Goal: Task Accomplishment & Management: Manage account settings

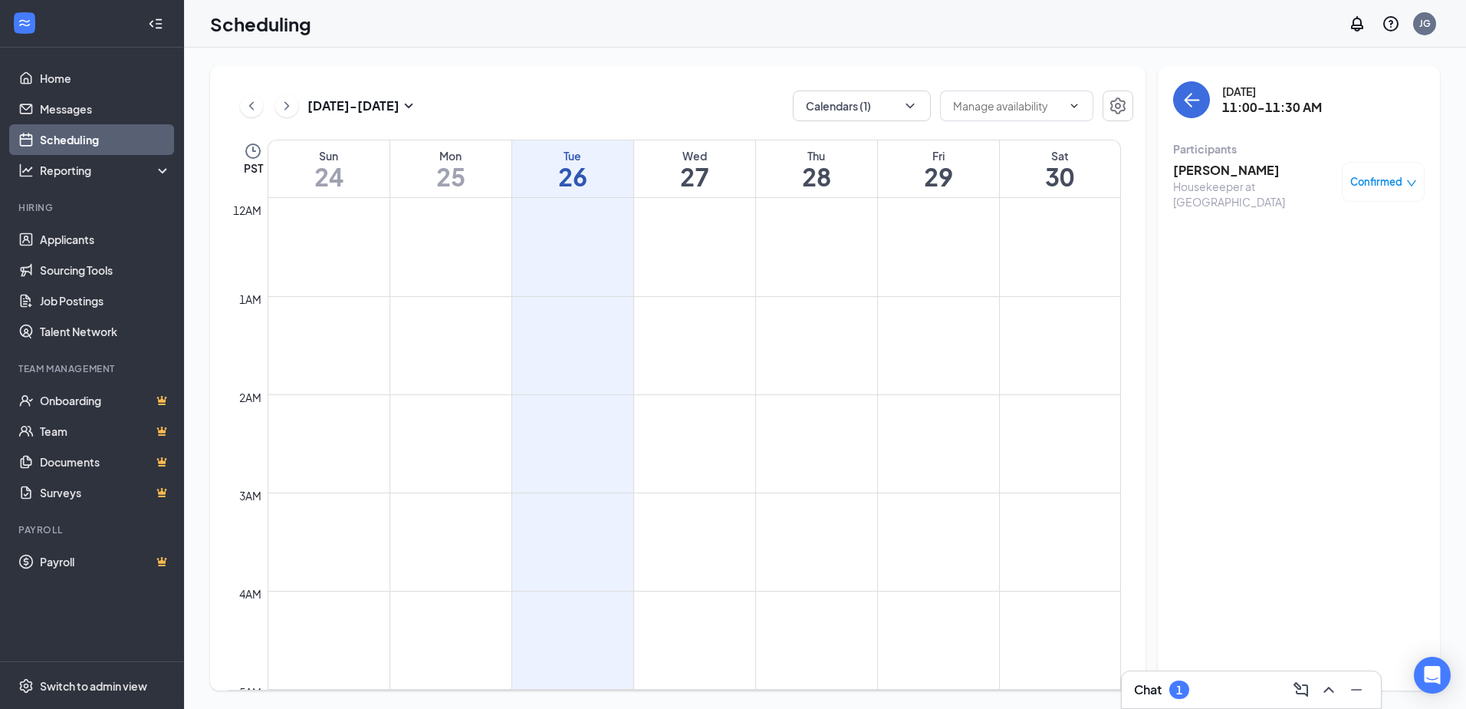
scroll to position [944, 0]
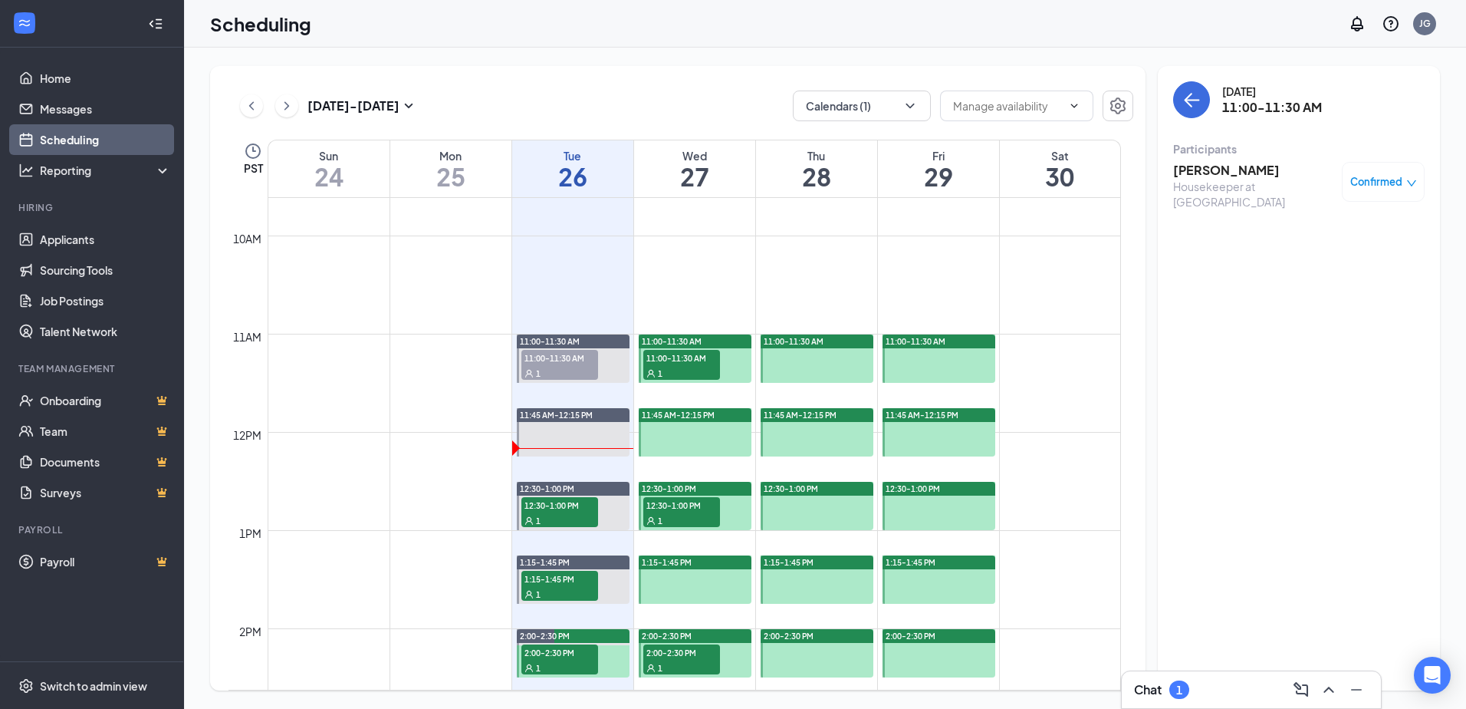
click at [1203, 690] on div "Chat 1" at bounding box center [1251, 689] width 235 height 25
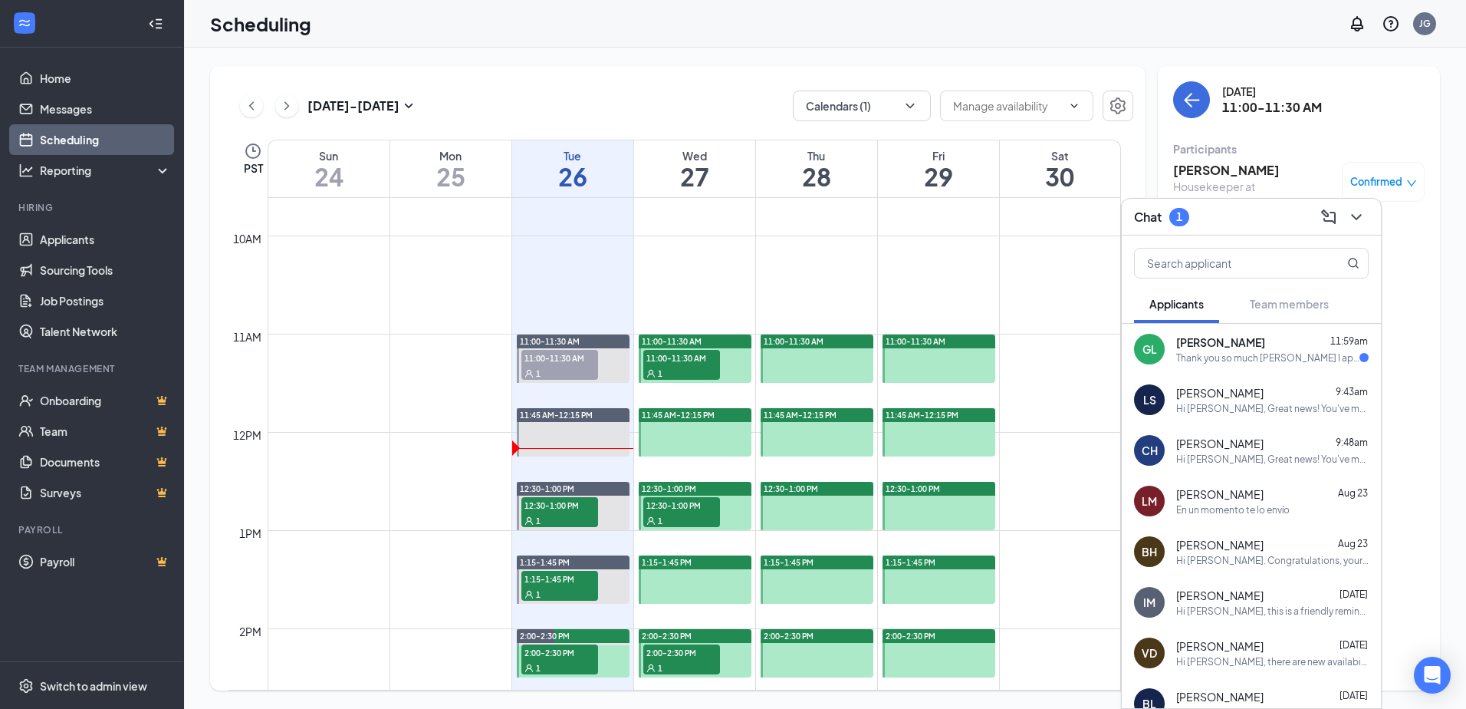
click at [1180, 360] on div "Thank you so much [PERSON_NAME] I appreciate how understanding you've been. I r…" at bounding box center [1268, 357] width 183 height 13
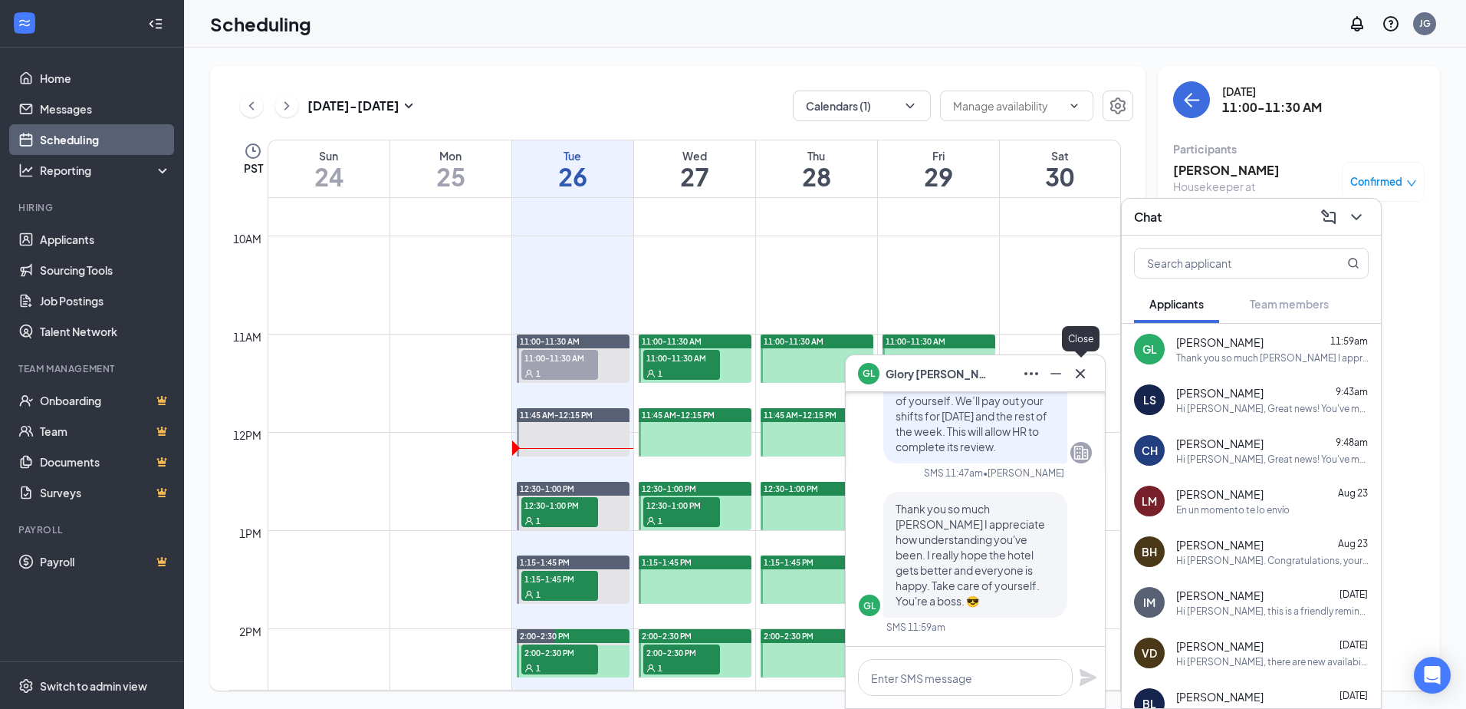
click at [1088, 369] on icon "Cross" at bounding box center [1080, 373] width 18 height 18
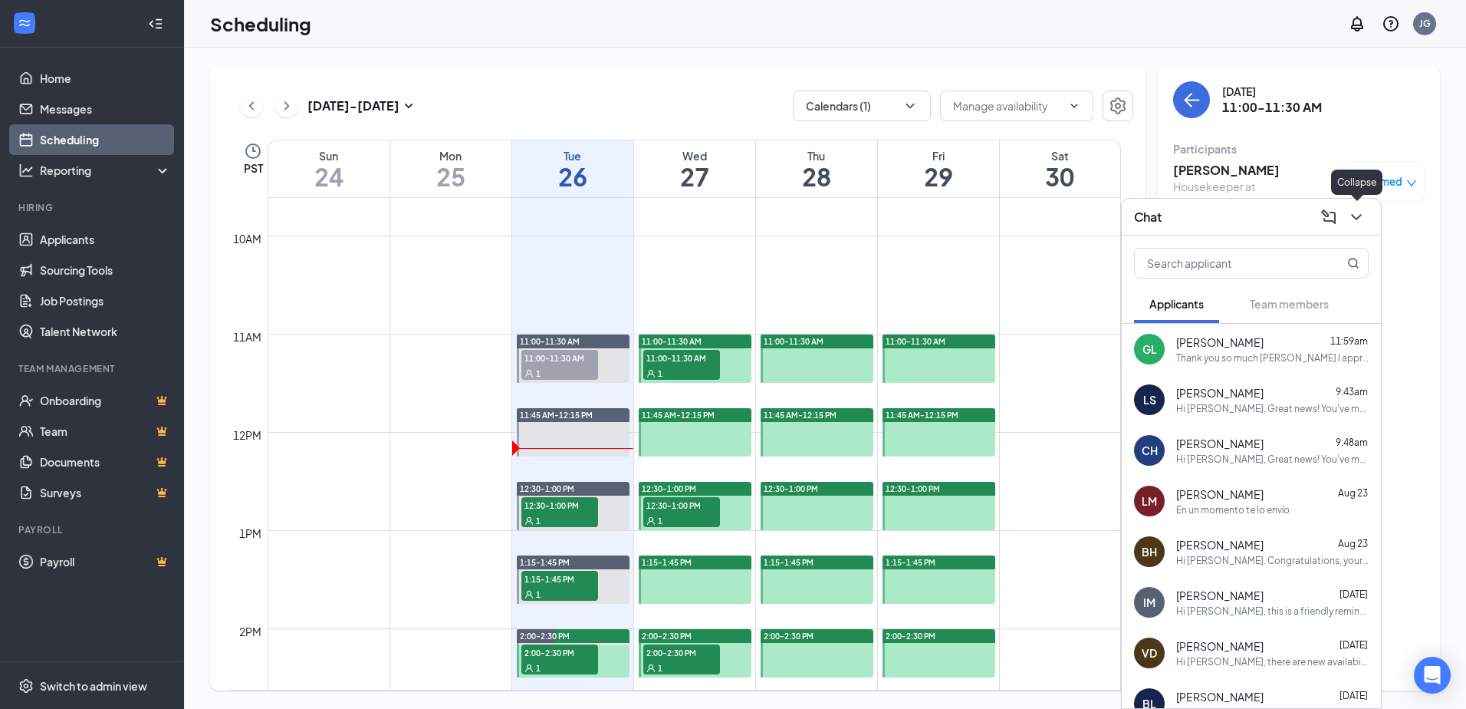
click at [1358, 222] on icon "ChevronDown" at bounding box center [1357, 217] width 18 height 18
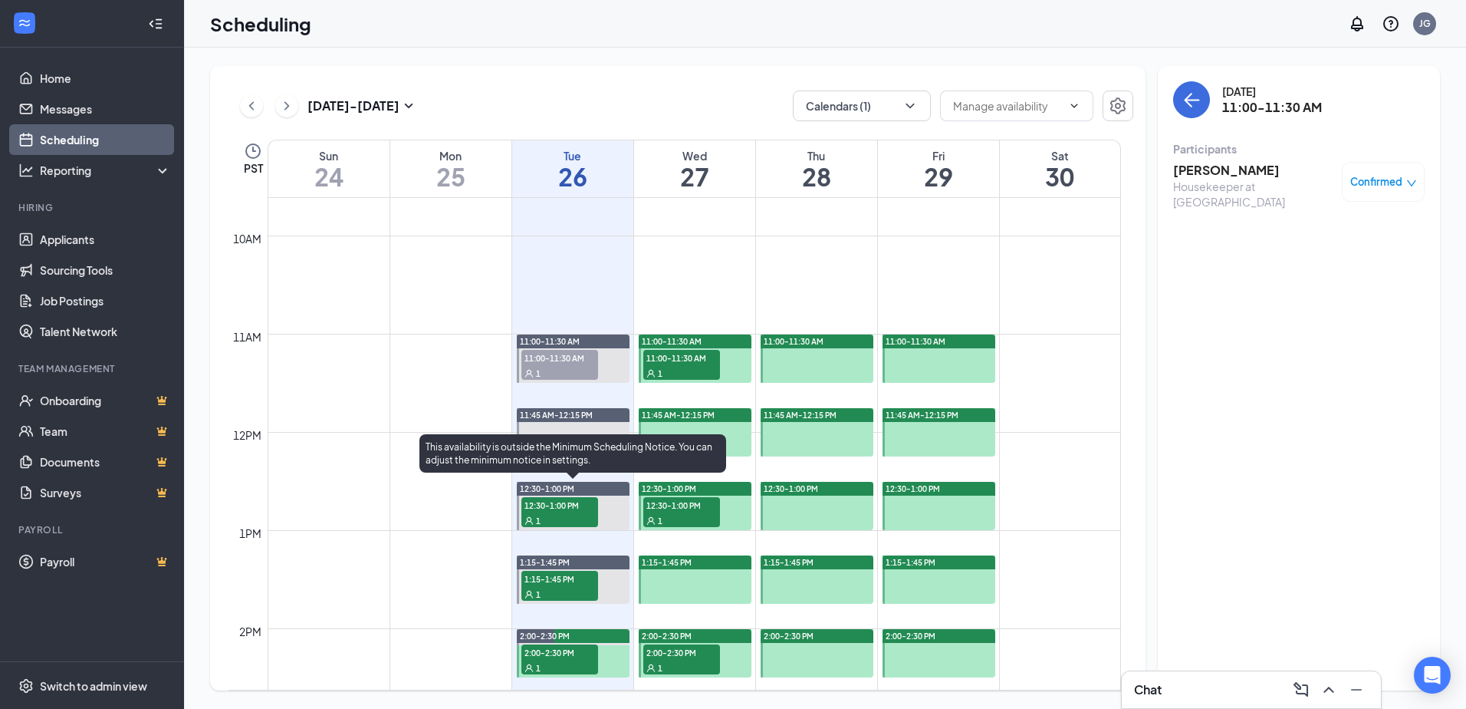
click at [574, 508] on span "12:30-1:00 PM" at bounding box center [560, 504] width 77 height 15
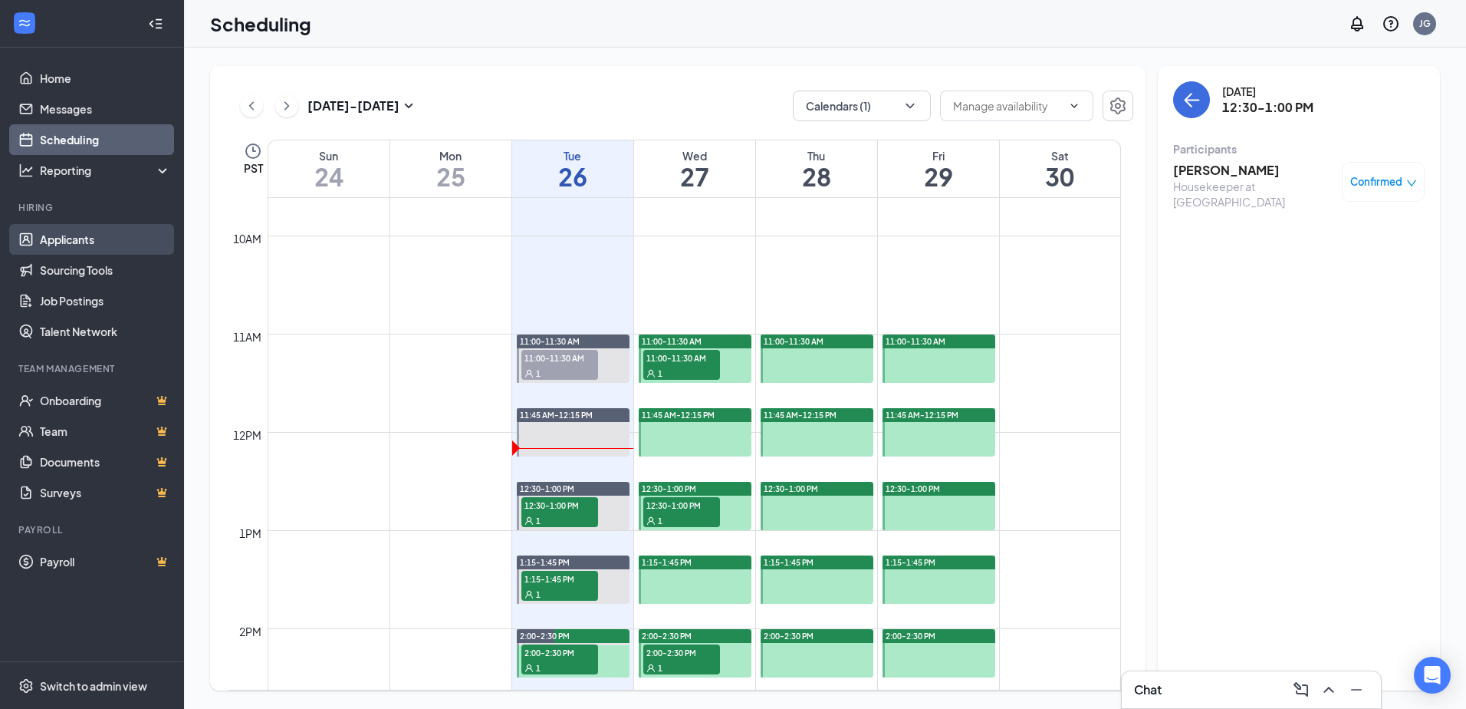
click at [71, 240] on link "Applicants" at bounding box center [105, 239] width 131 height 31
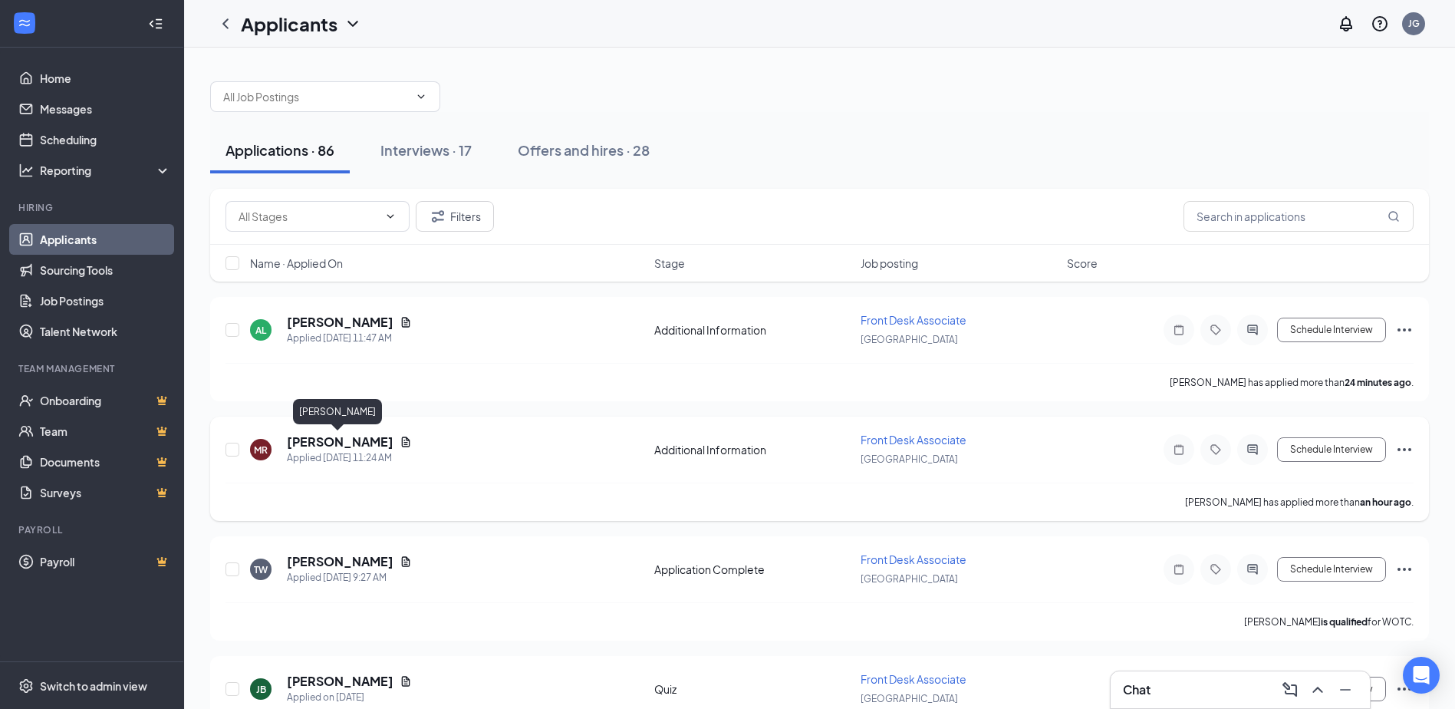
click at [322, 439] on h5 "[PERSON_NAME]" at bounding box center [340, 441] width 107 height 17
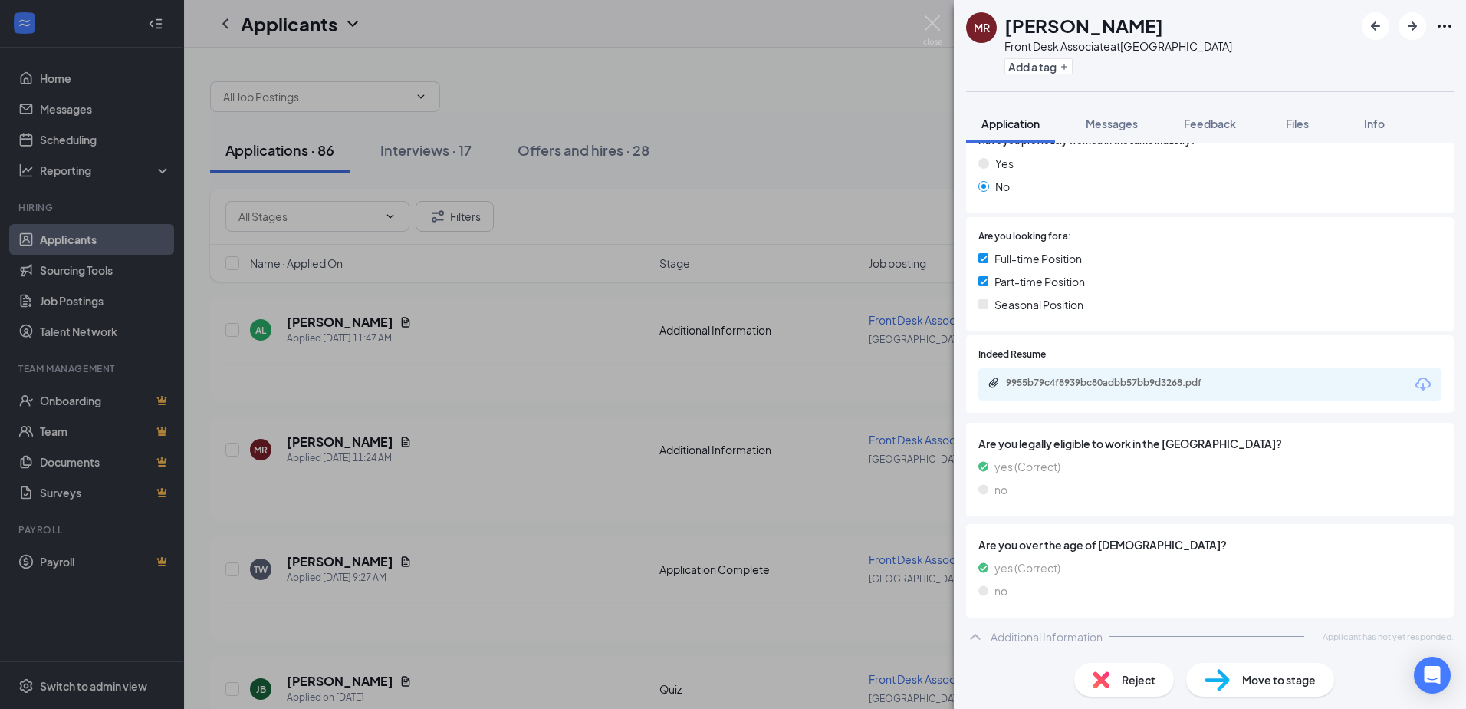
scroll to position [248, 0]
click at [936, 21] on img at bounding box center [932, 30] width 19 height 30
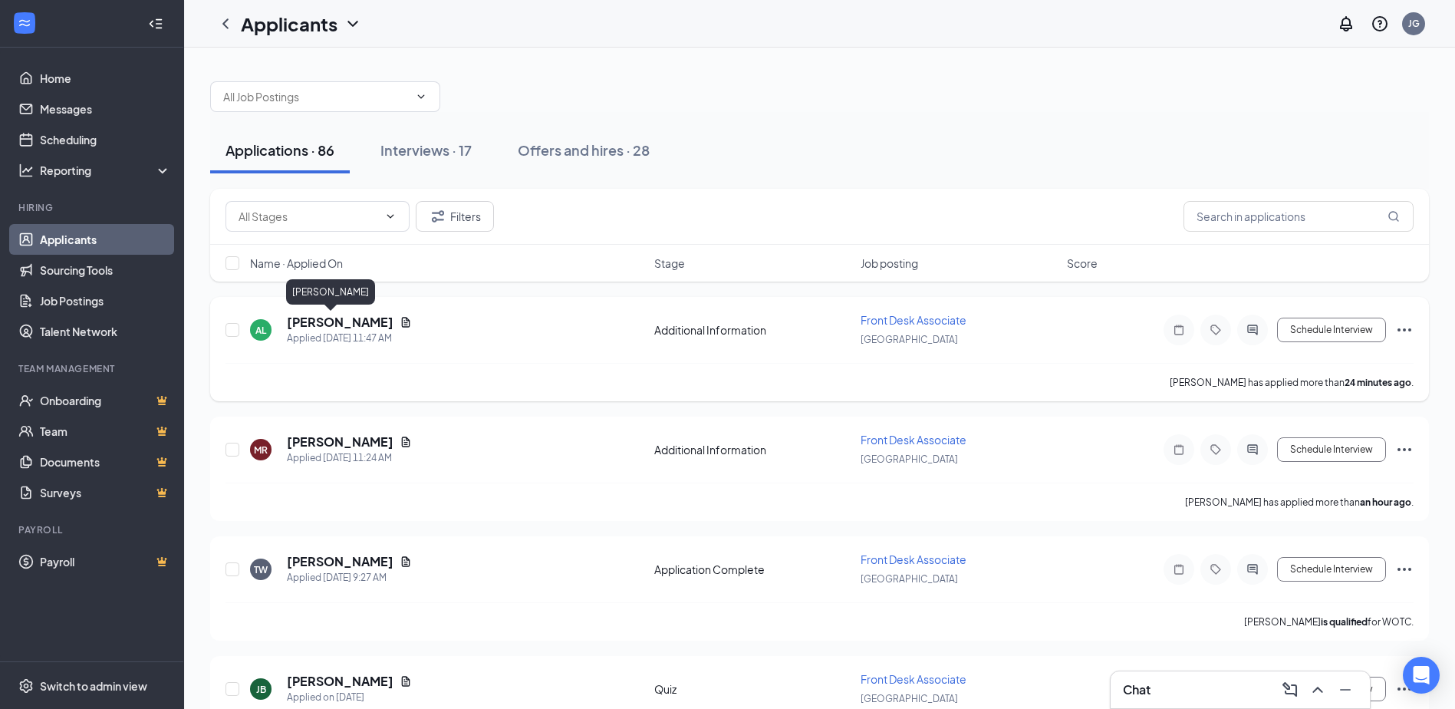
click at [300, 327] on h5 "[PERSON_NAME]" at bounding box center [340, 322] width 107 height 17
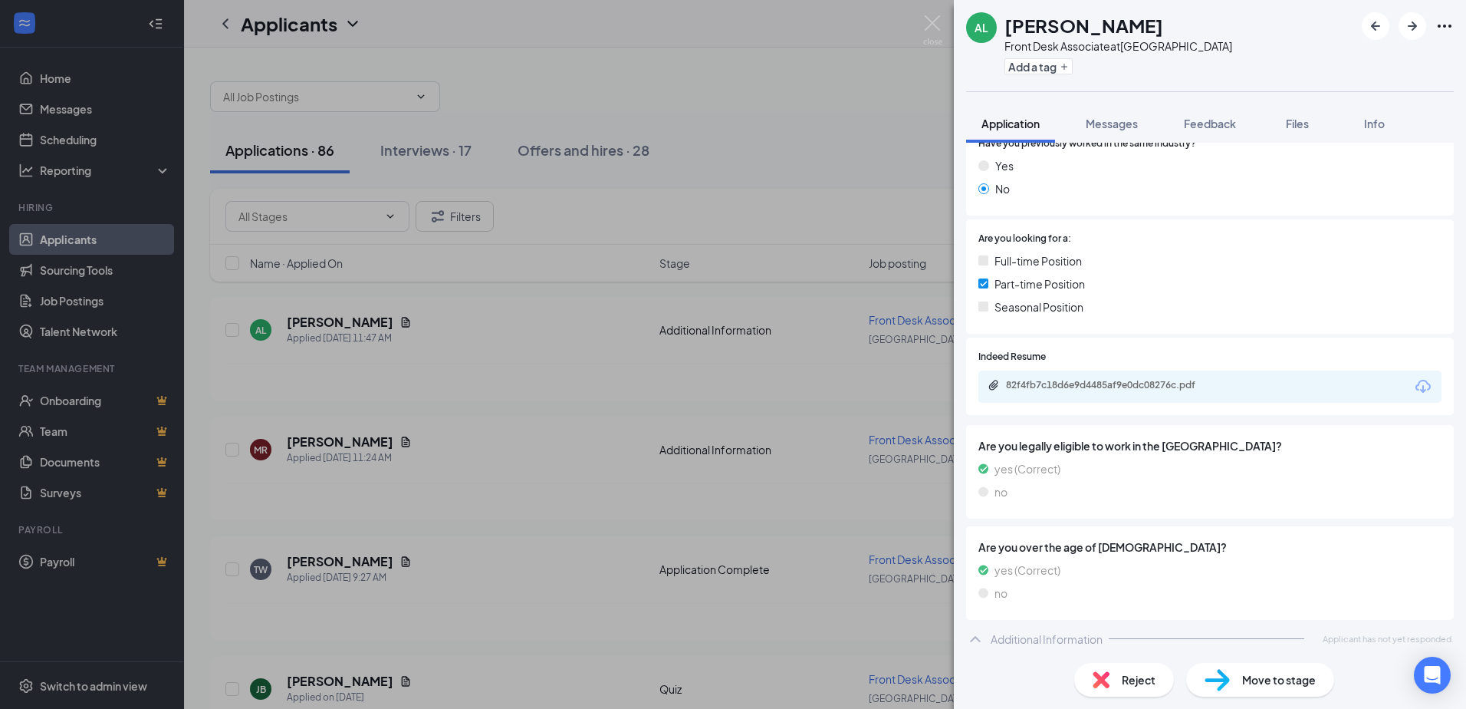
scroll to position [248, 0]
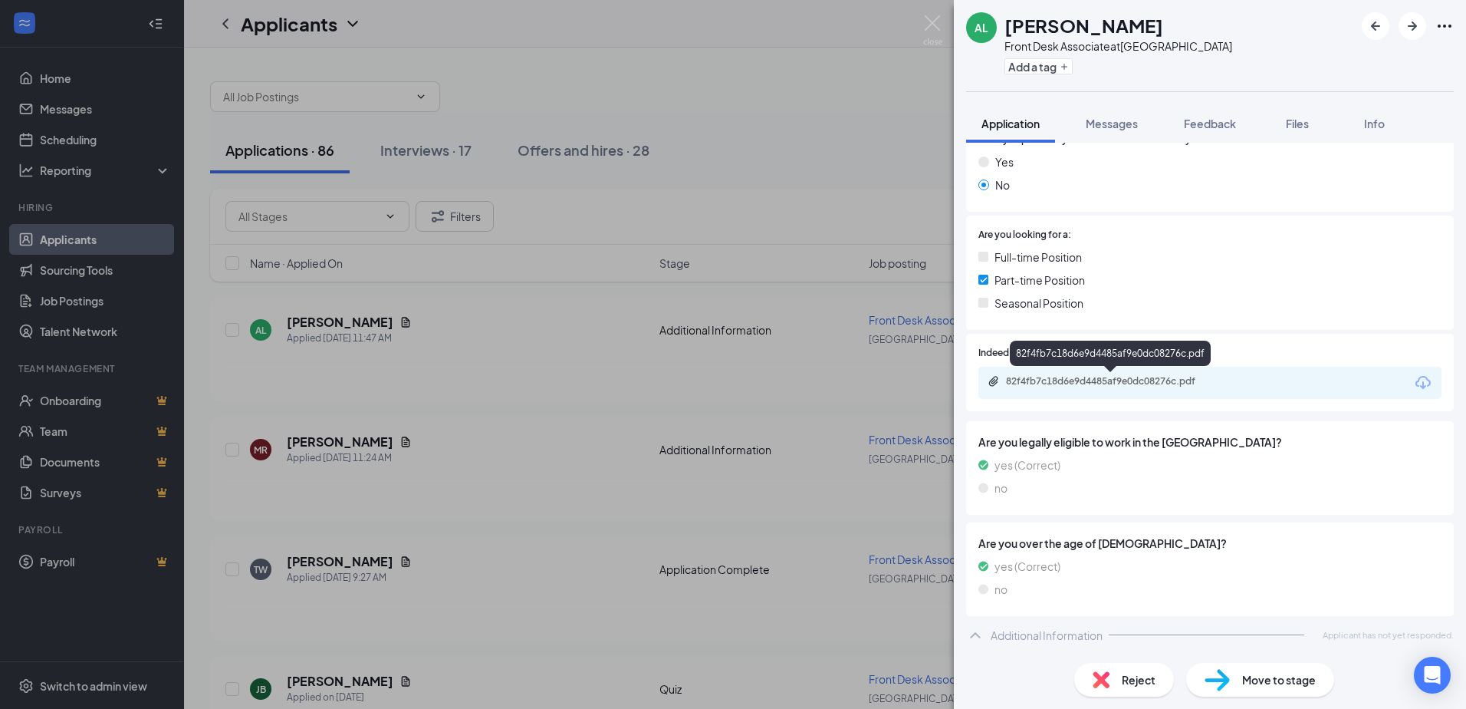
click at [1094, 382] on div "82f4fb7c18d6e9d4485af9e0dc08276c.pdf" at bounding box center [1113, 381] width 215 height 12
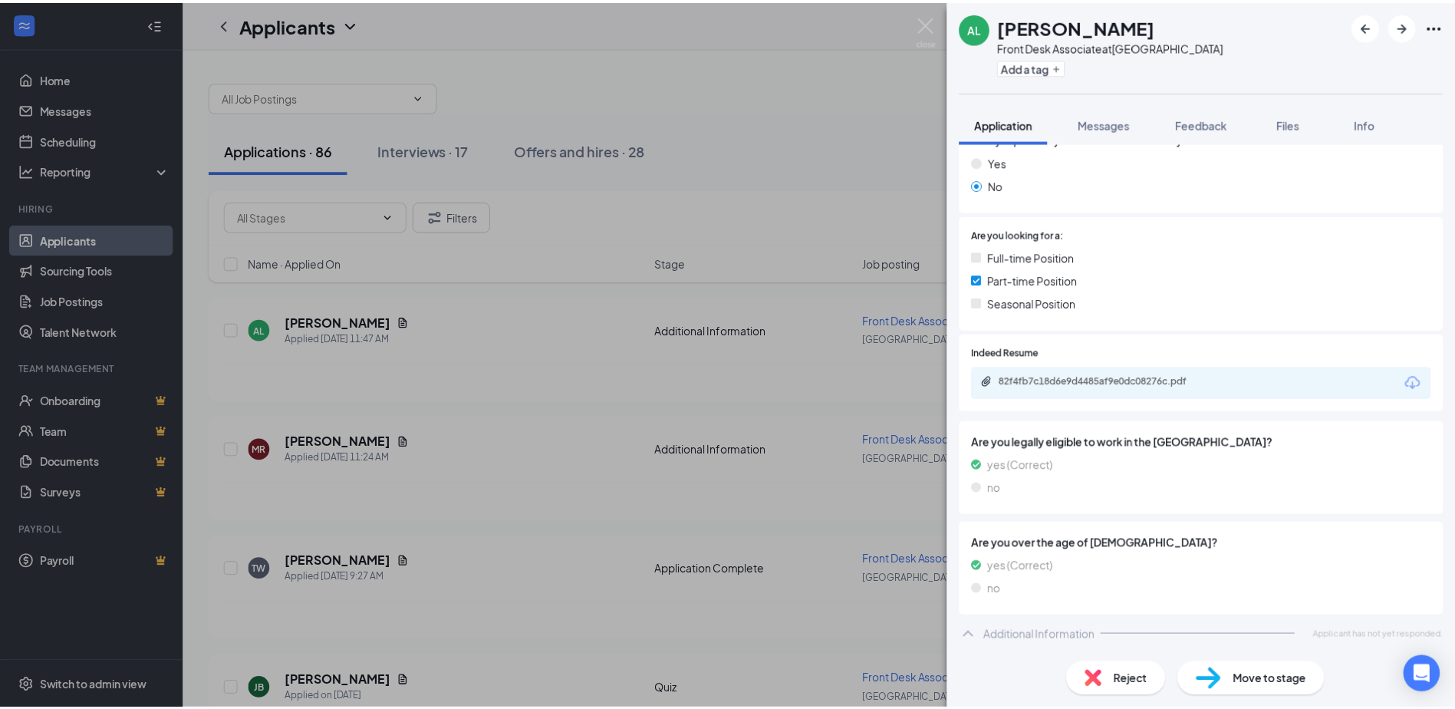
scroll to position [242, 0]
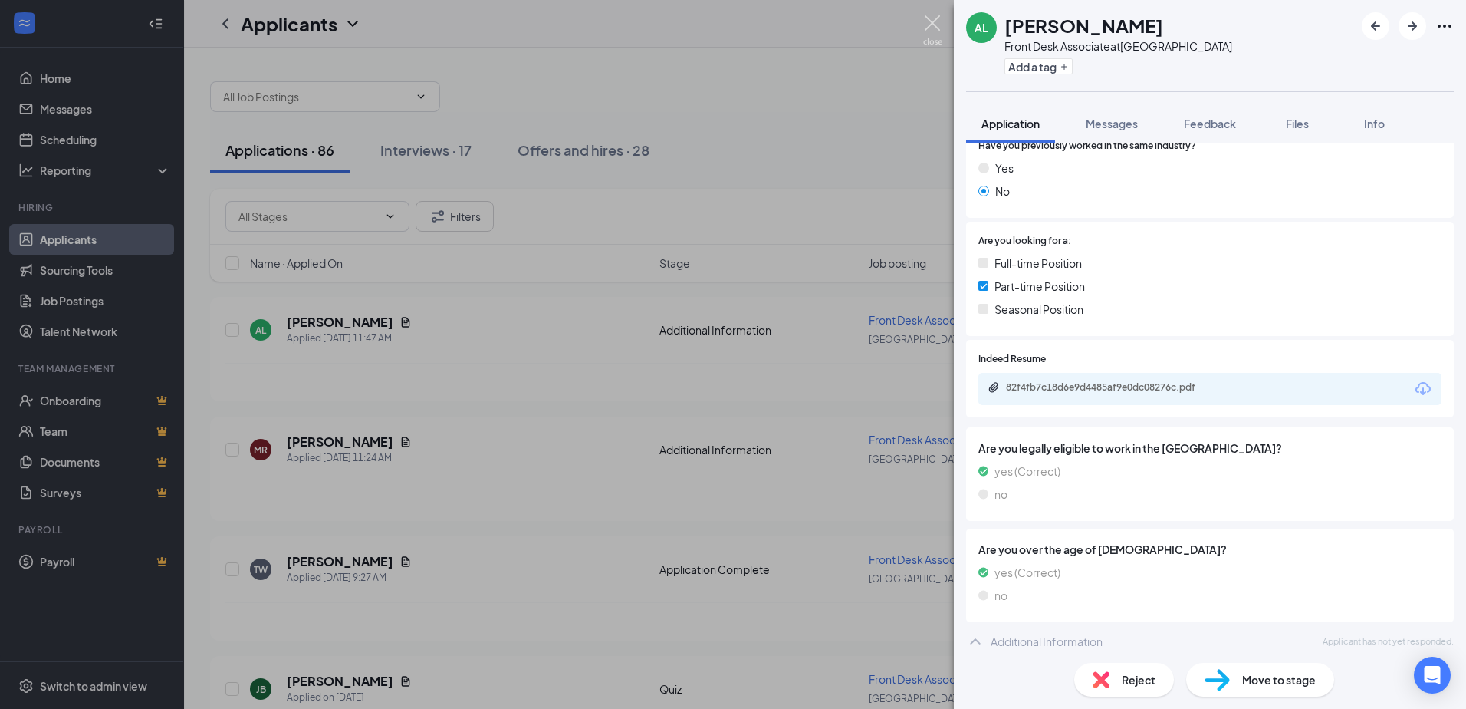
click at [933, 17] on img at bounding box center [932, 30] width 19 height 30
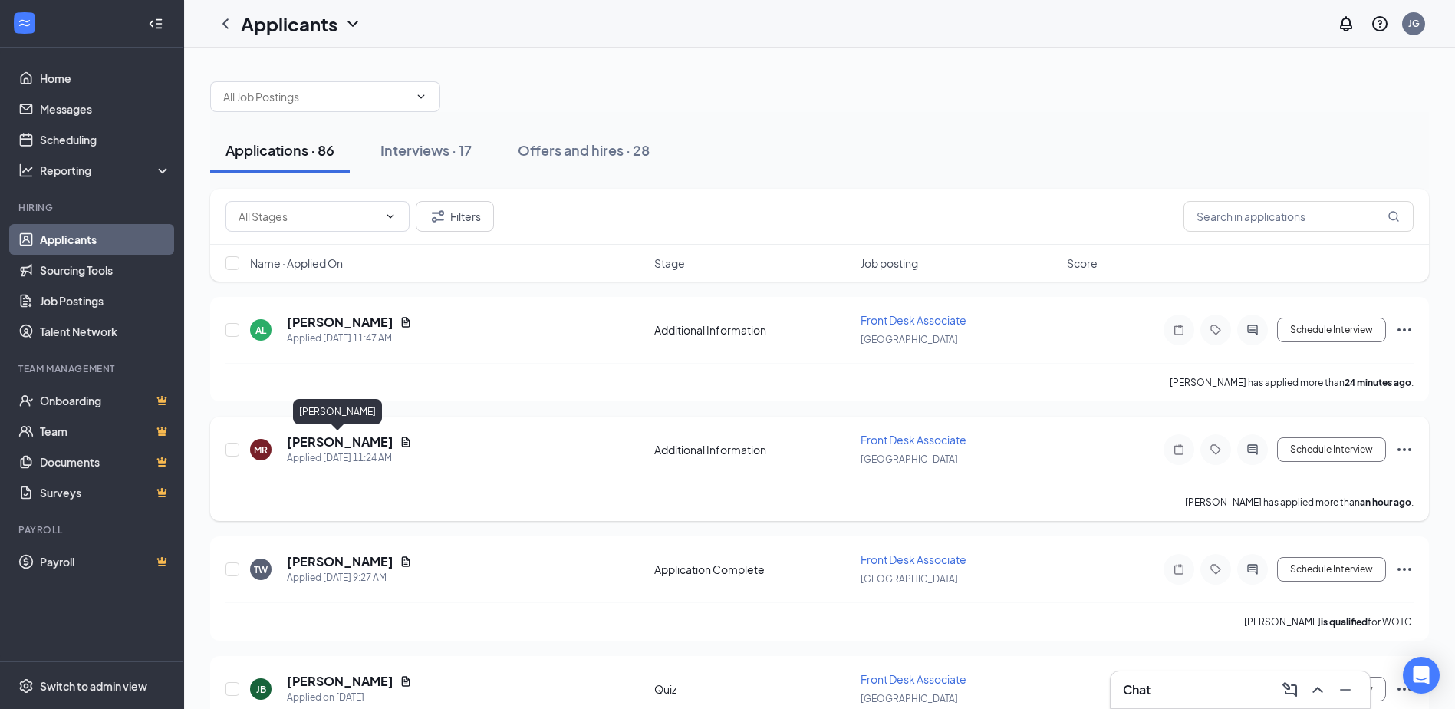
drag, startPoint x: 332, startPoint y: 439, endPoint x: 401, endPoint y: 416, distance: 72.5
click at [332, 437] on h5 "[PERSON_NAME]" at bounding box center [340, 441] width 107 height 17
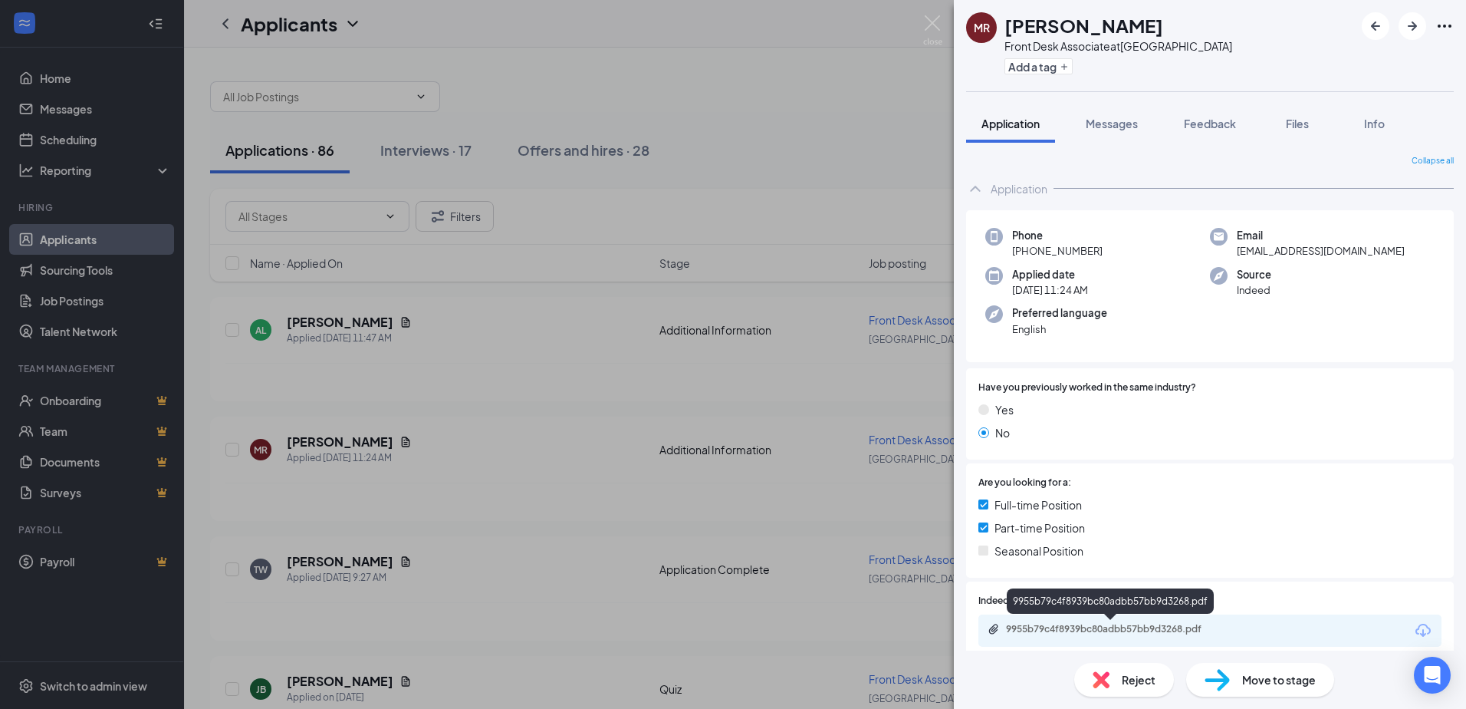
click at [1099, 628] on div "9955b79c4f8939bc80adbb57bb9d3268.pdf" at bounding box center [1113, 629] width 215 height 12
click at [938, 21] on img at bounding box center [932, 30] width 19 height 30
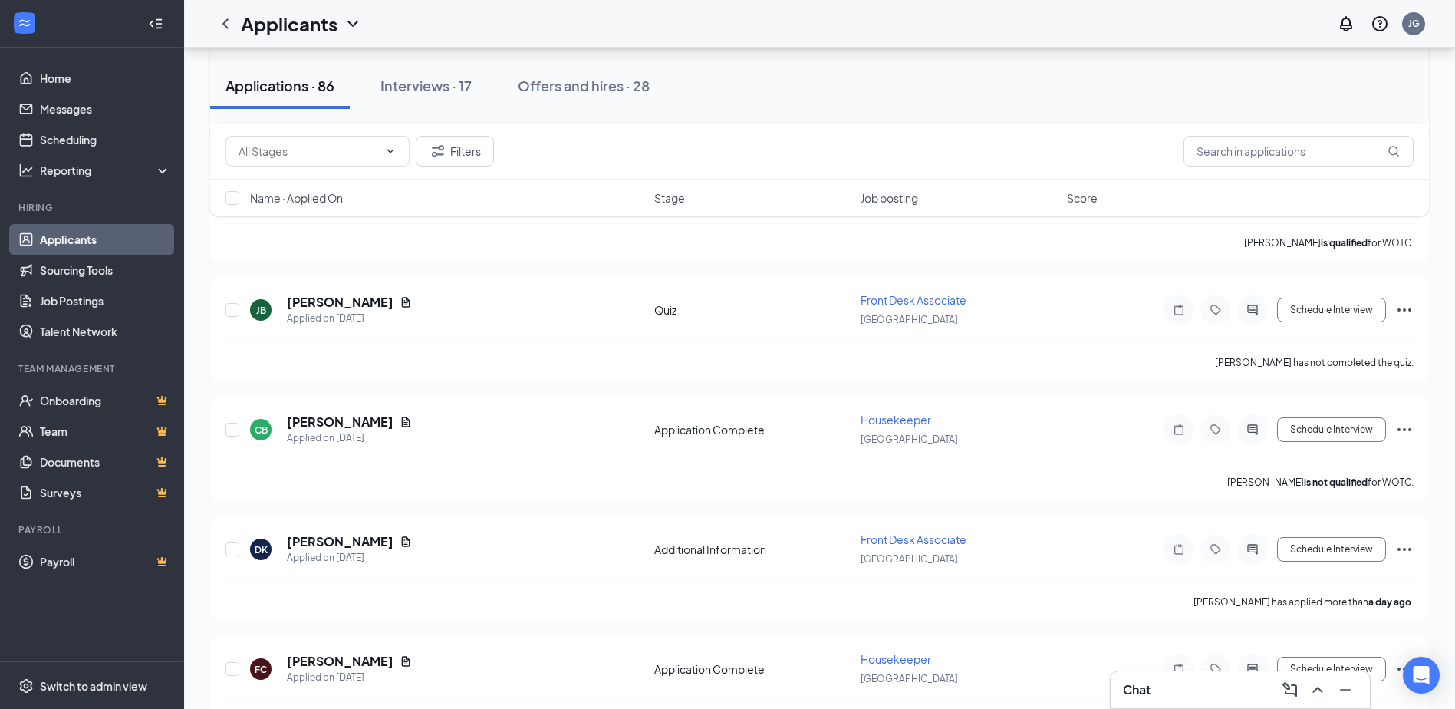
scroll to position [383, 0]
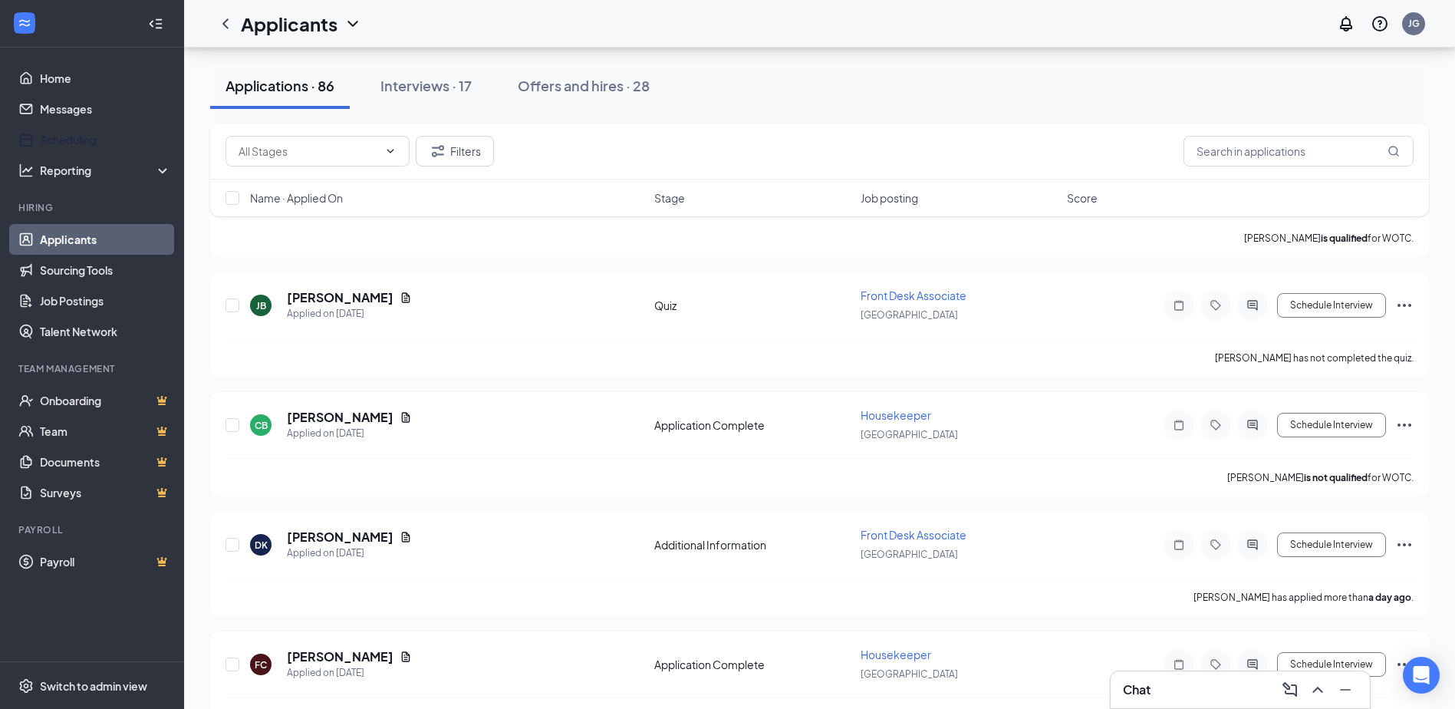
drag, startPoint x: 59, startPoint y: 143, endPoint x: 146, endPoint y: 202, distance: 104.9
click at [59, 143] on link "Scheduling" at bounding box center [105, 139] width 131 height 31
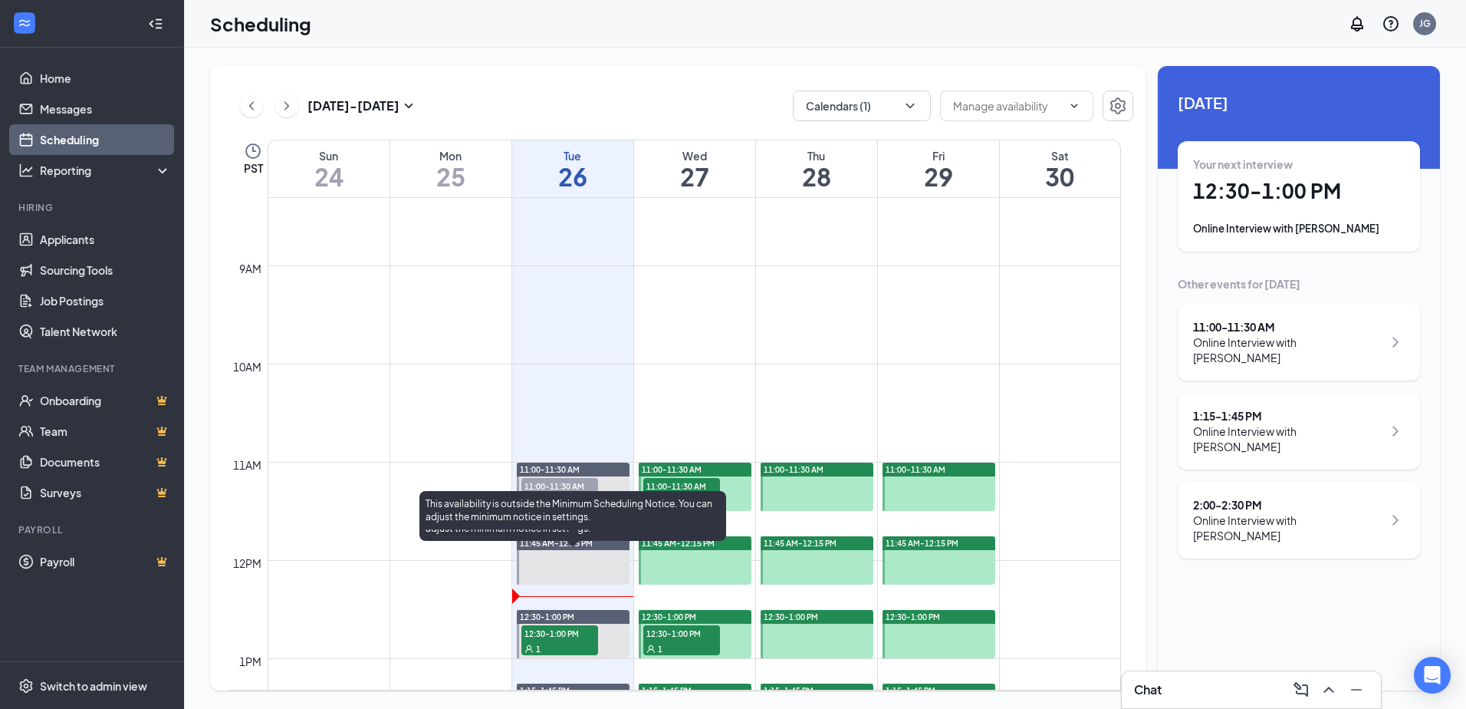
scroll to position [984, 0]
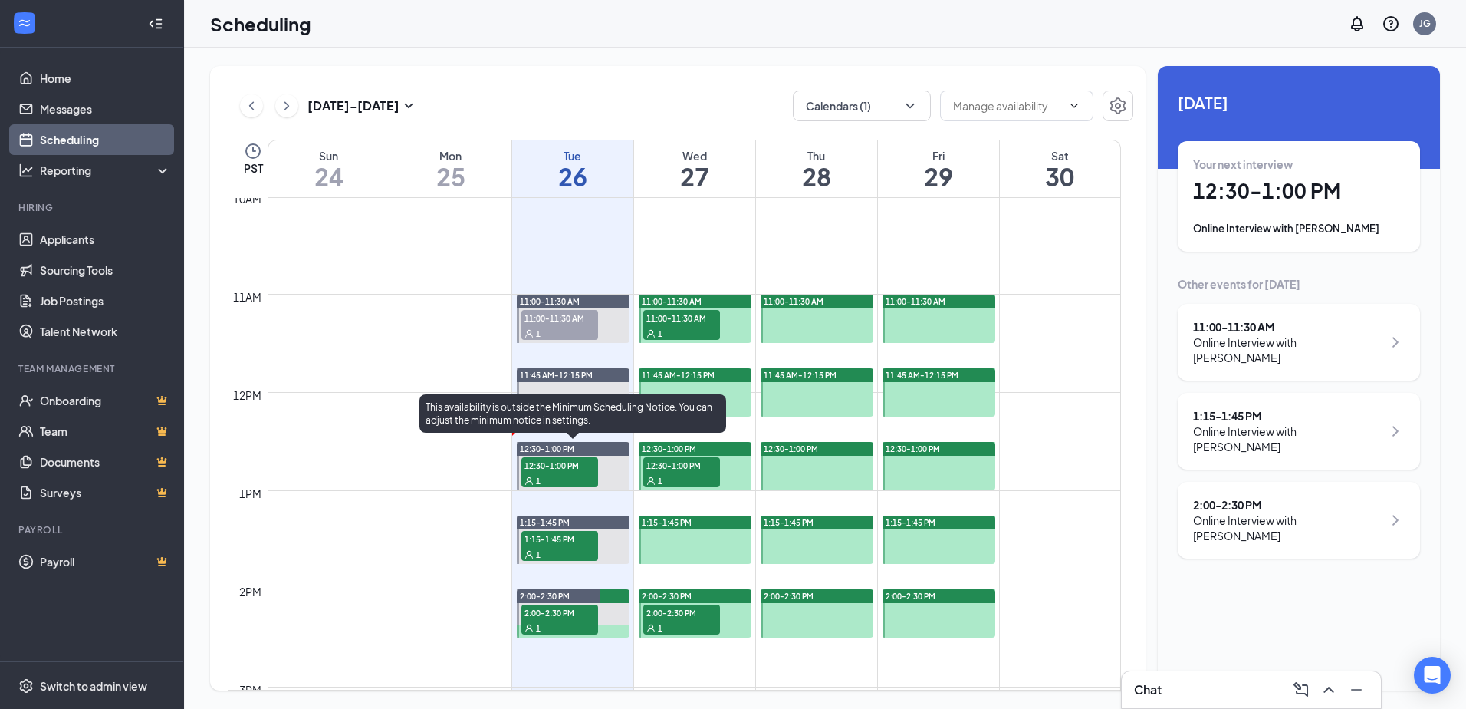
click at [538, 469] on span "12:30-1:00 PM" at bounding box center [560, 464] width 77 height 15
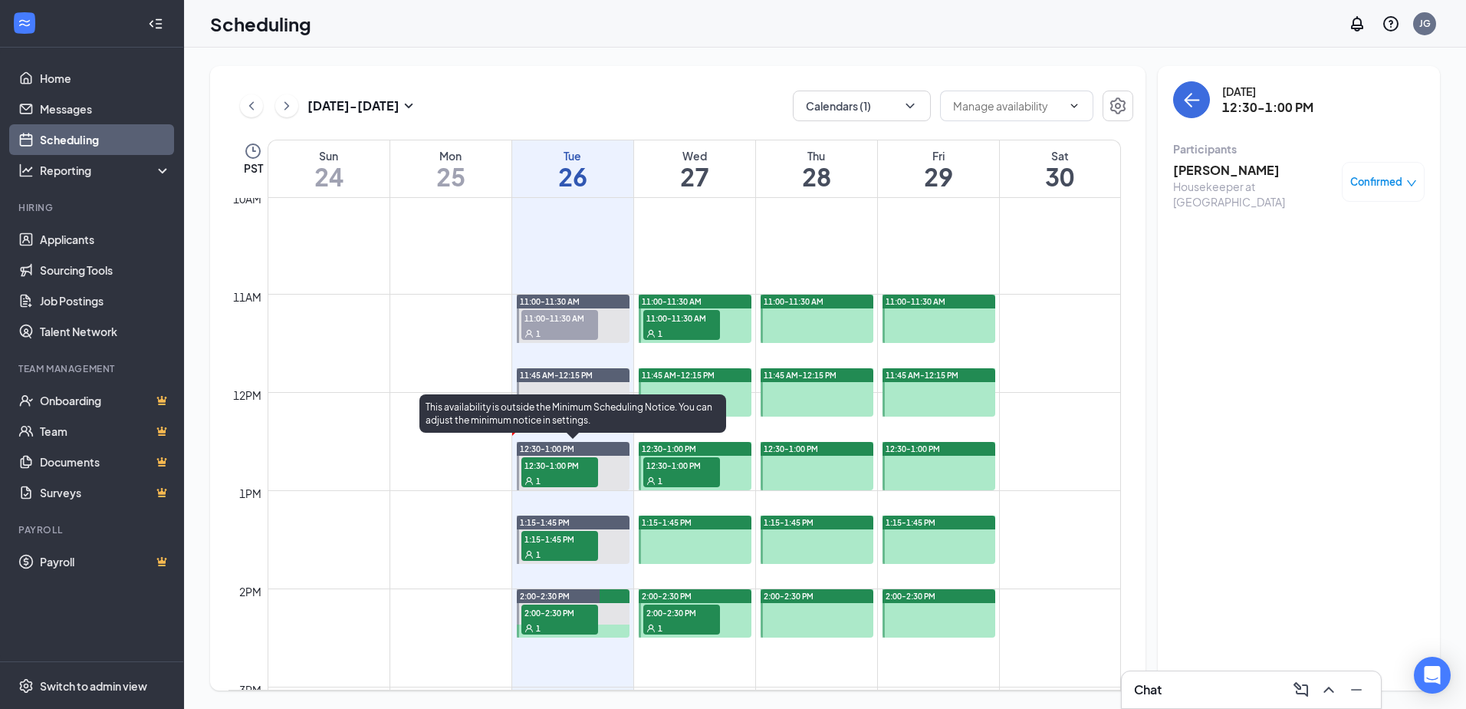
click at [578, 482] on div "1" at bounding box center [560, 479] width 77 height 15
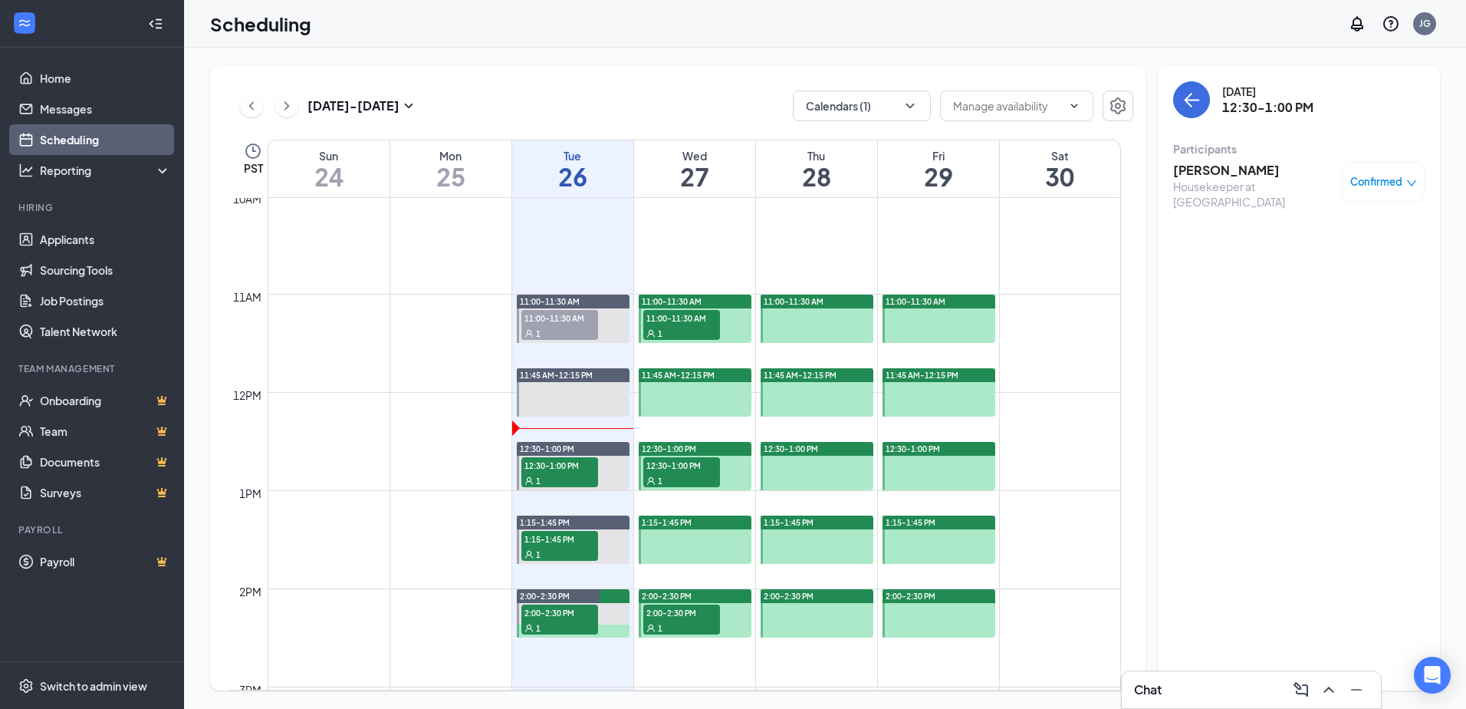
click at [1232, 170] on h3 "[PERSON_NAME]" at bounding box center [1253, 170] width 161 height 17
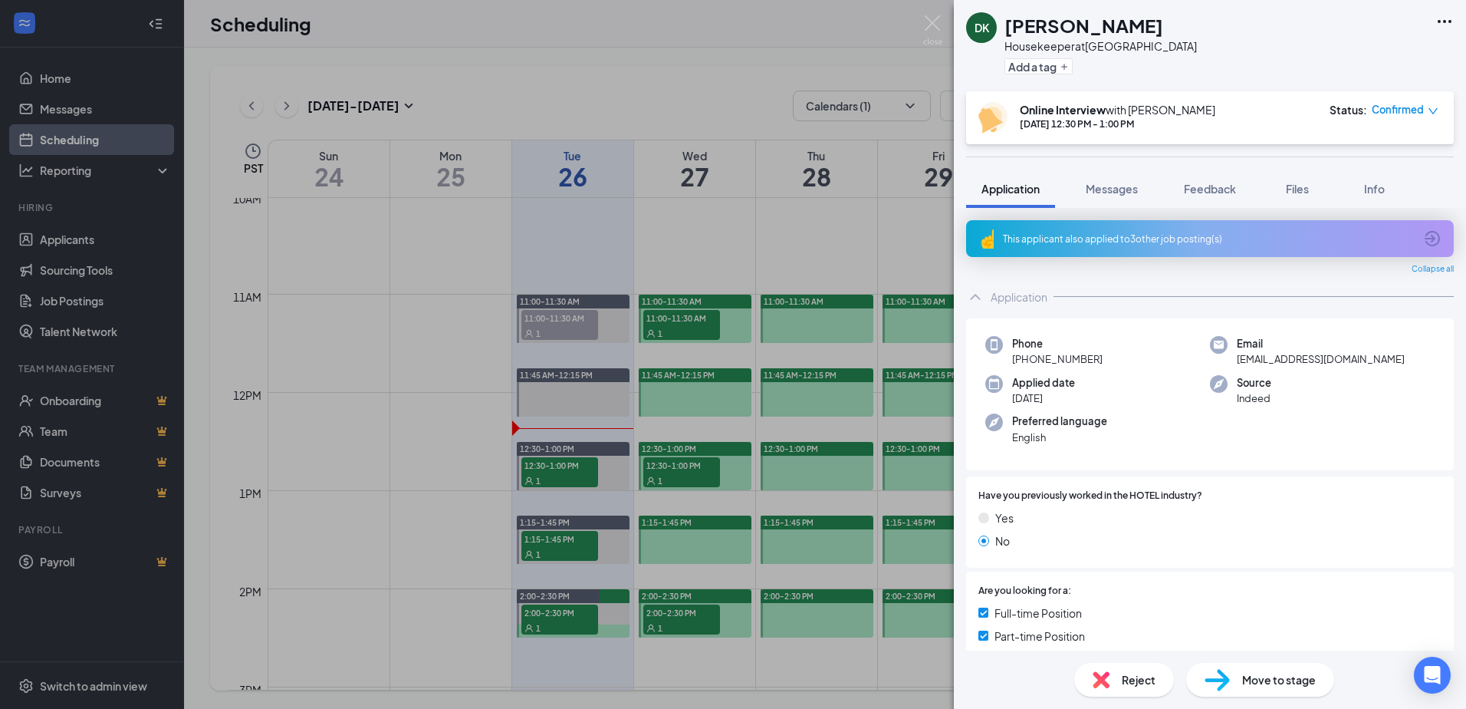
click at [1076, 248] on div "This applicant also applied to 3 other job posting(s)" at bounding box center [1210, 238] width 488 height 37
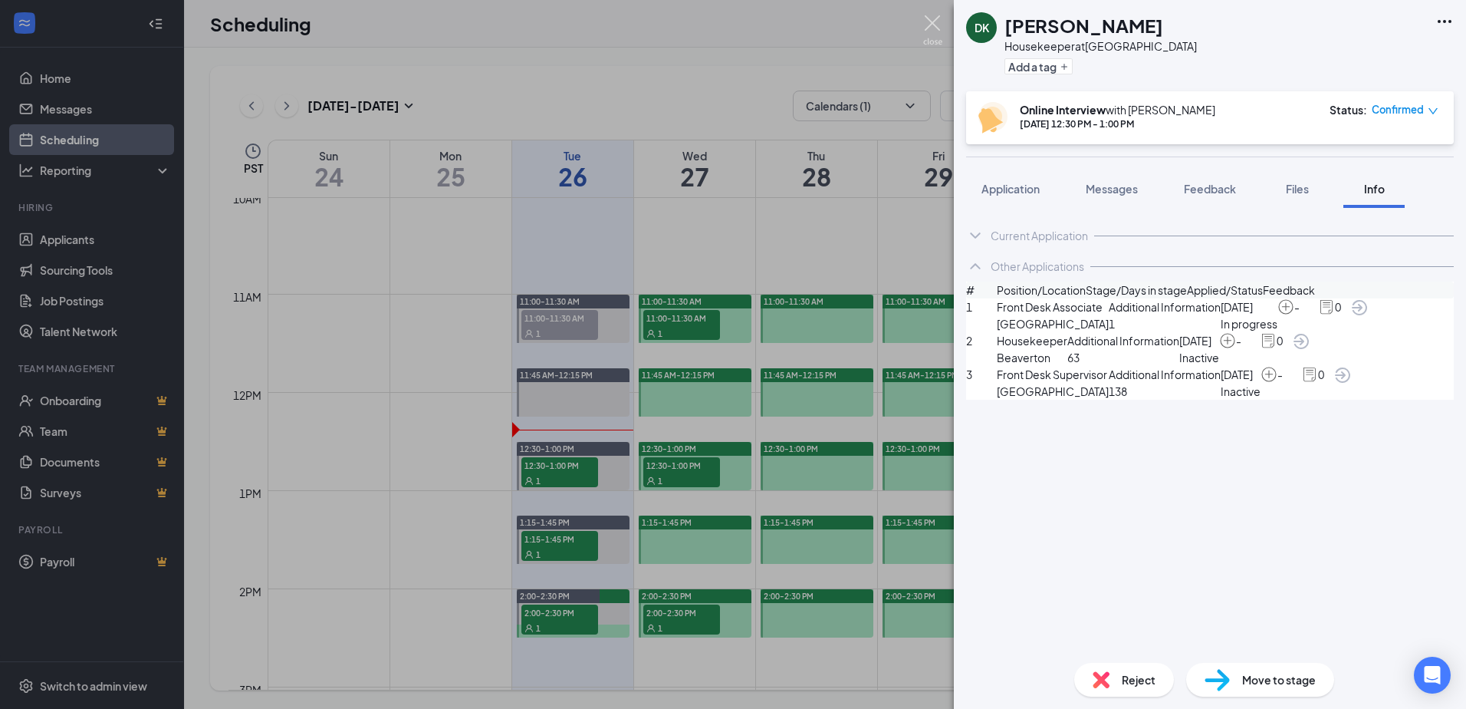
click at [939, 28] on img at bounding box center [932, 30] width 19 height 30
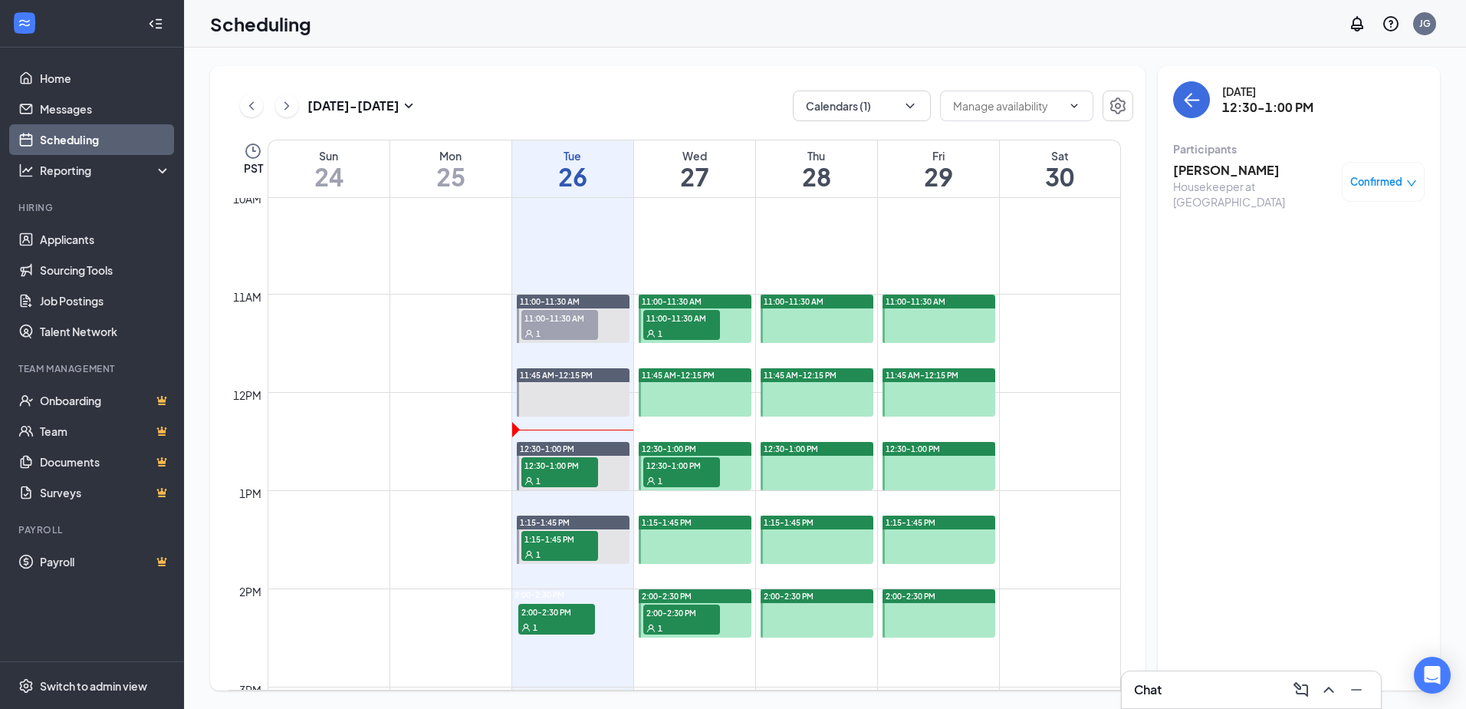
click at [1205, 174] on h3 "[PERSON_NAME]" at bounding box center [1253, 170] width 161 height 17
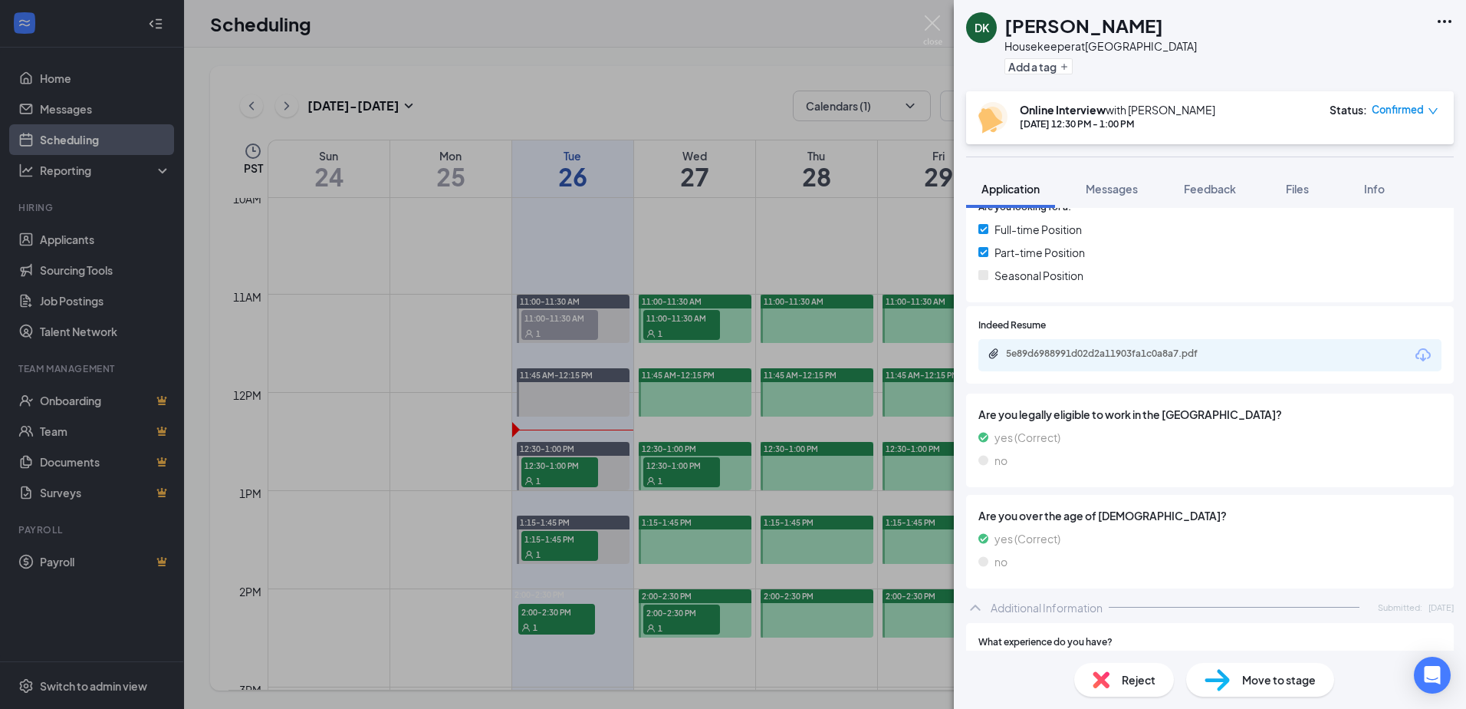
scroll to position [460, 0]
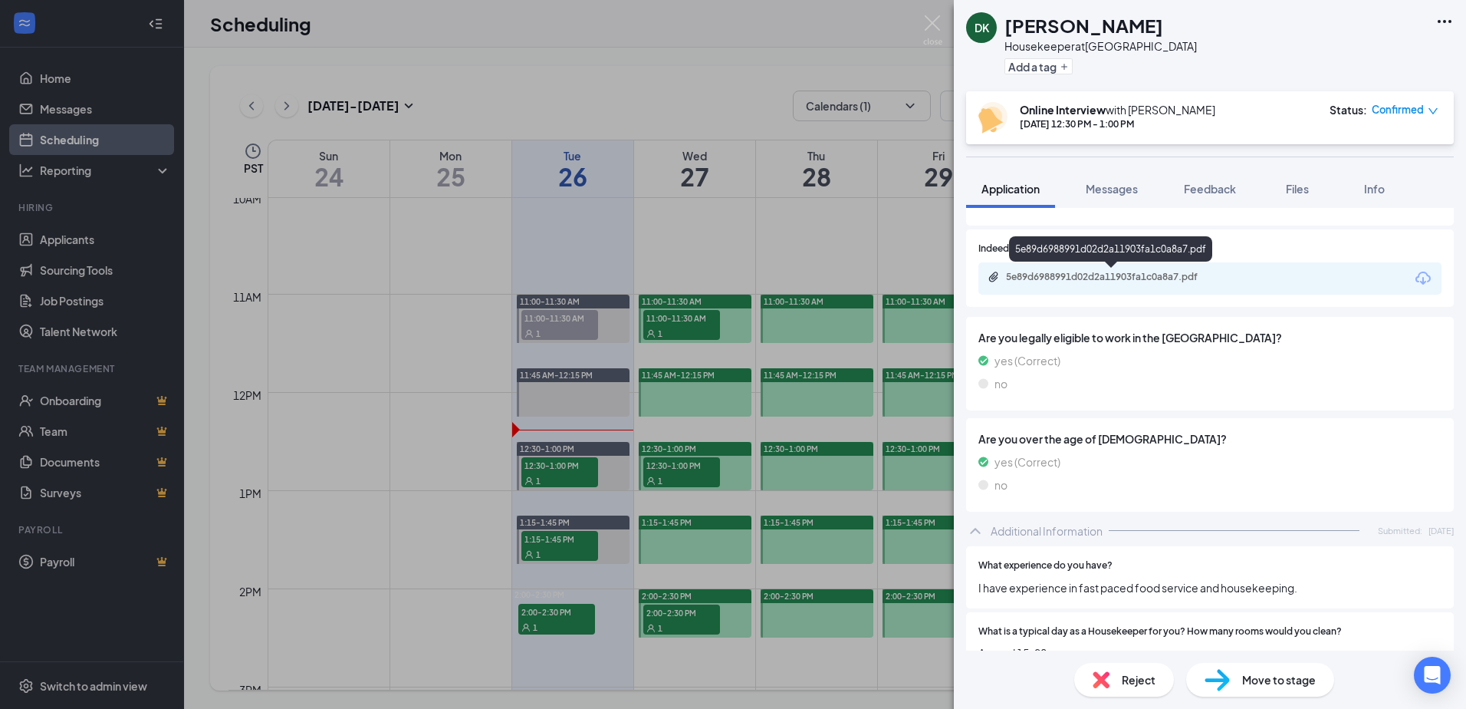
click at [1152, 278] on div "5e89d6988991d02d2a11903fa1c0a8a7.pdf" at bounding box center [1113, 277] width 215 height 12
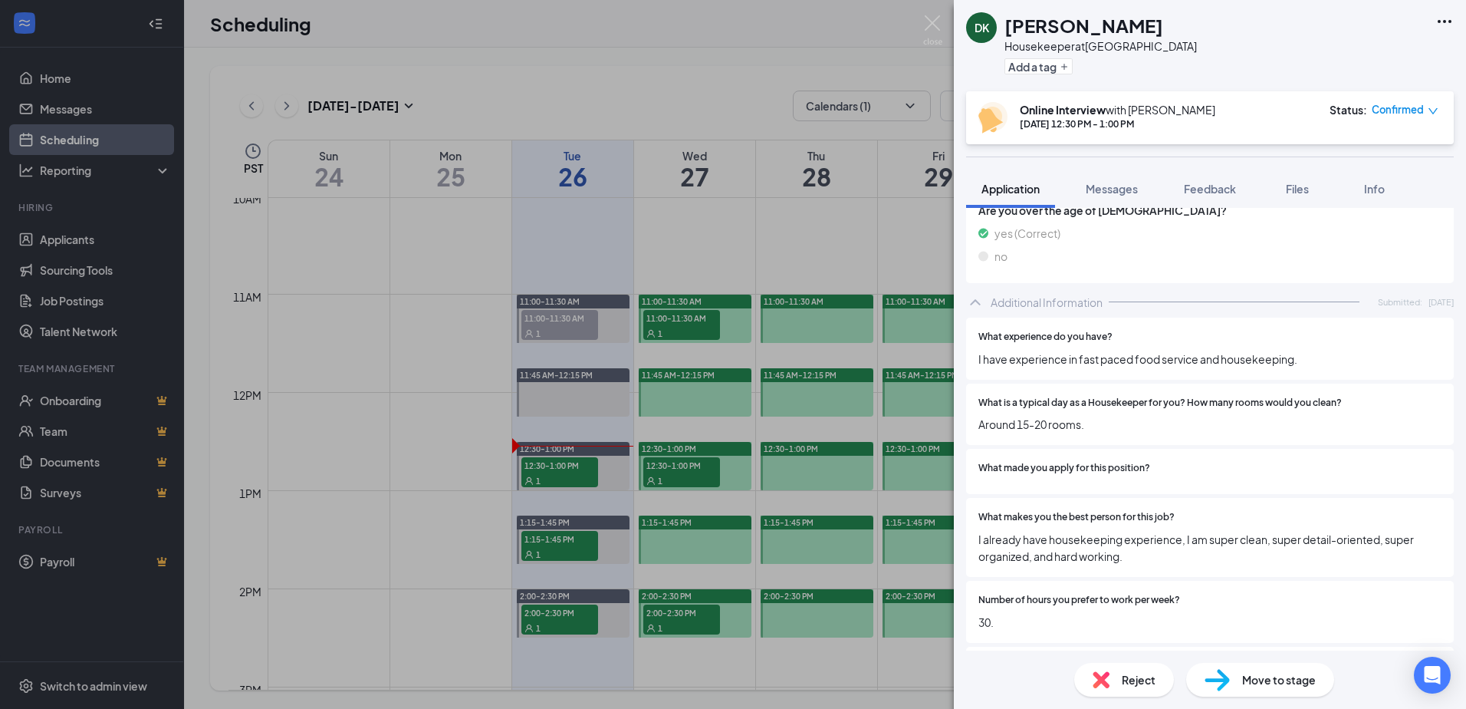
scroll to position [690, 0]
click at [929, 26] on img at bounding box center [932, 30] width 19 height 30
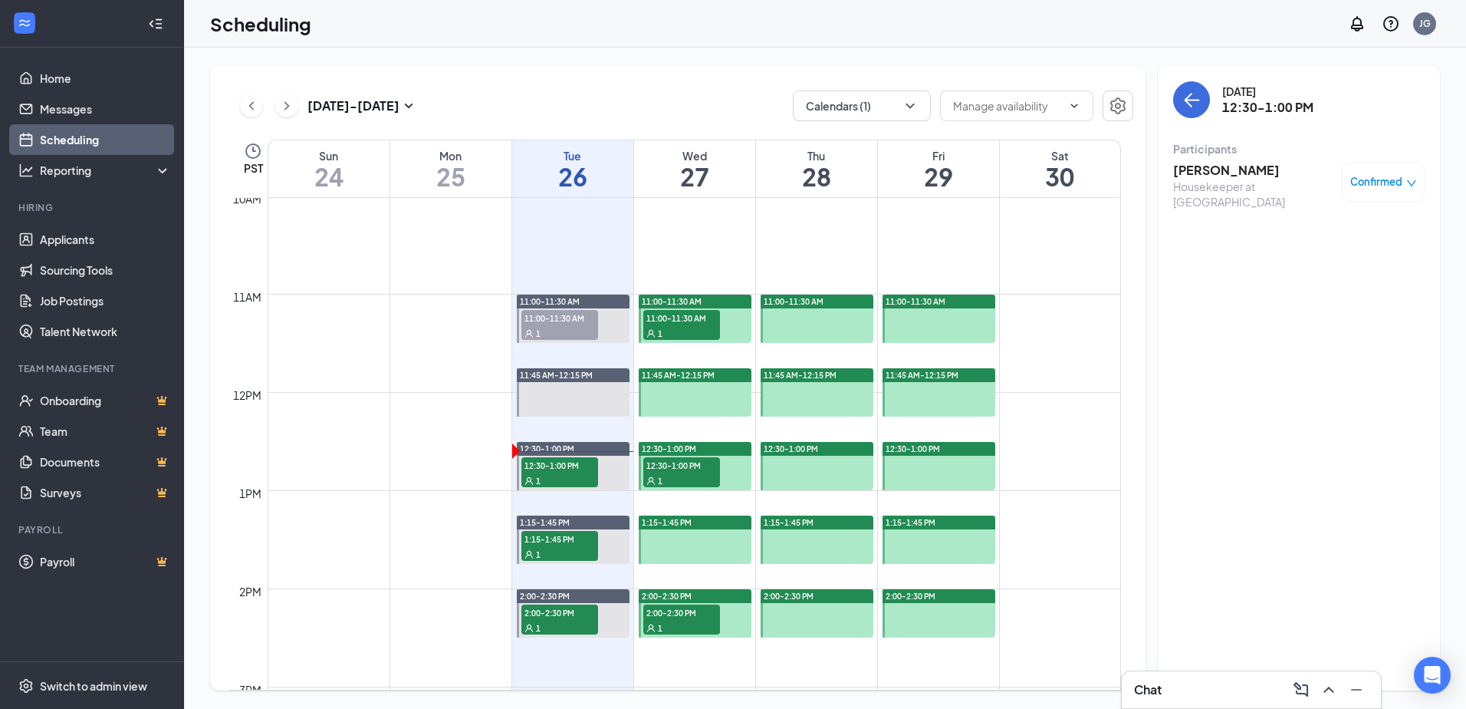
click at [1403, 189] on div "Confirmed" at bounding box center [1384, 181] width 67 height 15
click at [1308, 298] on span "Mark as no-show" at bounding box center [1324, 306] width 105 height 17
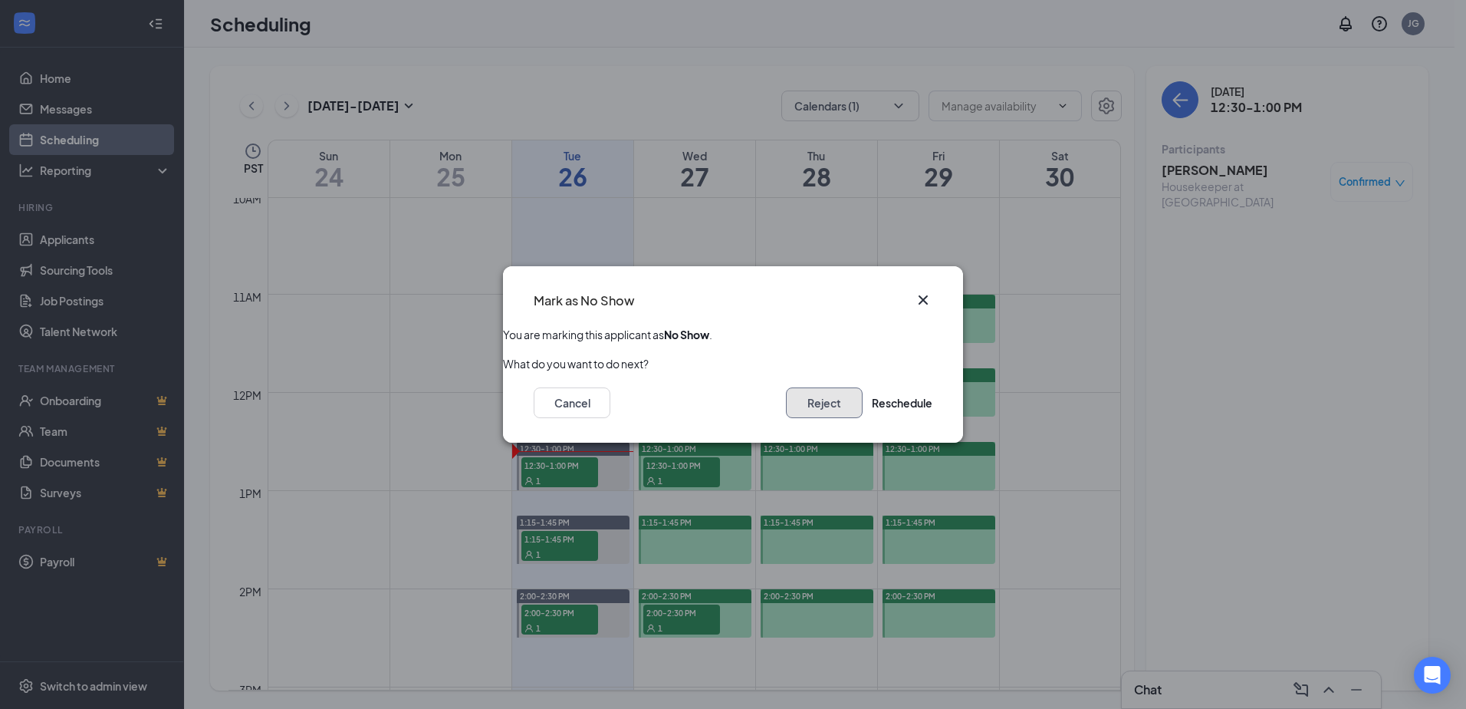
click at [811, 397] on button "Reject" at bounding box center [824, 402] width 77 height 31
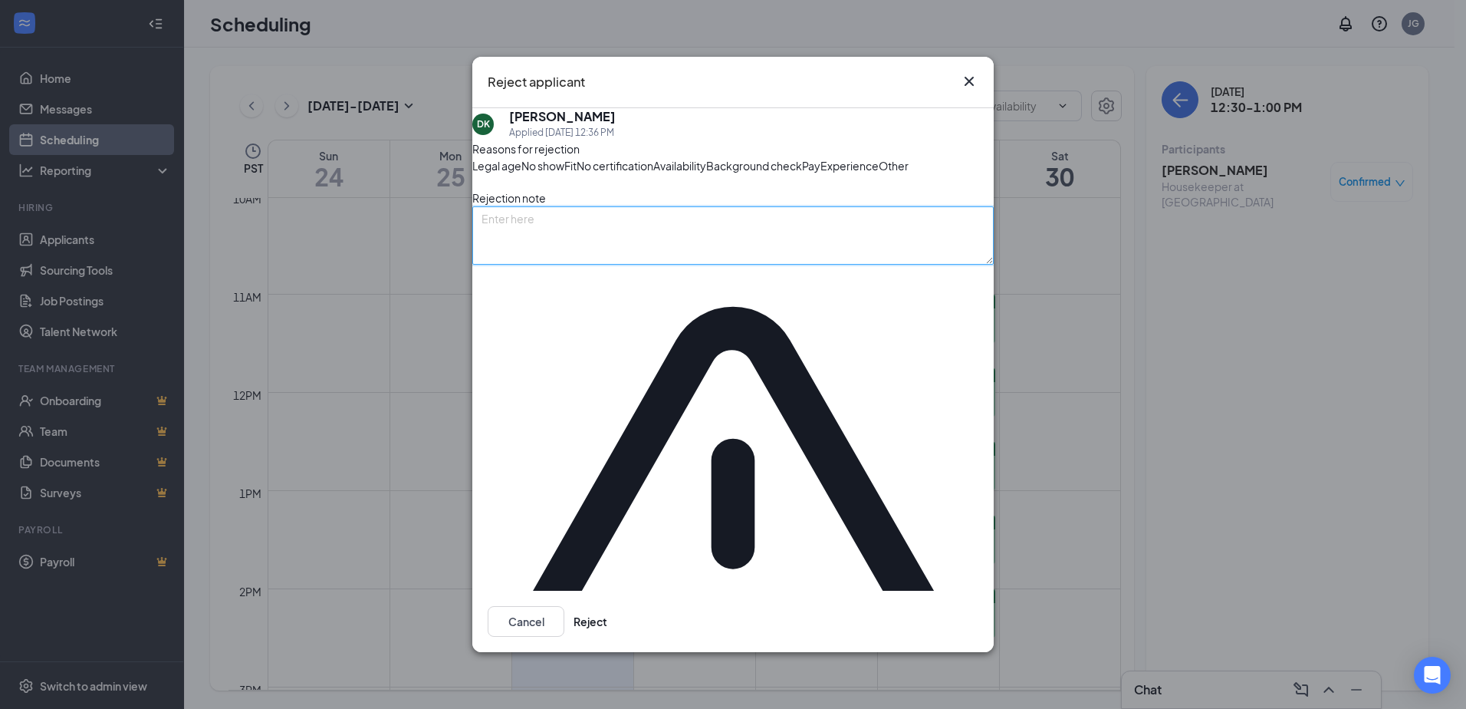
click at [591, 265] on textarea at bounding box center [733, 235] width 522 height 58
click at [564, 174] on div "No show" at bounding box center [543, 165] width 43 height 17
click at [603, 265] on textarea at bounding box center [733, 235] width 522 height 58
click at [607, 265] on textarea "No-show for interview08/26/25" at bounding box center [733, 235] width 522 height 58
click at [686, 265] on textarea "No-show for interview [DATE]" at bounding box center [733, 235] width 522 height 58
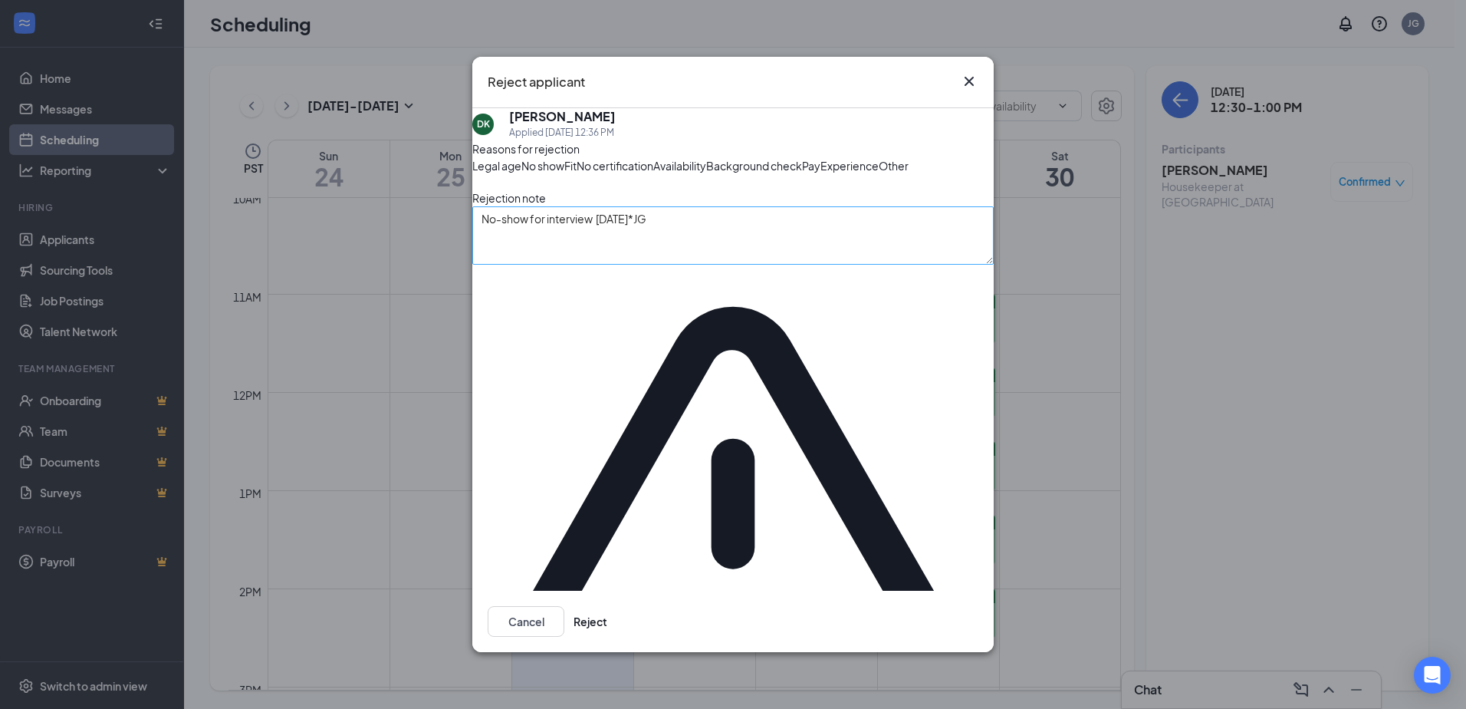
type textarea "No-show for interview [DATE]*JG"
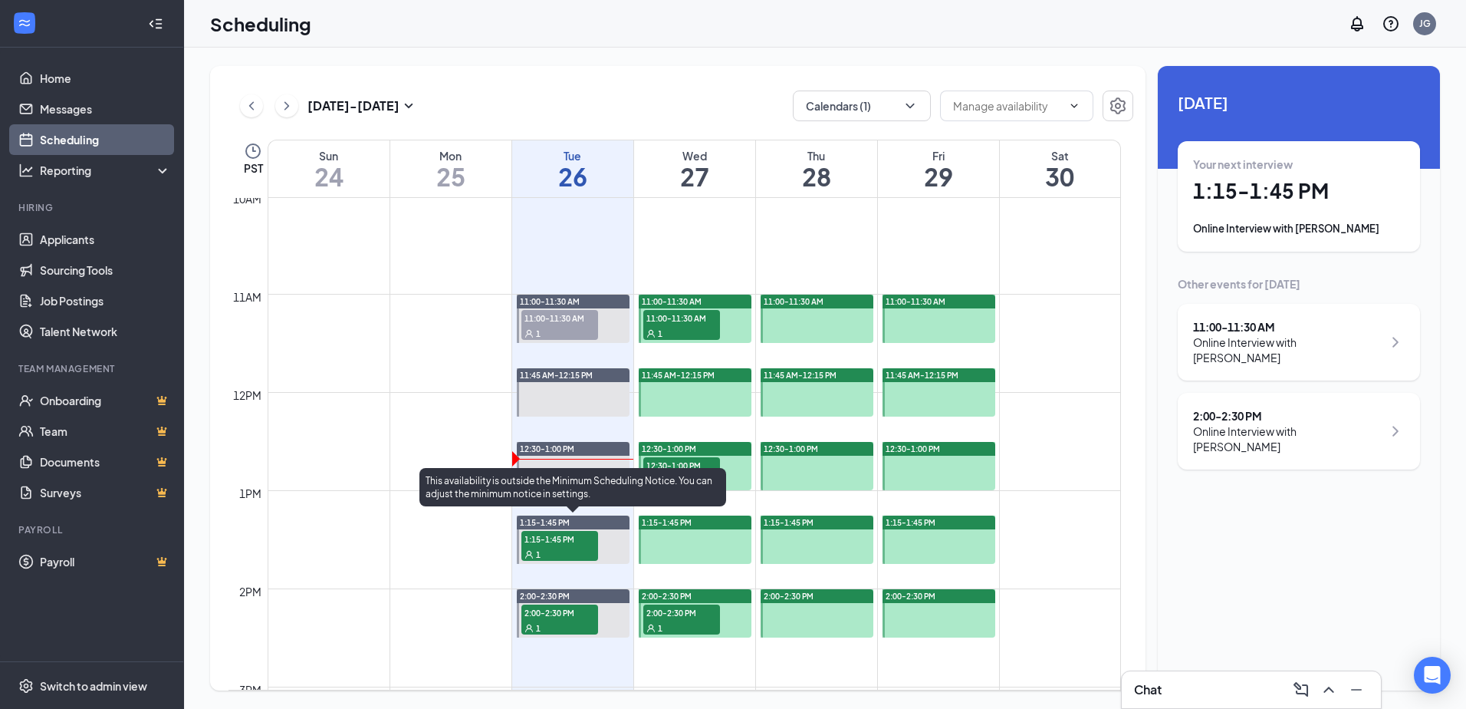
click at [565, 552] on div "1" at bounding box center [560, 553] width 77 height 15
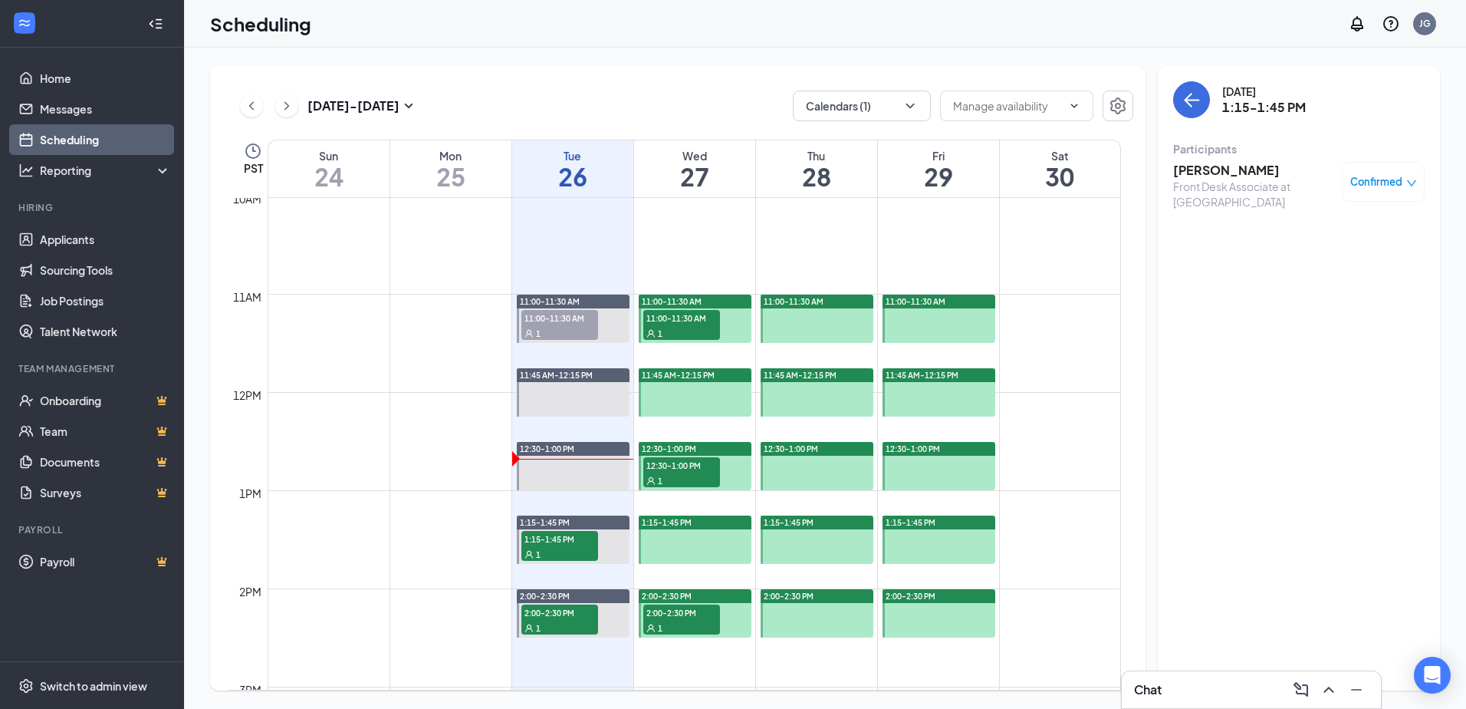
click at [1206, 180] on div "Front Desk Associate at [GEOGRAPHIC_DATA]" at bounding box center [1253, 194] width 161 height 31
click at [1209, 168] on h3 "[PERSON_NAME]" at bounding box center [1253, 170] width 161 height 17
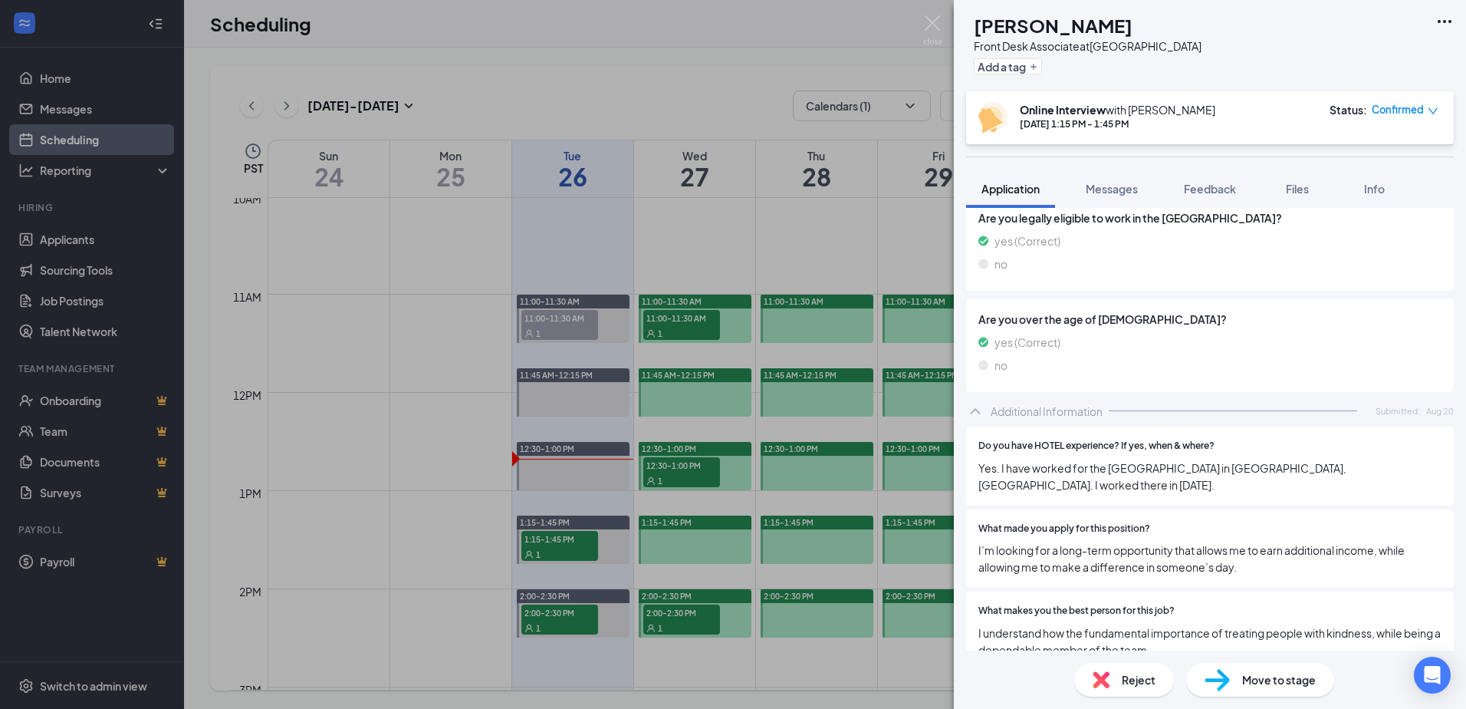
scroll to position [230, 0]
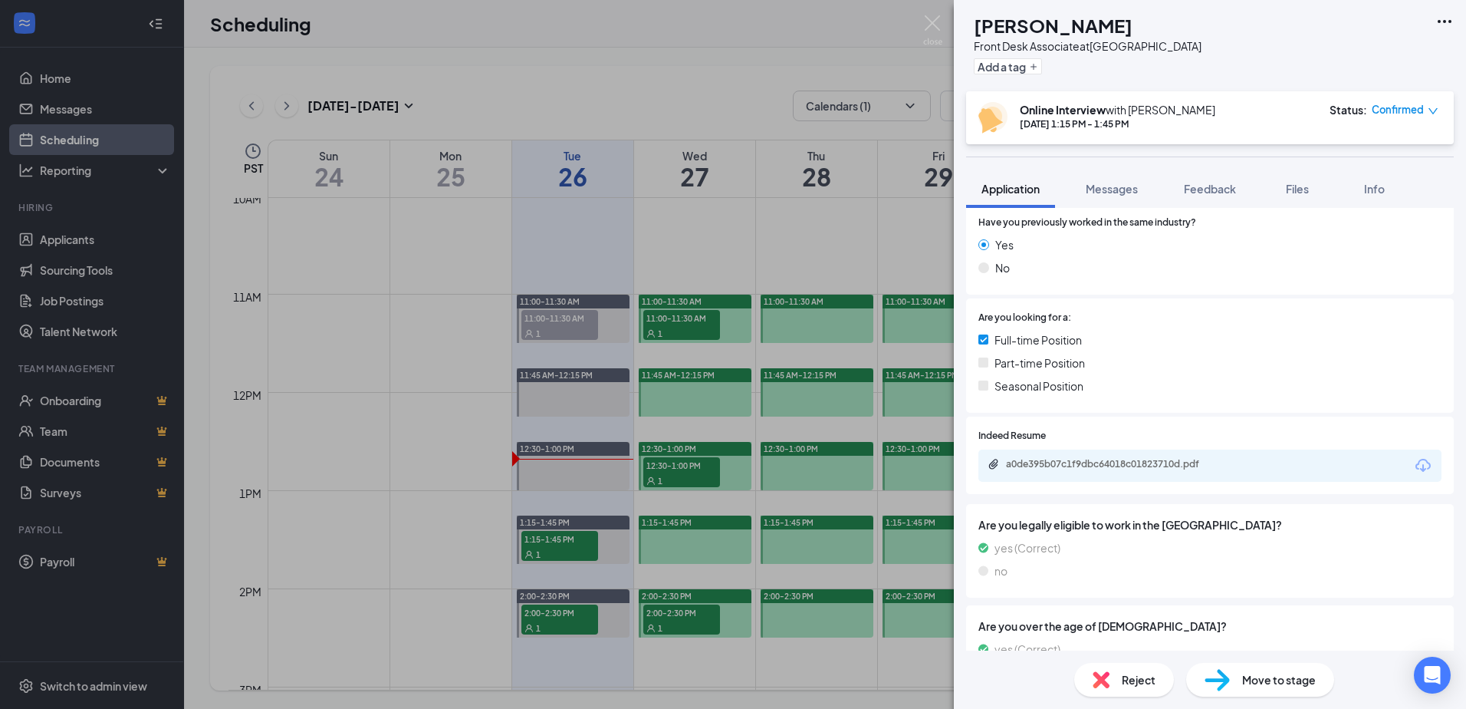
click at [1116, 457] on div "a0de395b07c1f9dbc64018c01823710d.pdf" at bounding box center [1210, 465] width 463 height 32
click at [1028, 471] on div "a0de395b07c1f9dbc64018c01823710d.pdf" at bounding box center [1112, 465] width 248 height 15
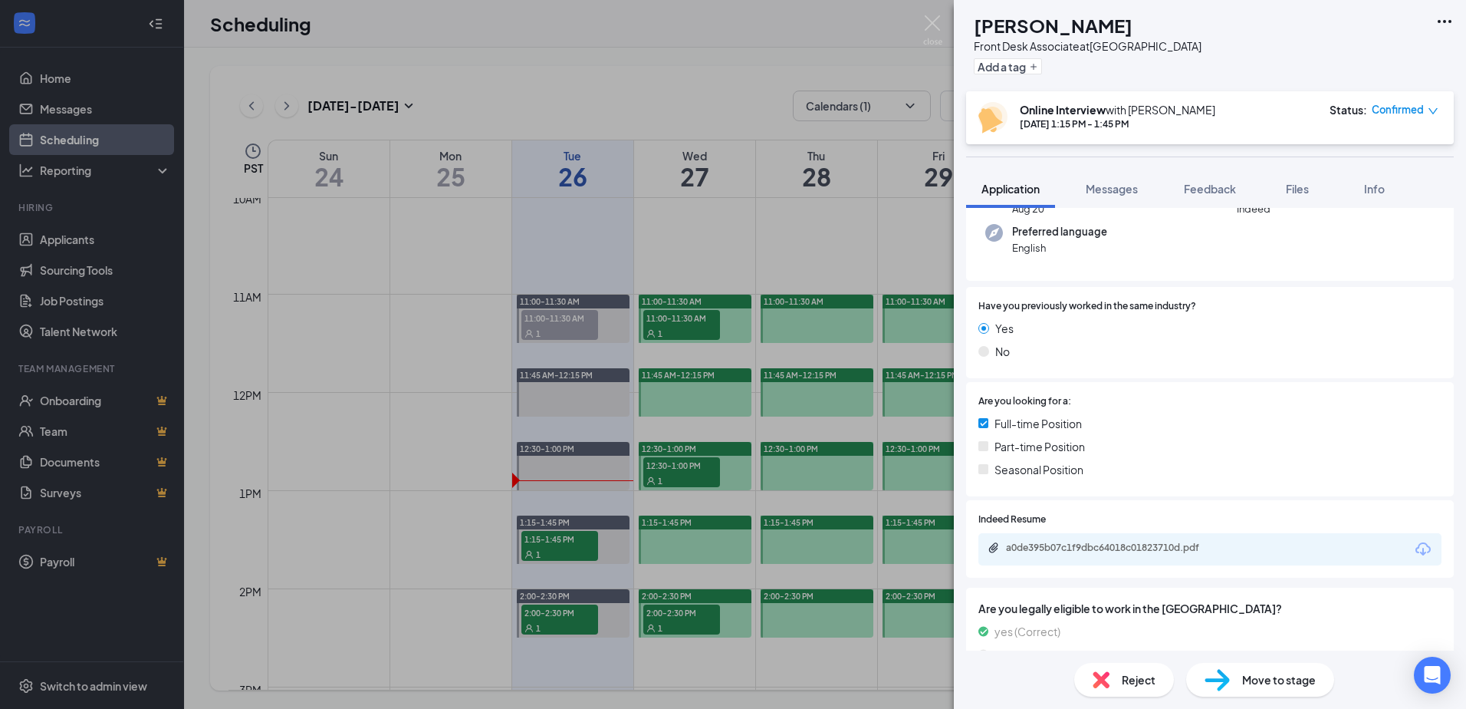
scroll to position [153, 0]
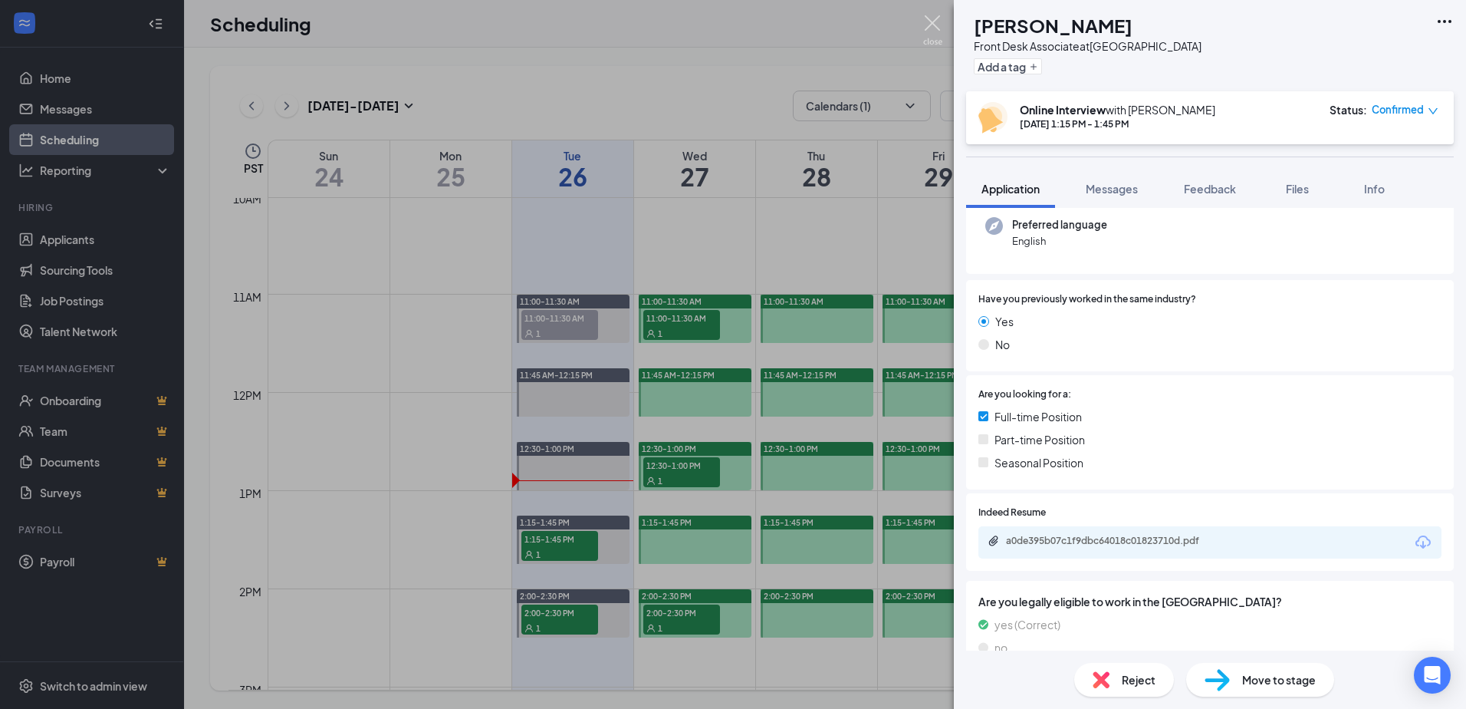
click at [933, 30] on img at bounding box center [932, 30] width 19 height 30
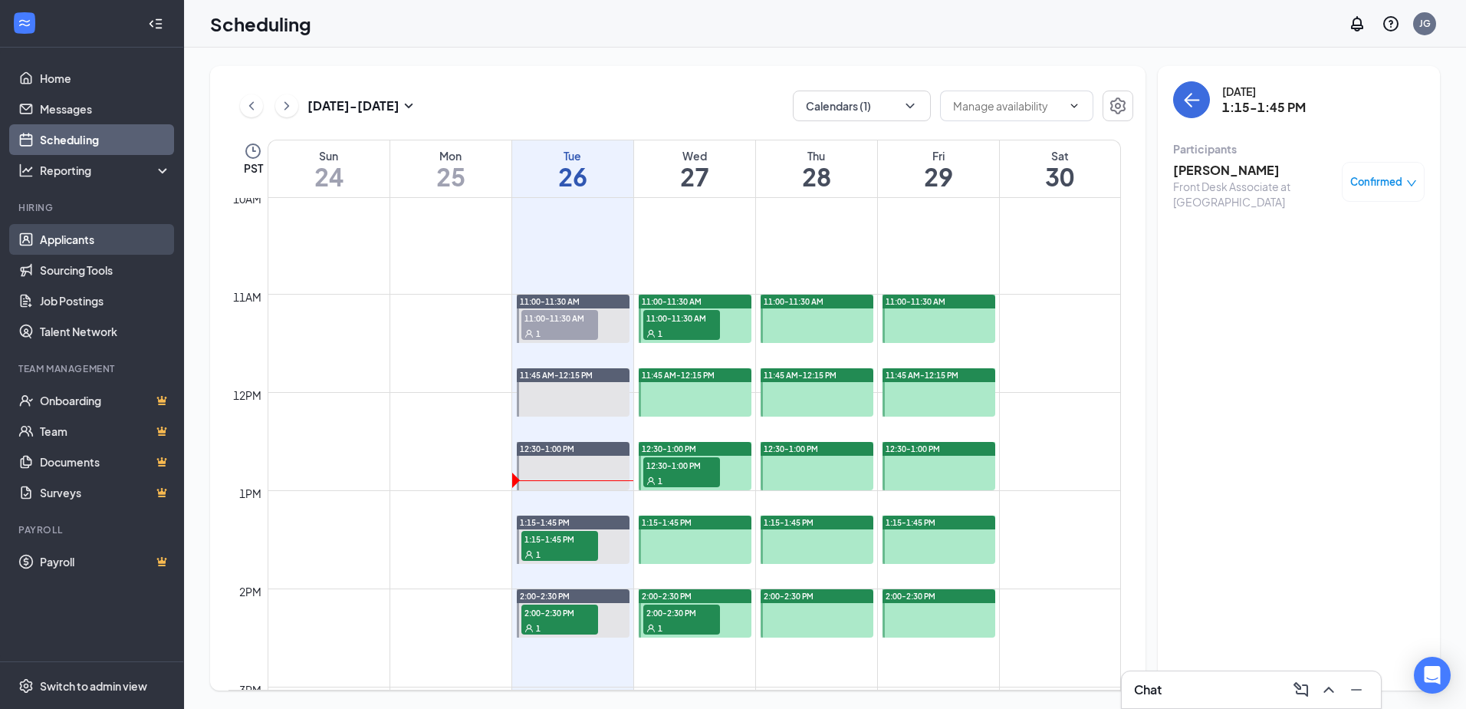
click at [84, 242] on link "Applicants" at bounding box center [105, 239] width 131 height 31
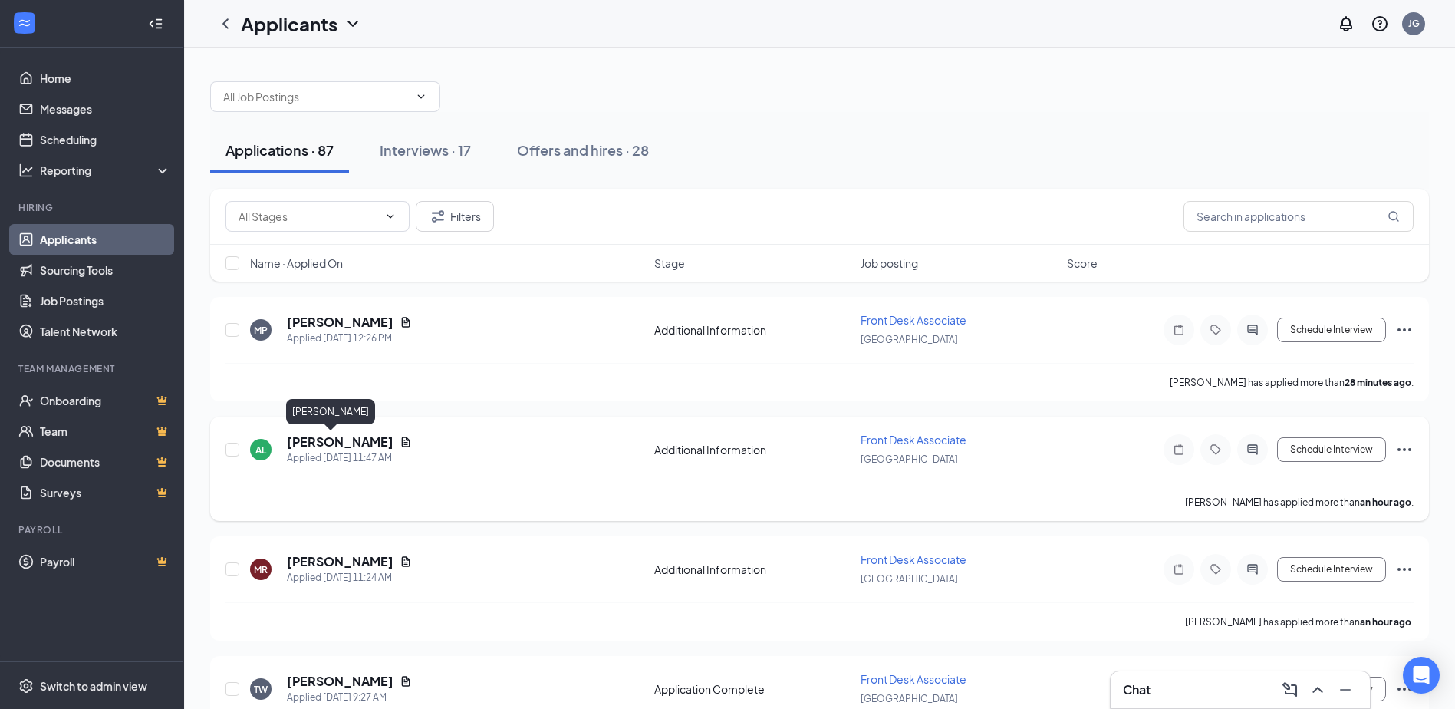
click at [310, 446] on h5 "[PERSON_NAME]" at bounding box center [340, 441] width 107 height 17
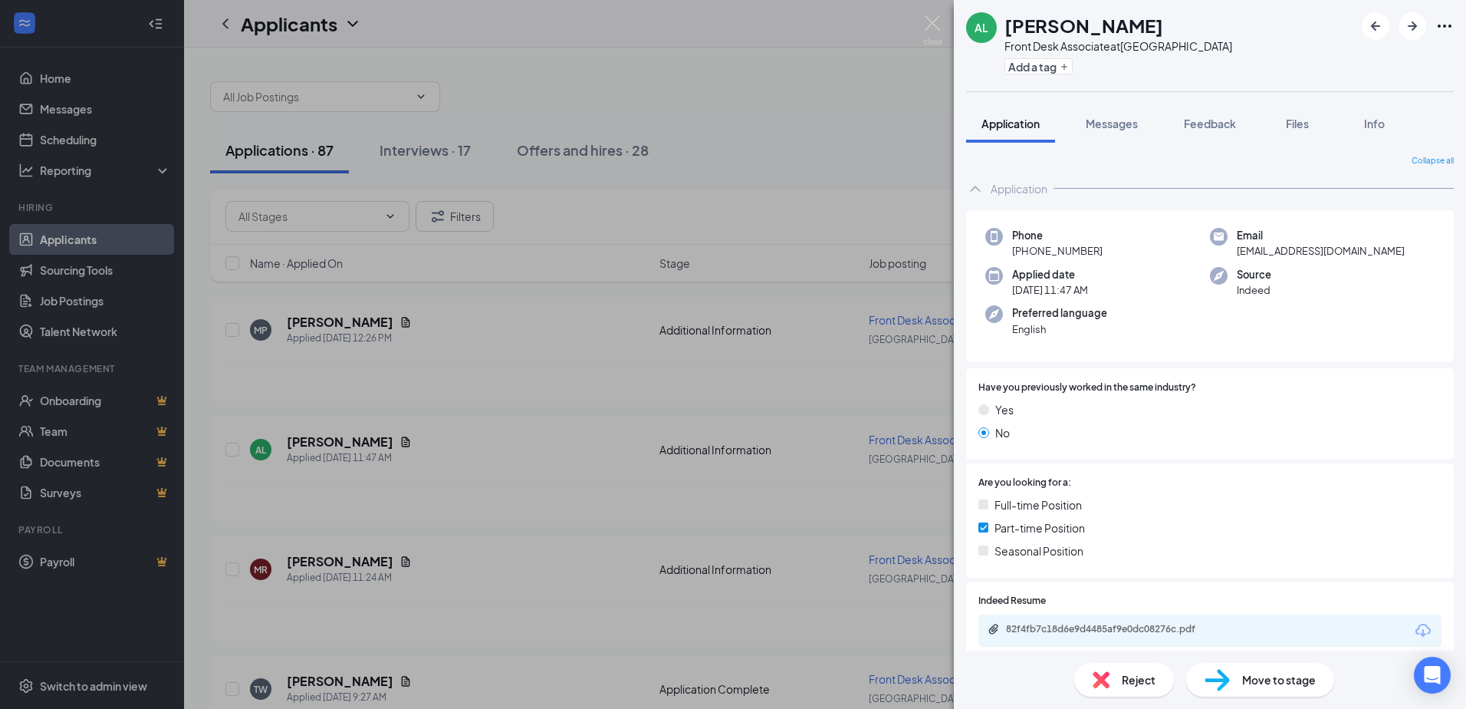
drag, startPoint x: 1302, startPoint y: 680, endPoint x: 1292, endPoint y: 662, distance: 20.7
click at [1302, 680] on span "Move to stage" at bounding box center [1279, 679] width 74 height 17
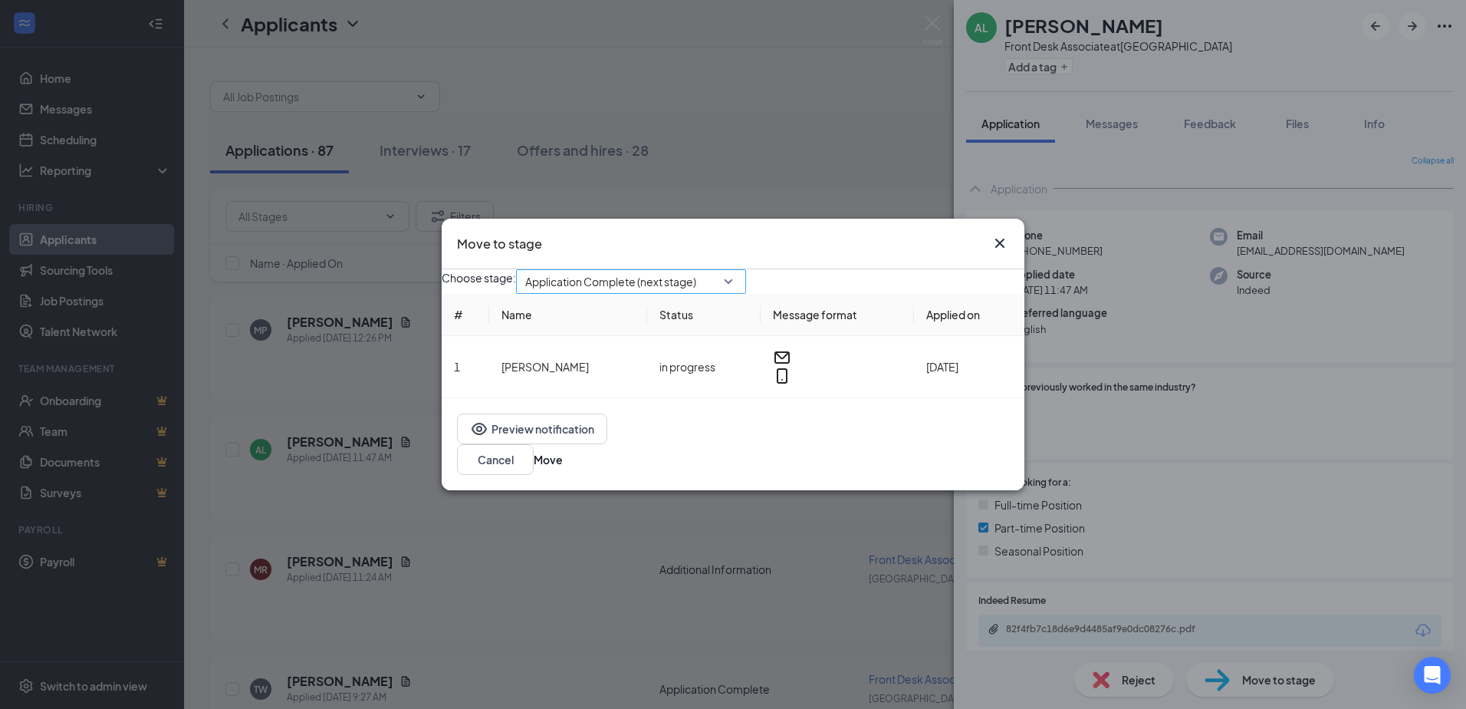
click at [746, 294] on div "Application Complete (next stage)" at bounding box center [631, 281] width 230 height 25
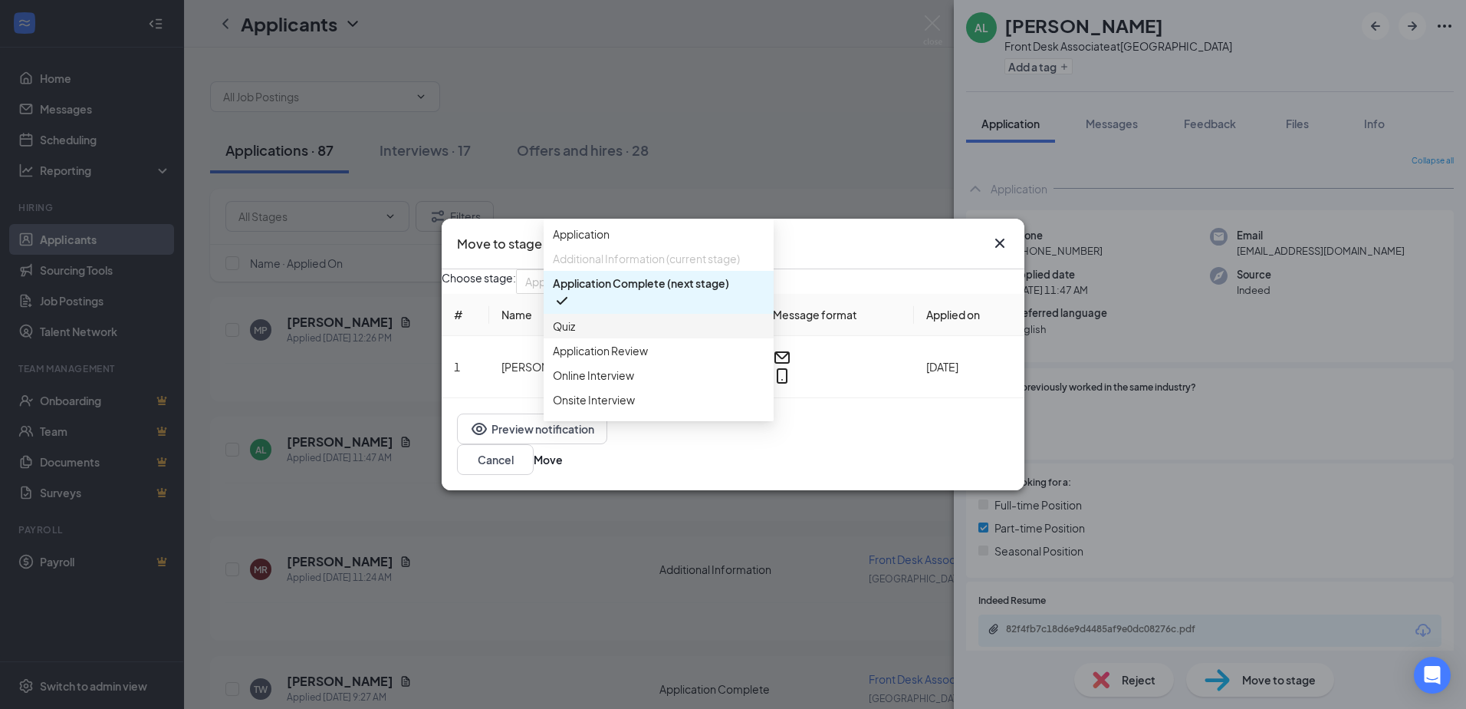
click at [604, 338] on div "Quiz" at bounding box center [659, 326] width 230 height 25
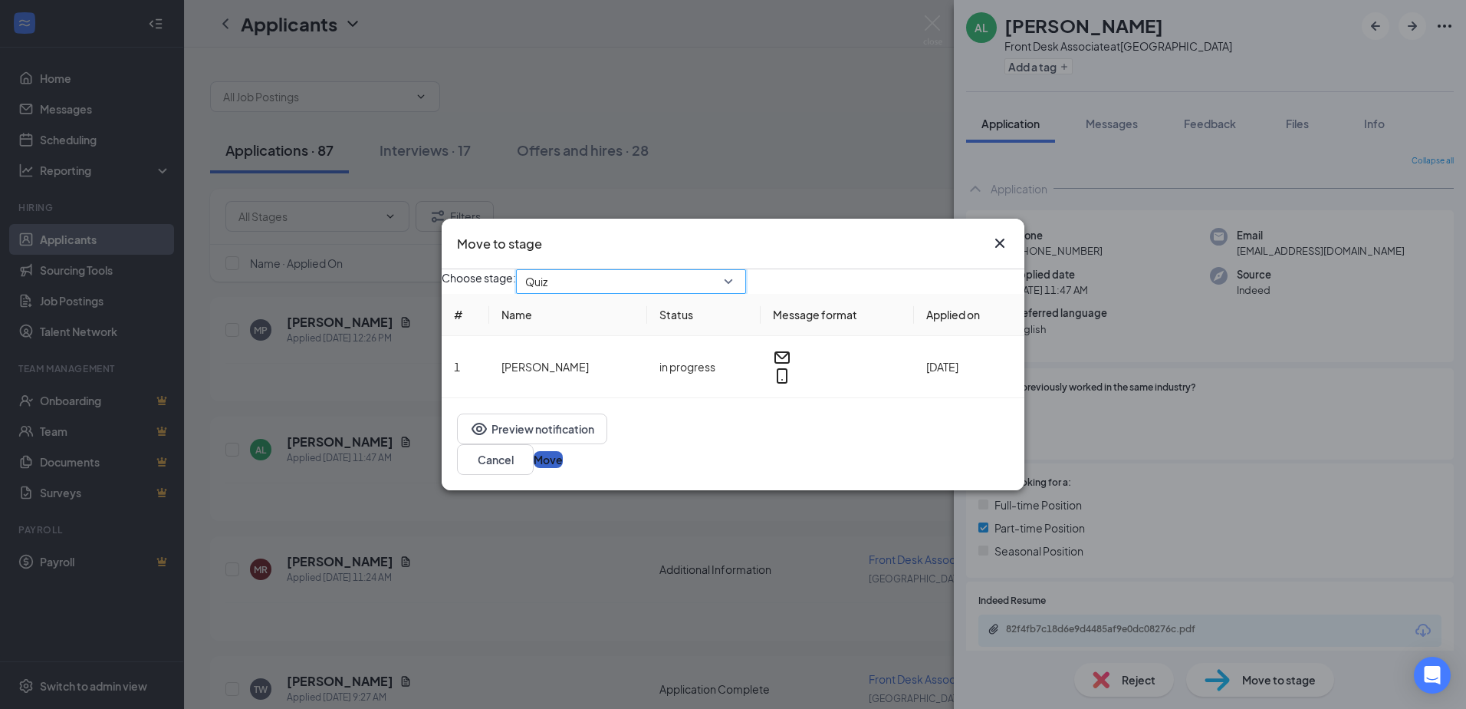
click at [563, 466] on button "Move" at bounding box center [548, 459] width 29 height 17
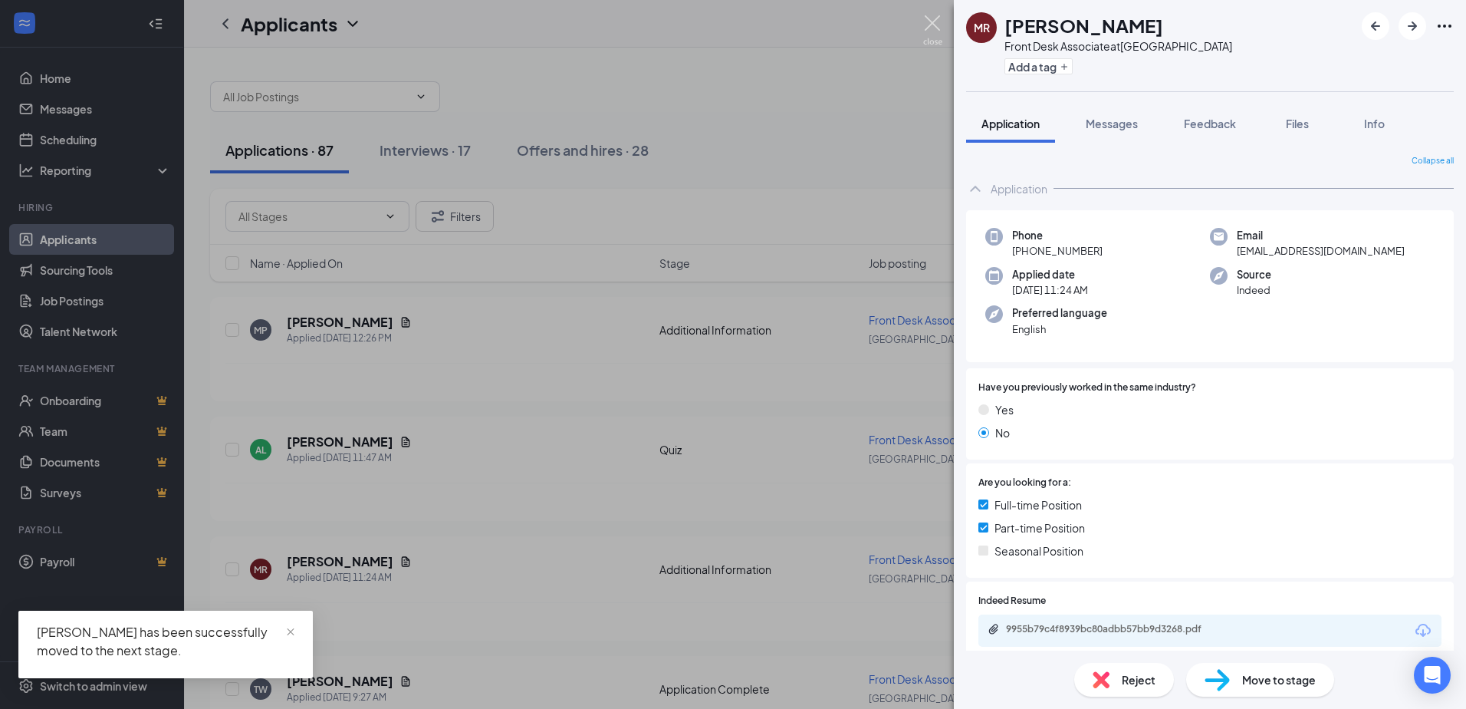
click at [929, 20] on img at bounding box center [932, 30] width 19 height 30
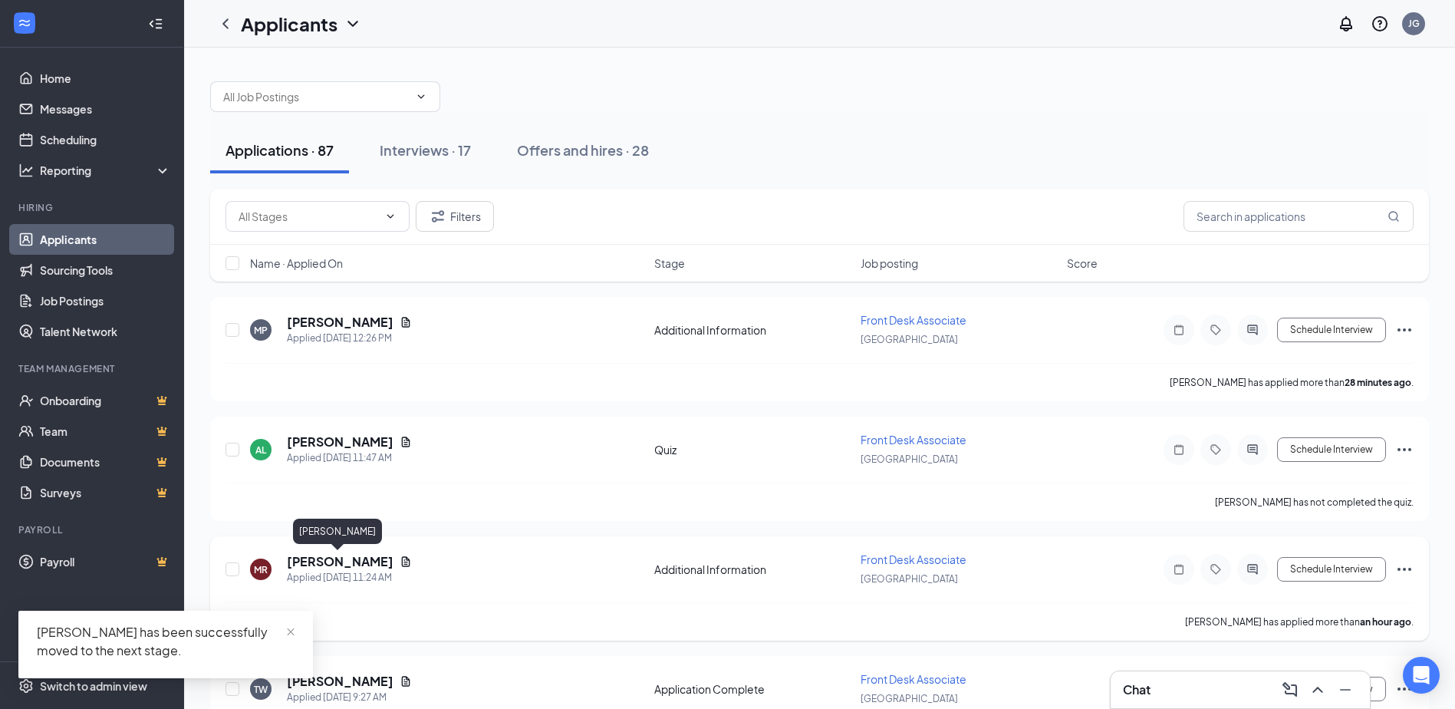
click at [323, 562] on h5 "[PERSON_NAME]" at bounding box center [340, 561] width 107 height 17
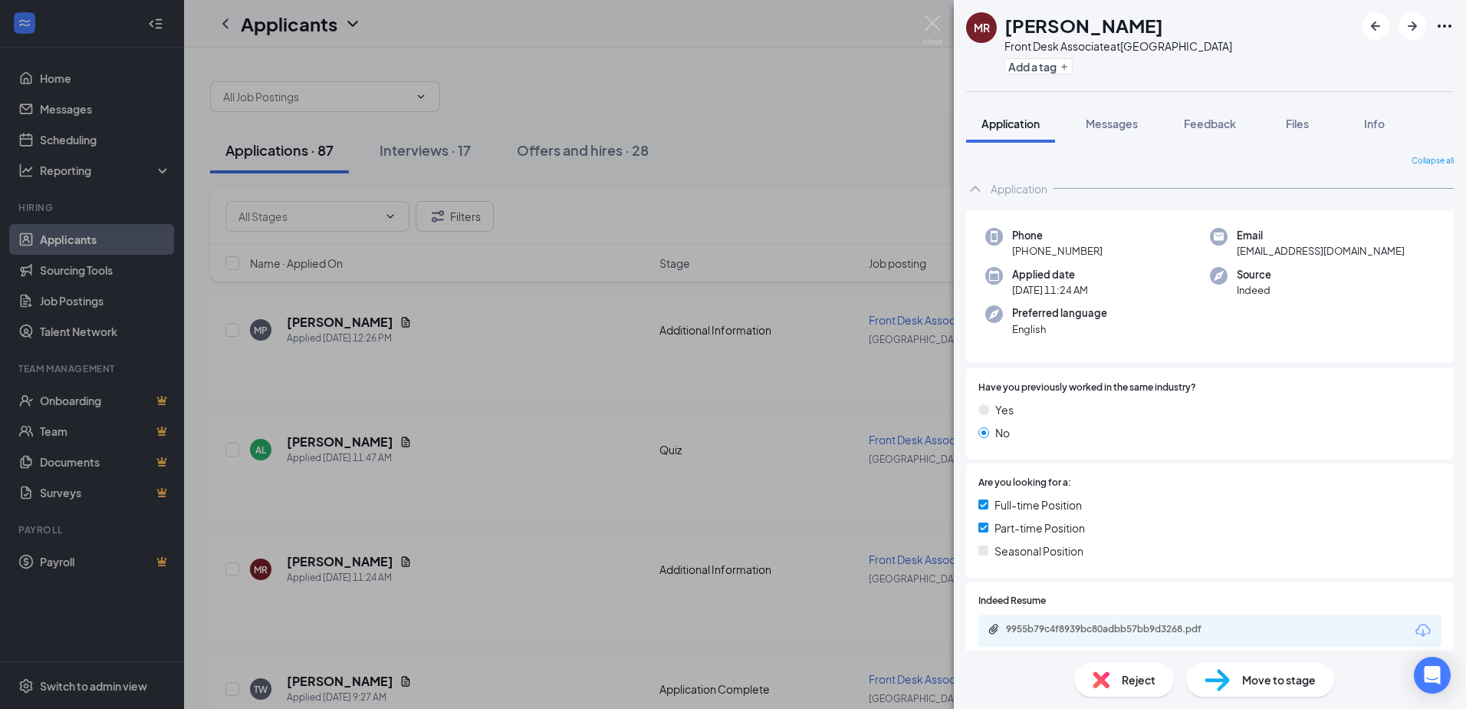
drag, startPoint x: 1269, startPoint y: 682, endPoint x: 1186, endPoint y: 628, distance: 98.7
click at [1269, 681] on span "Move to stage" at bounding box center [1279, 679] width 74 height 17
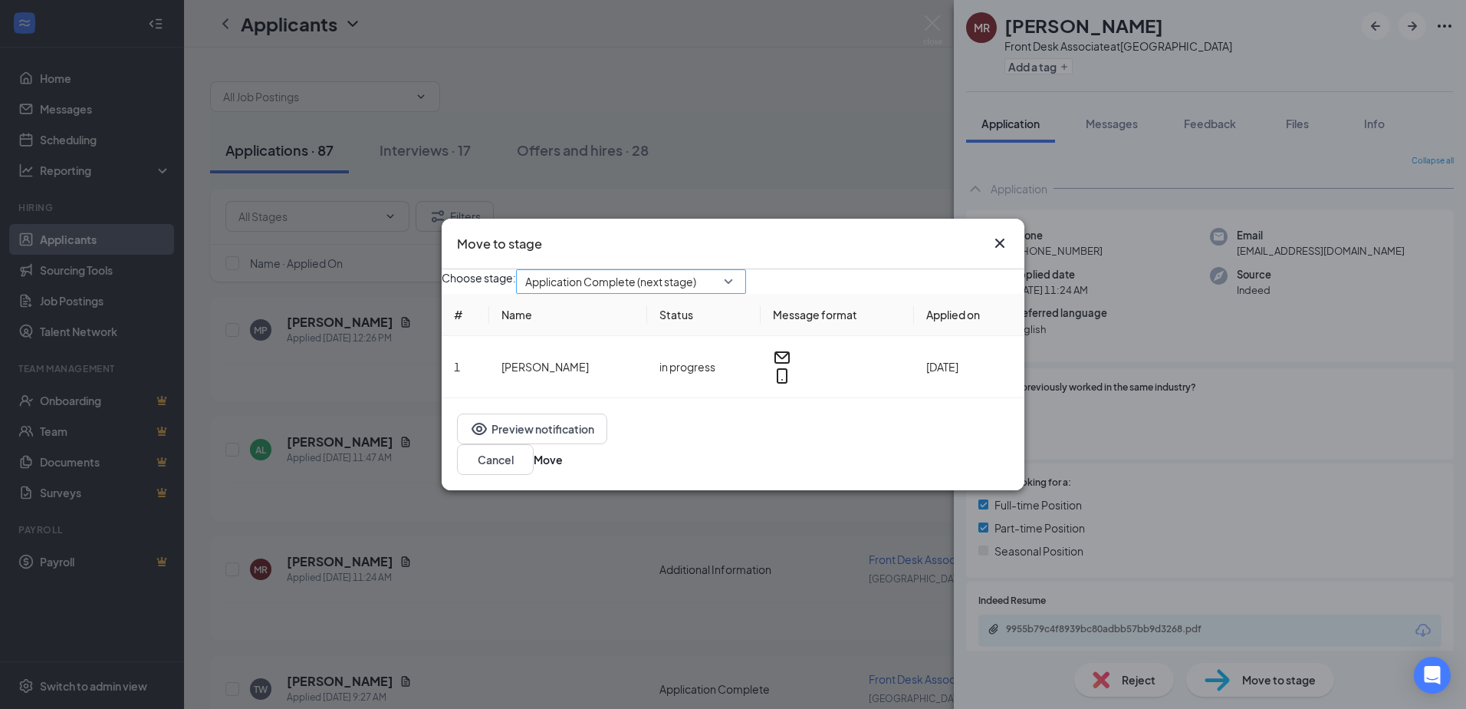
click at [746, 294] on div "Application Complete (next stage)" at bounding box center [631, 281] width 230 height 25
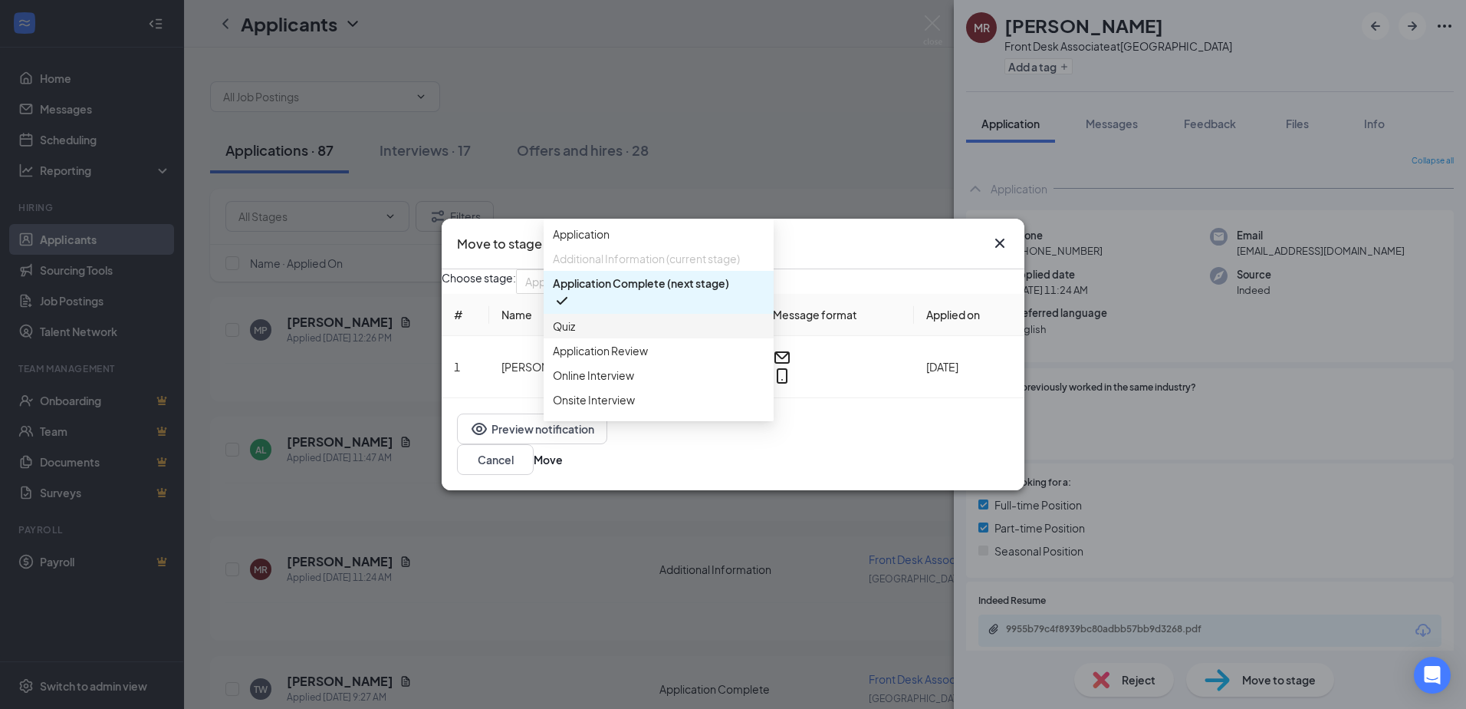
drag, startPoint x: 614, startPoint y: 347, endPoint x: 785, endPoint y: 390, distance: 176.3
click at [617, 334] on span "Quiz" at bounding box center [659, 326] width 212 height 17
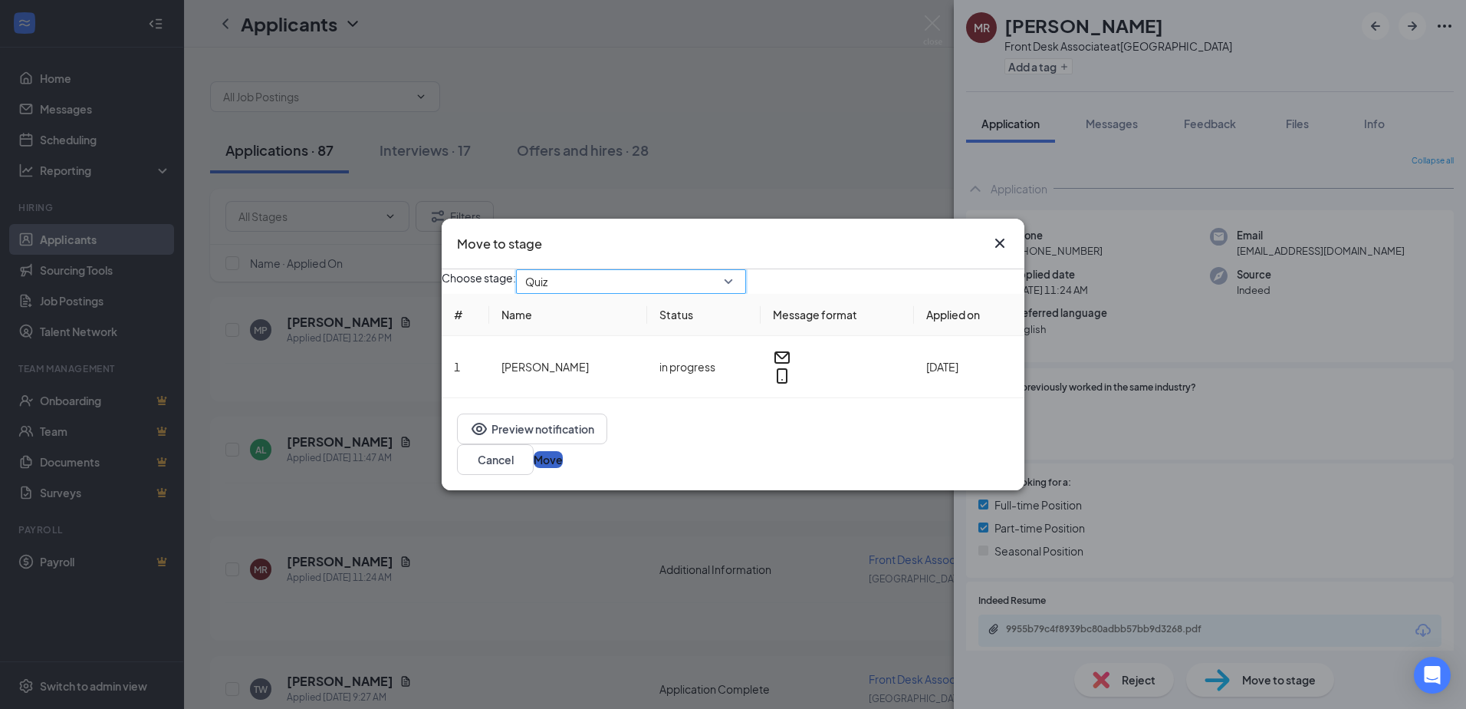
drag, startPoint x: 999, startPoint y: 461, endPoint x: 965, endPoint y: 231, distance: 232.5
click at [563, 461] on button "Move" at bounding box center [548, 459] width 29 height 17
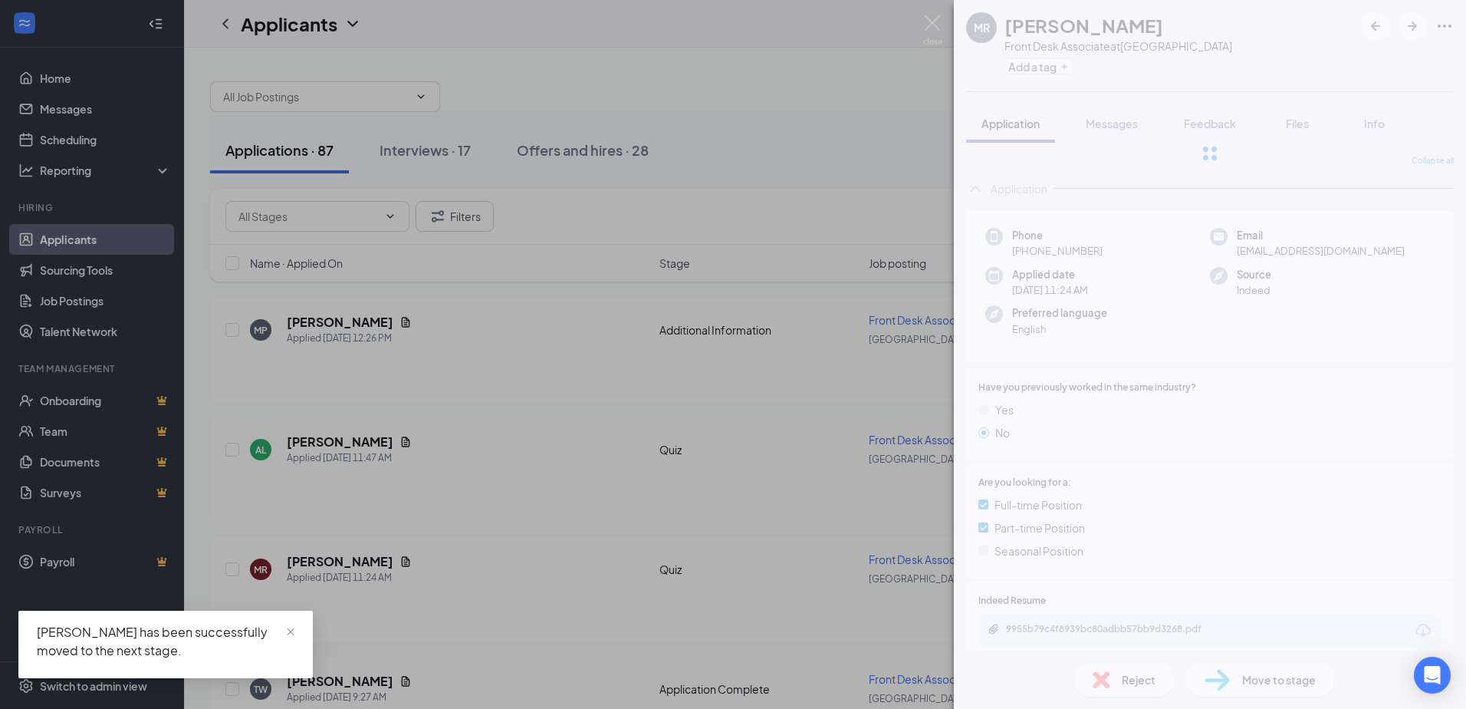
click at [933, 9] on div "[PERSON_NAME] Front Desk Associate at [GEOGRAPHIC_DATA] Add a tag Application M…" at bounding box center [733, 354] width 1466 height 709
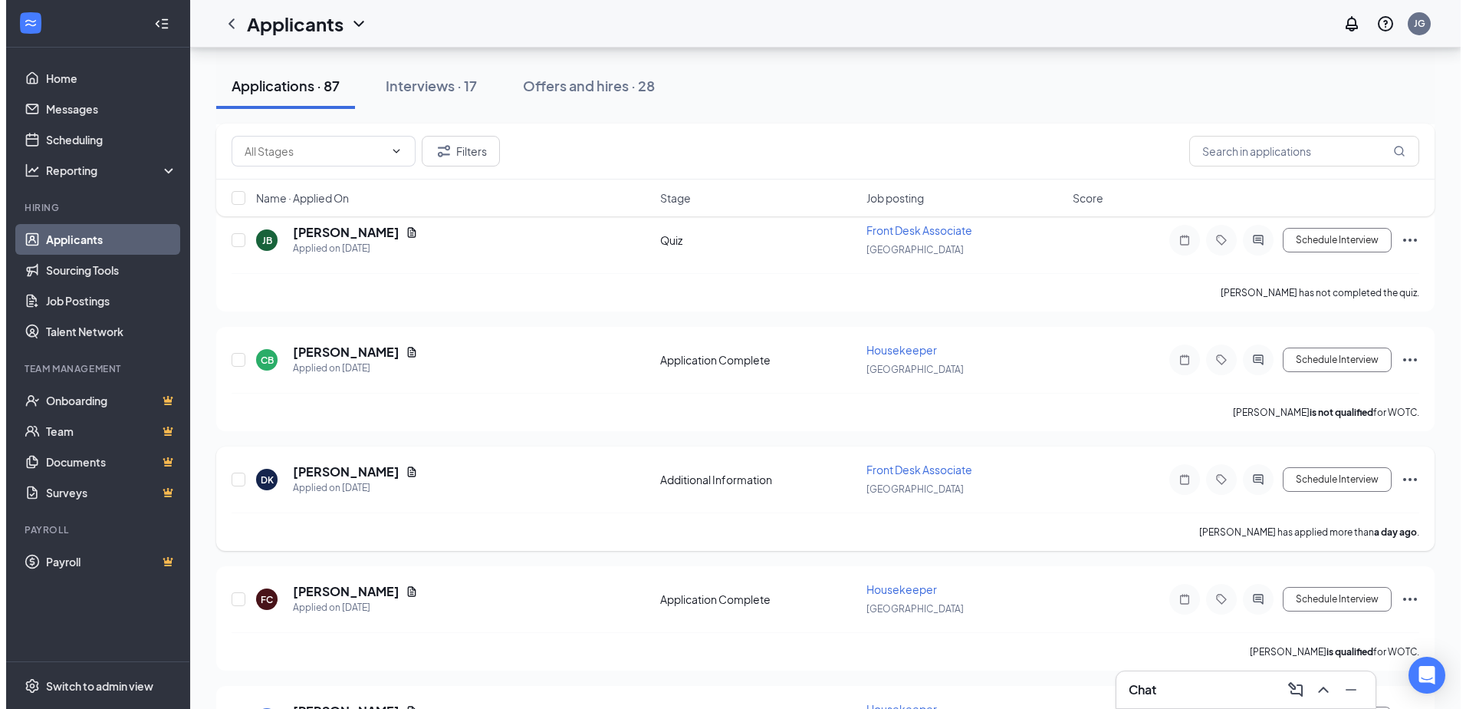
scroll to position [537, 0]
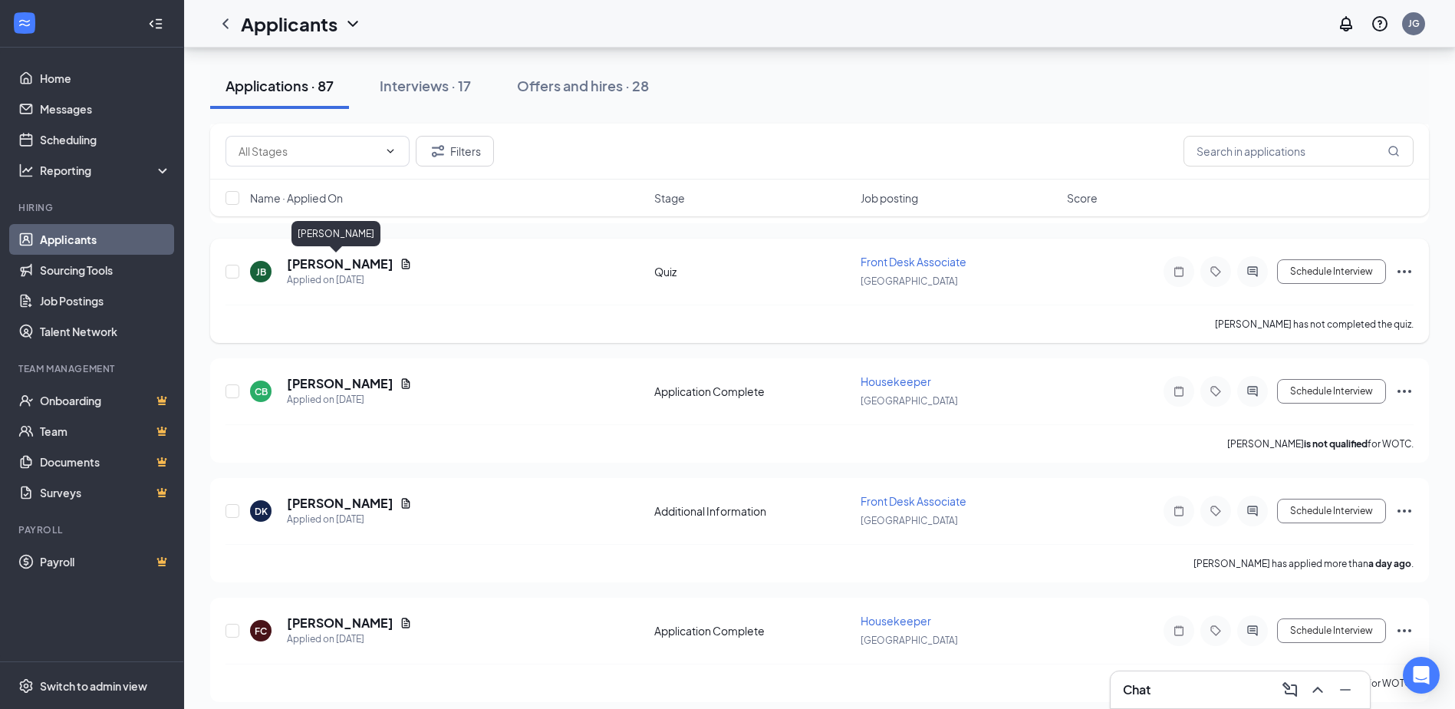
click at [311, 265] on h5 "[PERSON_NAME]" at bounding box center [340, 263] width 107 height 17
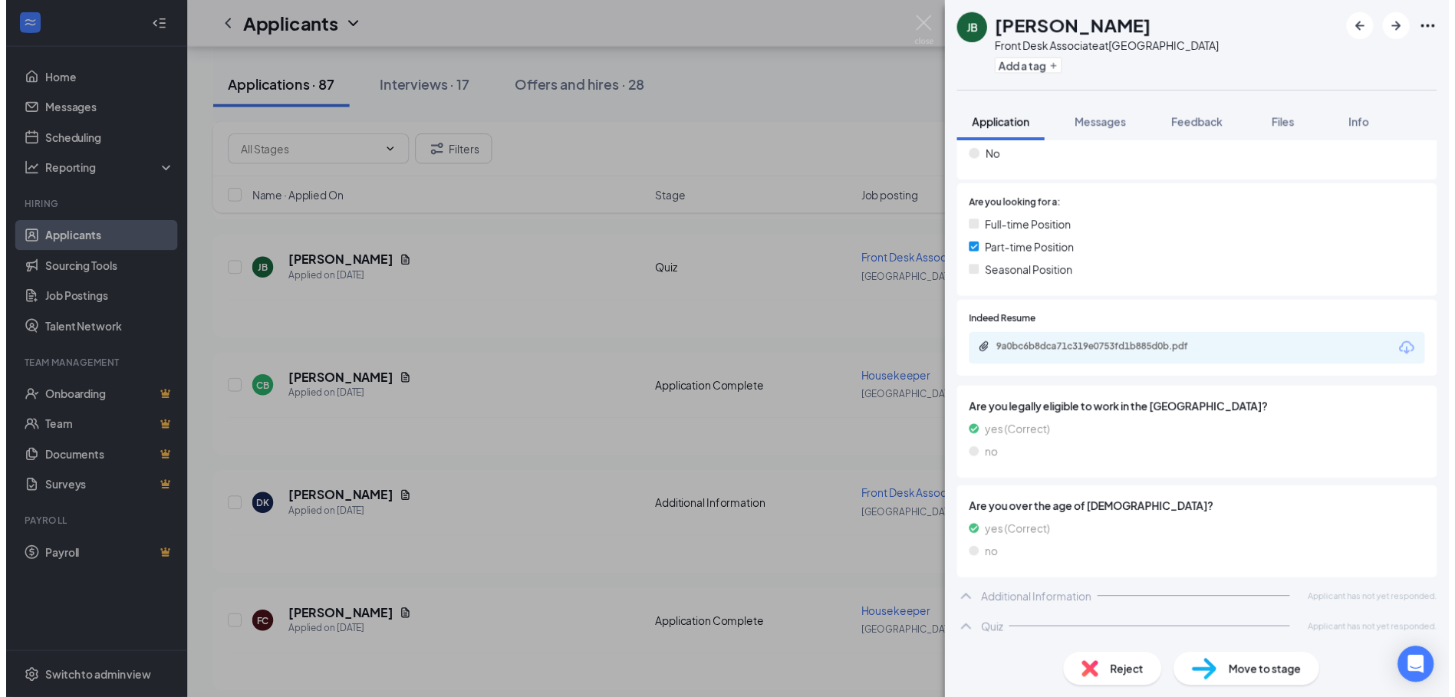
scroll to position [278, 0]
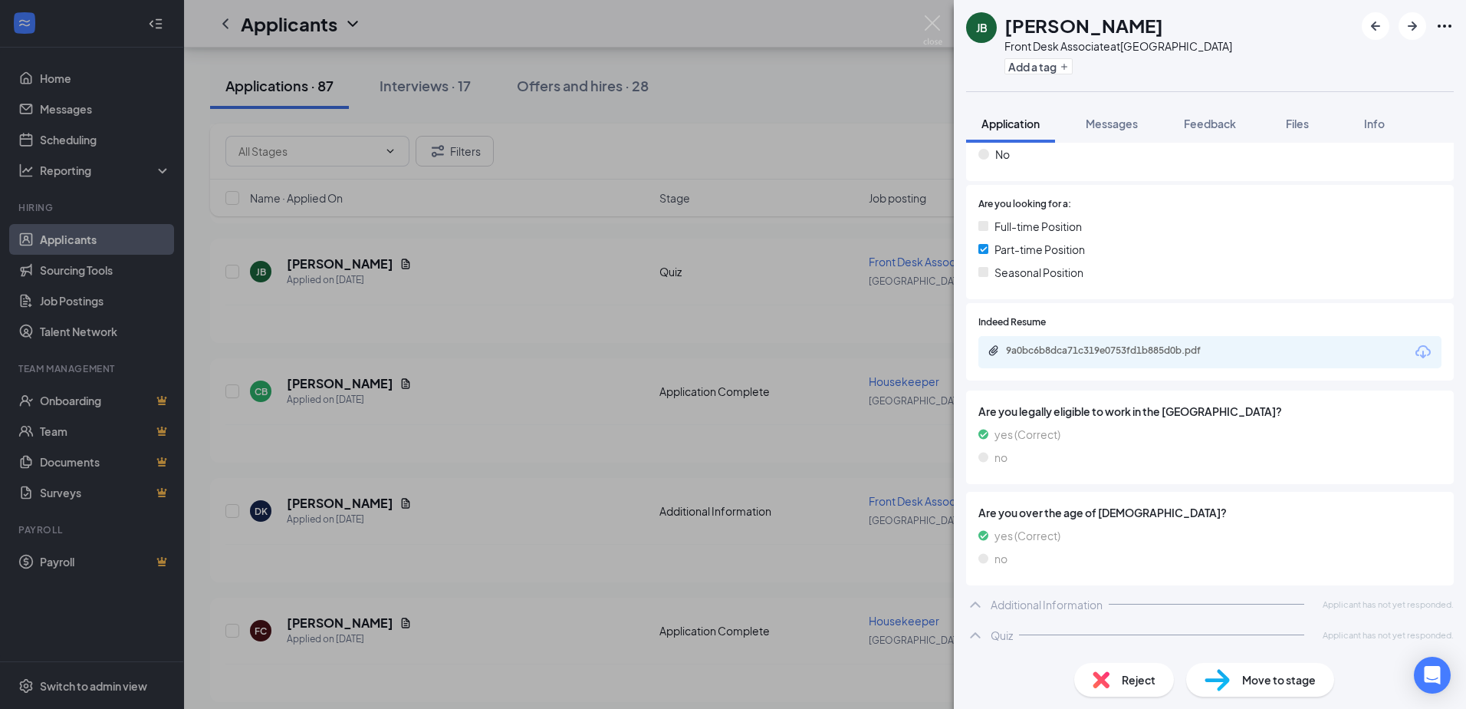
drag, startPoint x: 931, startPoint y: 18, endPoint x: 602, endPoint y: 138, distance: 350.4
click at [931, 18] on img at bounding box center [932, 30] width 19 height 30
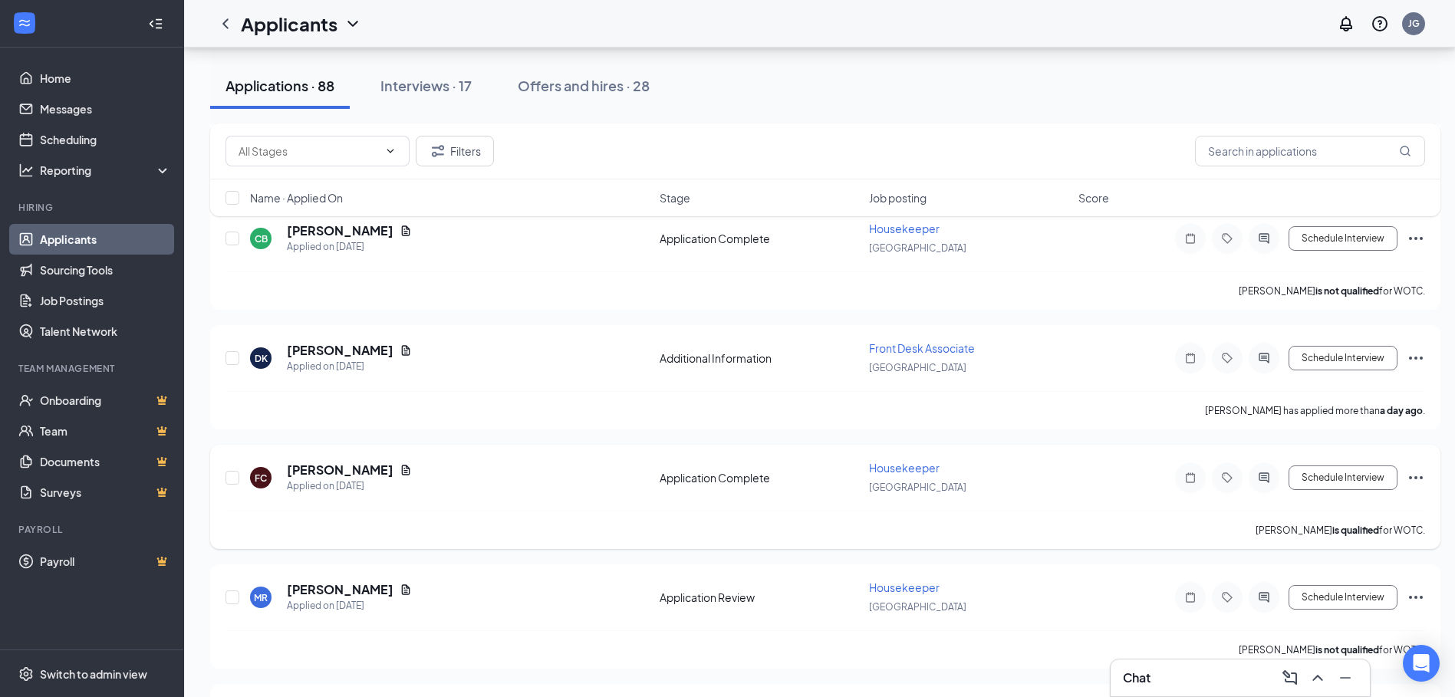
scroll to position [844, 0]
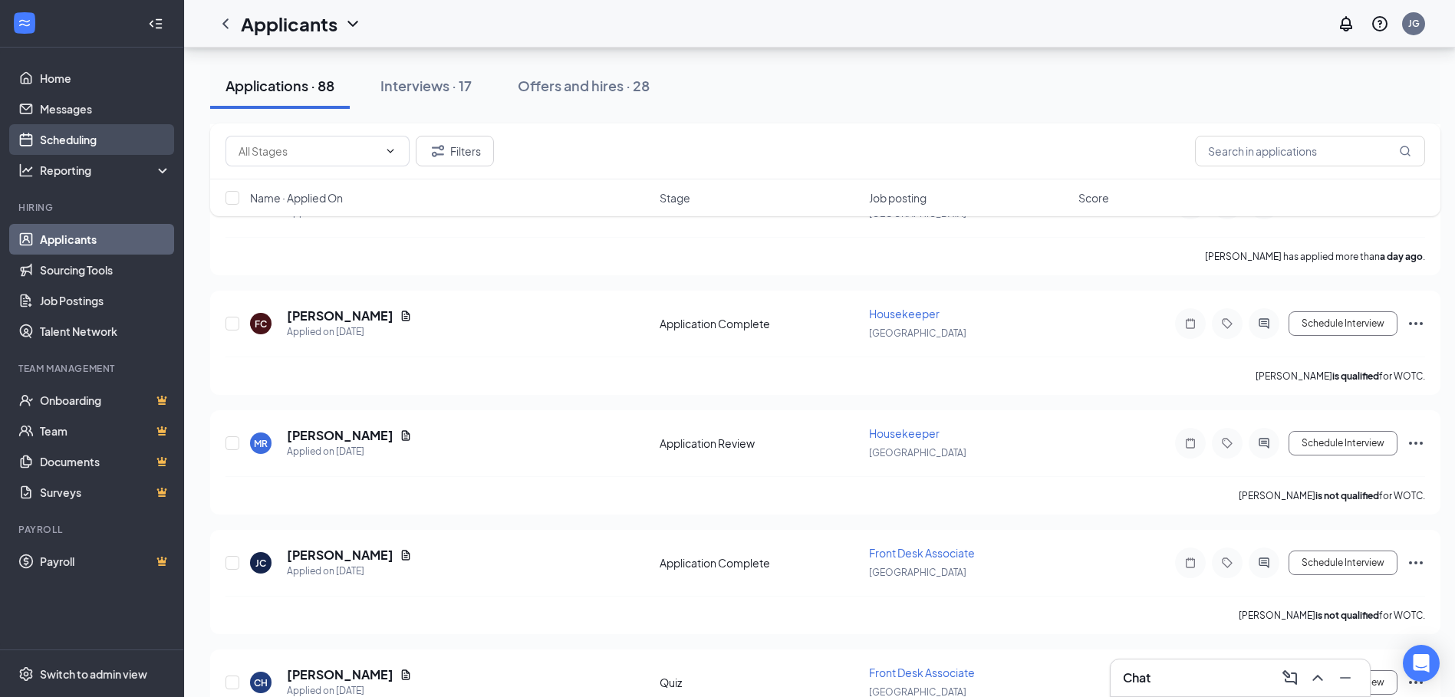
click at [55, 136] on link "Scheduling" at bounding box center [105, 139] width 131 height 31
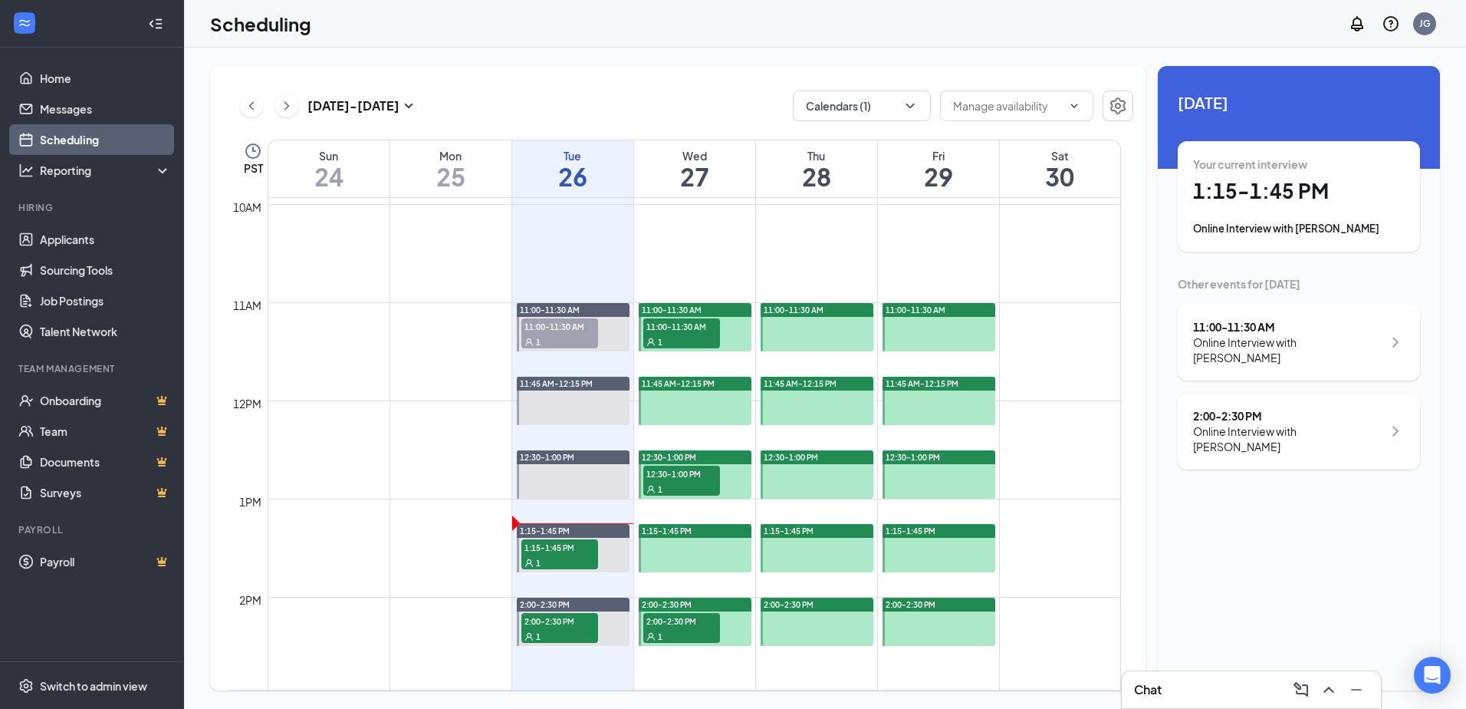
scroll to position [984, 0]
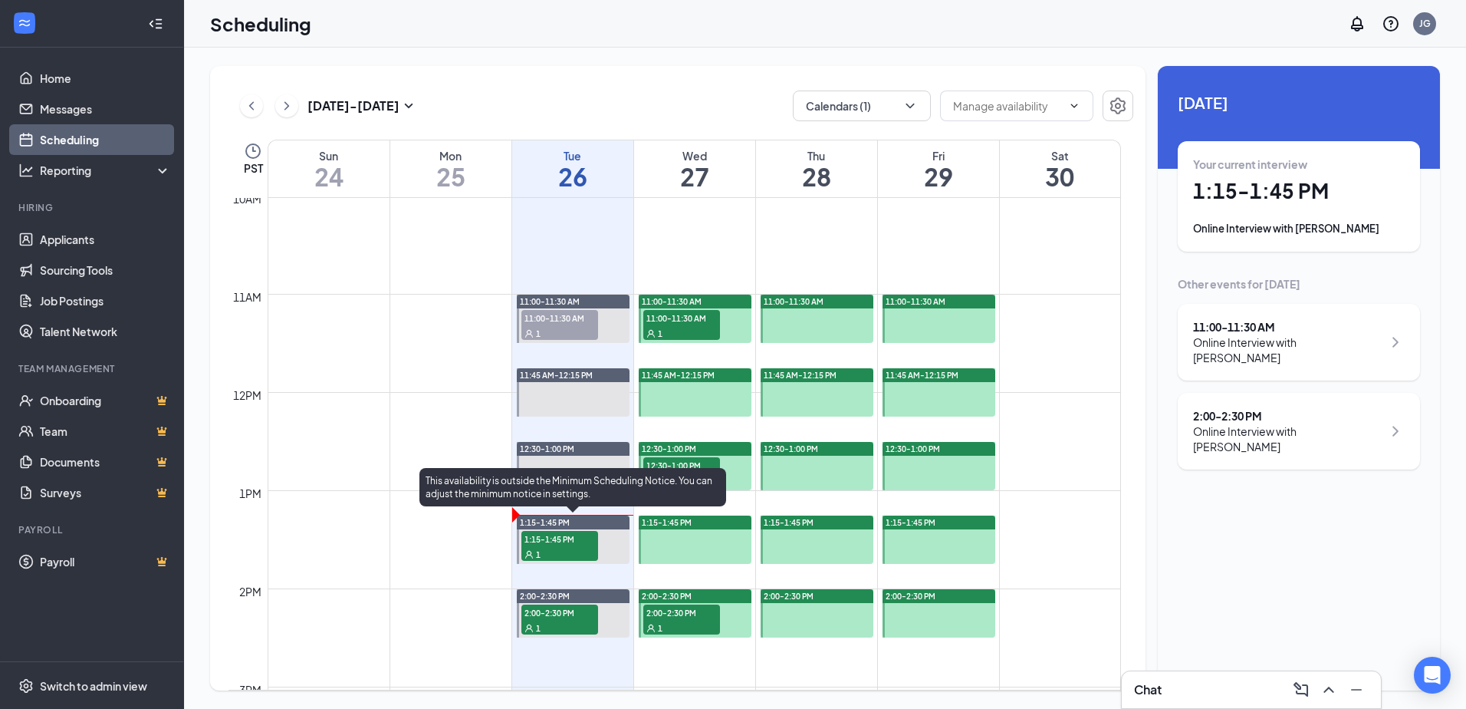
click at [559, 540] on span "1:15-1:45 PM" at bounding box center [560, 538] width 77 height 15
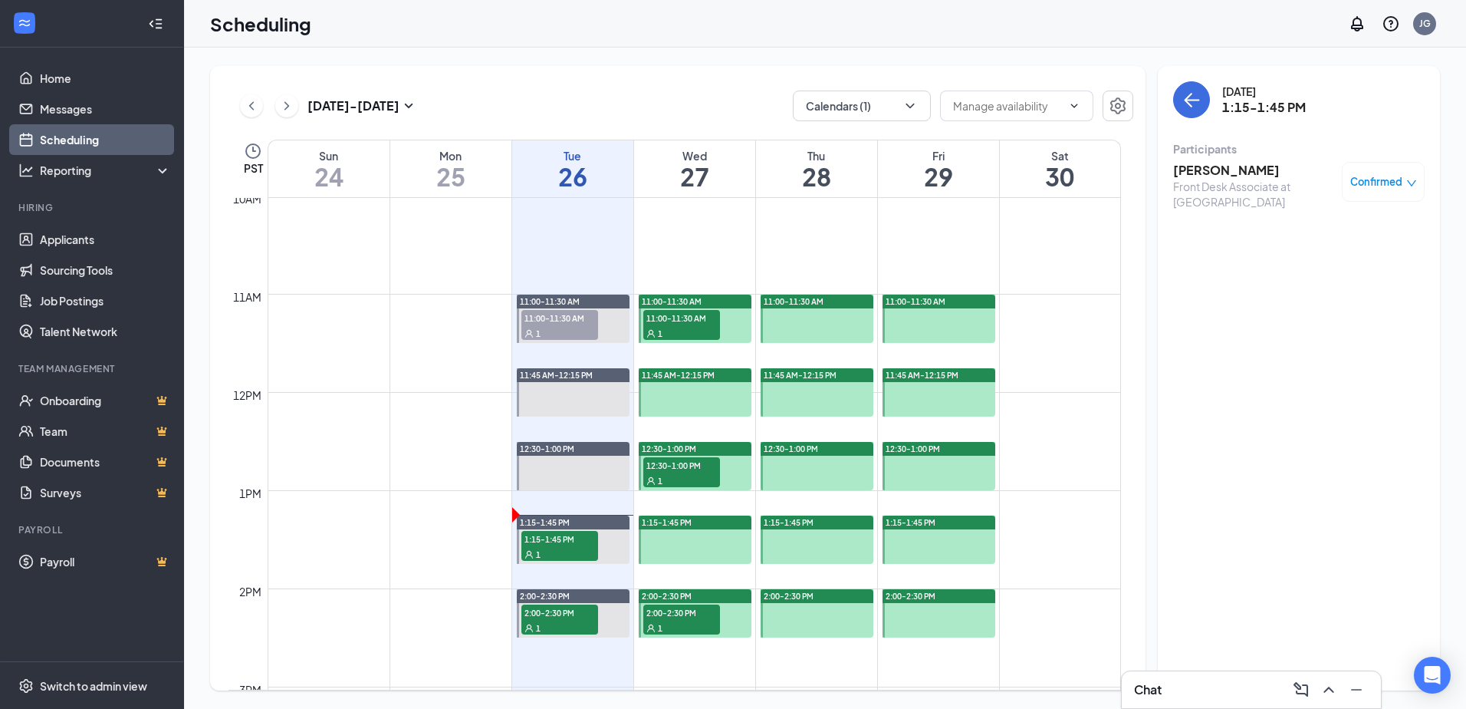
click at [1226, 200] on div "Front Desk Associate at [GEOGRAPHIC_DATA]" at bounding box center [1253, 194] width 161 height 31
click at [1226, 169] on h3 "[PERSON_NAME]" at bounding box center [1253, 170] width 161 height 17
click at [1226, 169] on div at bounding box center [733, 354] width 1466 height 709
click at [1216, 173] on h3 "[PERSON_NAME]" at bounding box center [1253, 170] width 161 height 17
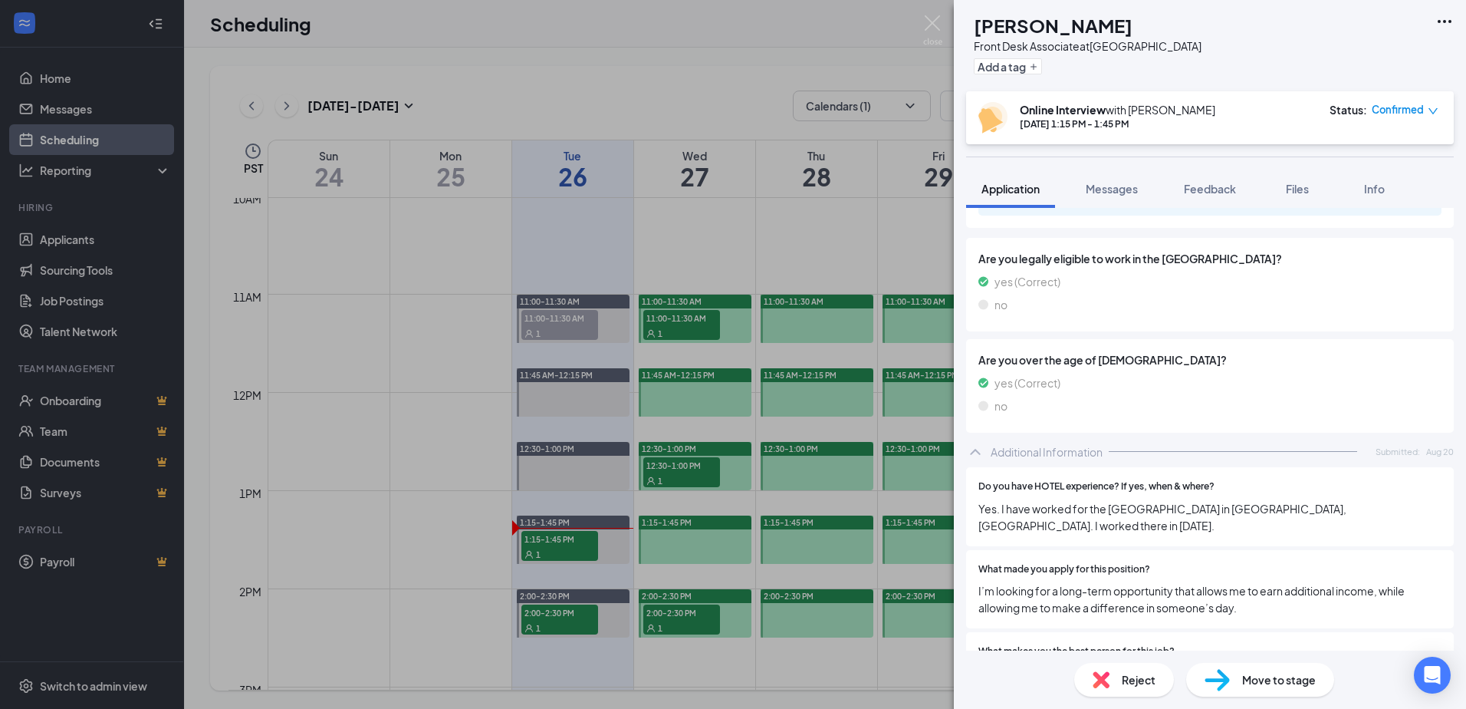
scroll to position [479, 0]
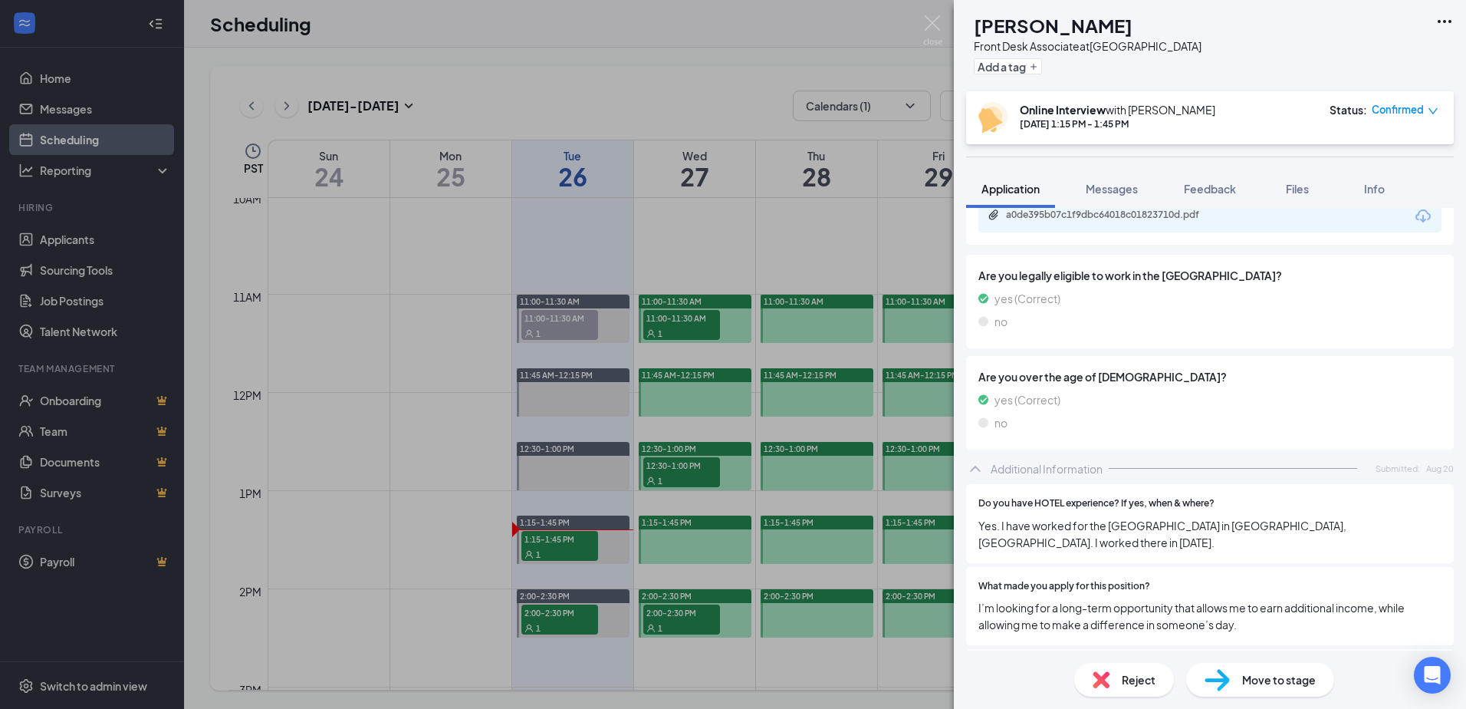
click at [686, 25] on div "BM [PERSON_NAME] Front Desk Associate at [GEOGRAPHIC_DATA] Add a tag Online Int…" at bounding box center [733, 354] width 1466 height 709
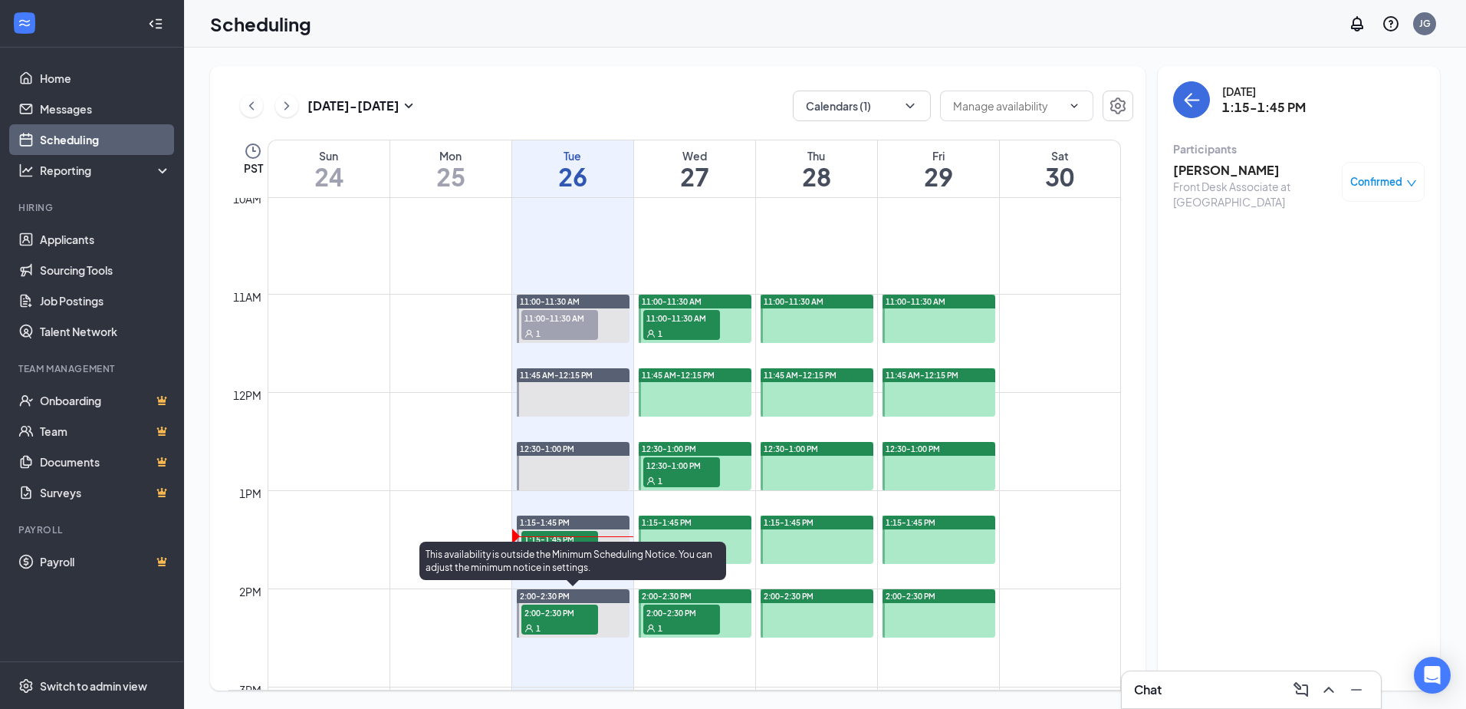
click at [572, 617] on span "2:00-2:30 PM" at bounding box center [560, 611] width 77 height 15
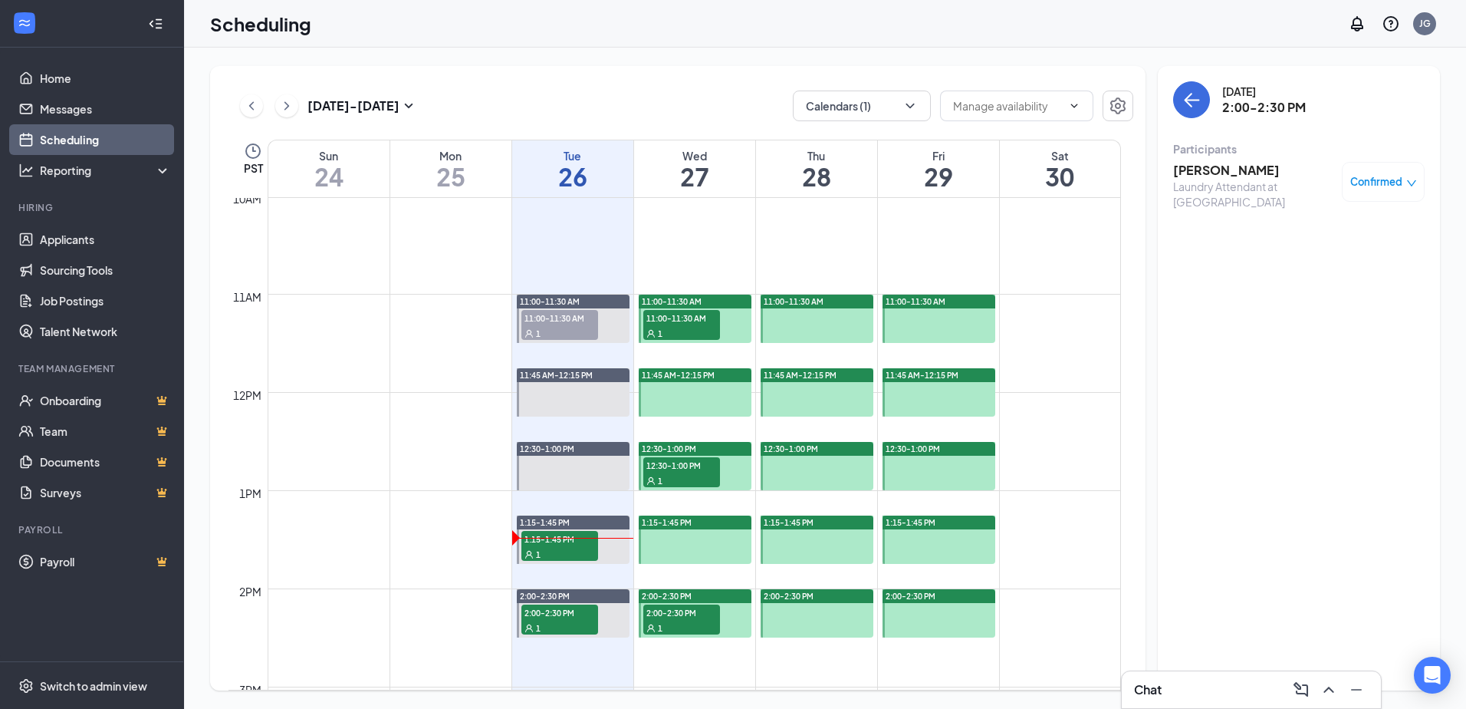
click at [670, 330] on div "1" at bounding box center [681, 332] width 77 height 15
click at [682, 478] on div "1" at bounding box center [681, 479] width 77 height 15
drag, startPoint x: 679, startPoint y: 619, endPoint x: 665, endPoint y: 539, distance: 80.9
click at [679, 619] on span "2:00-2:30 PM" at bounding box center [681, 611] width 77 height 15
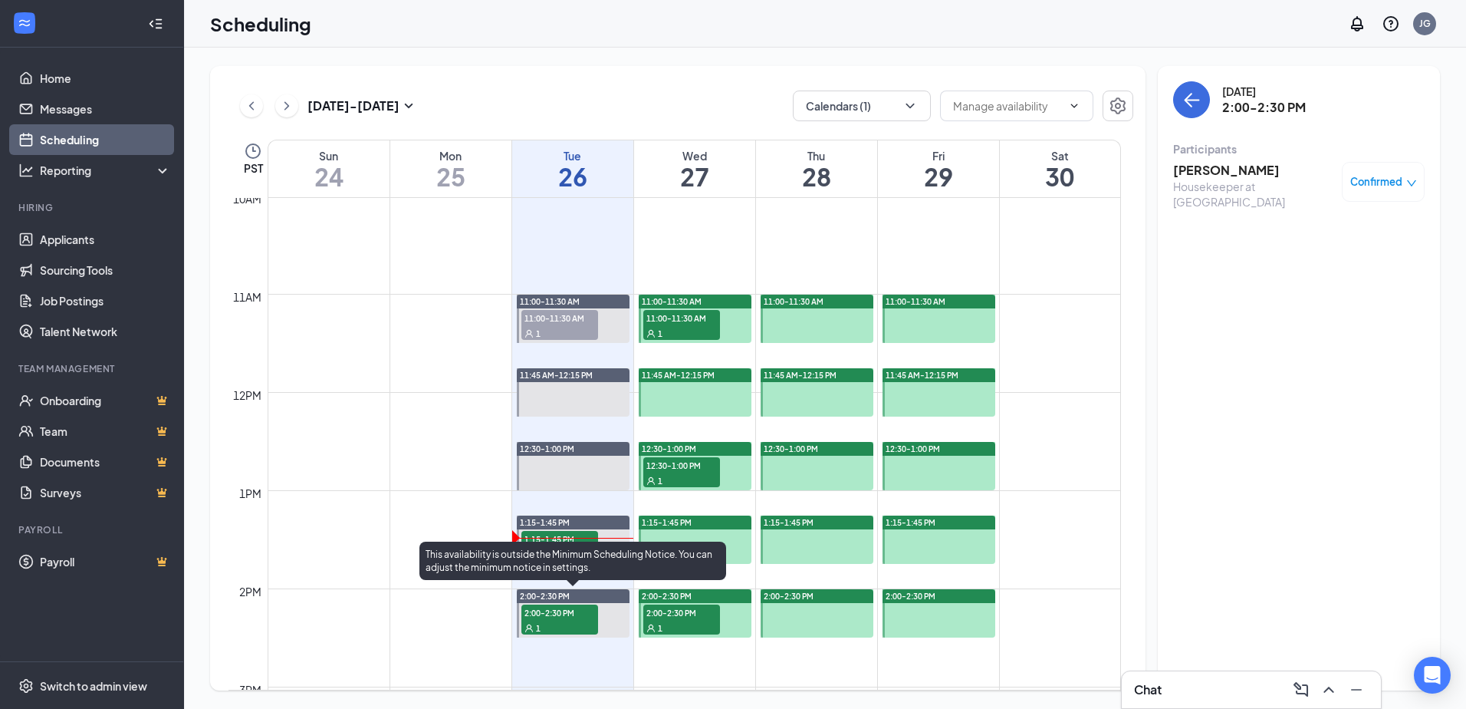
click at [549, 623] on div "1" at bounding box center [560, 627] width 77 height 15
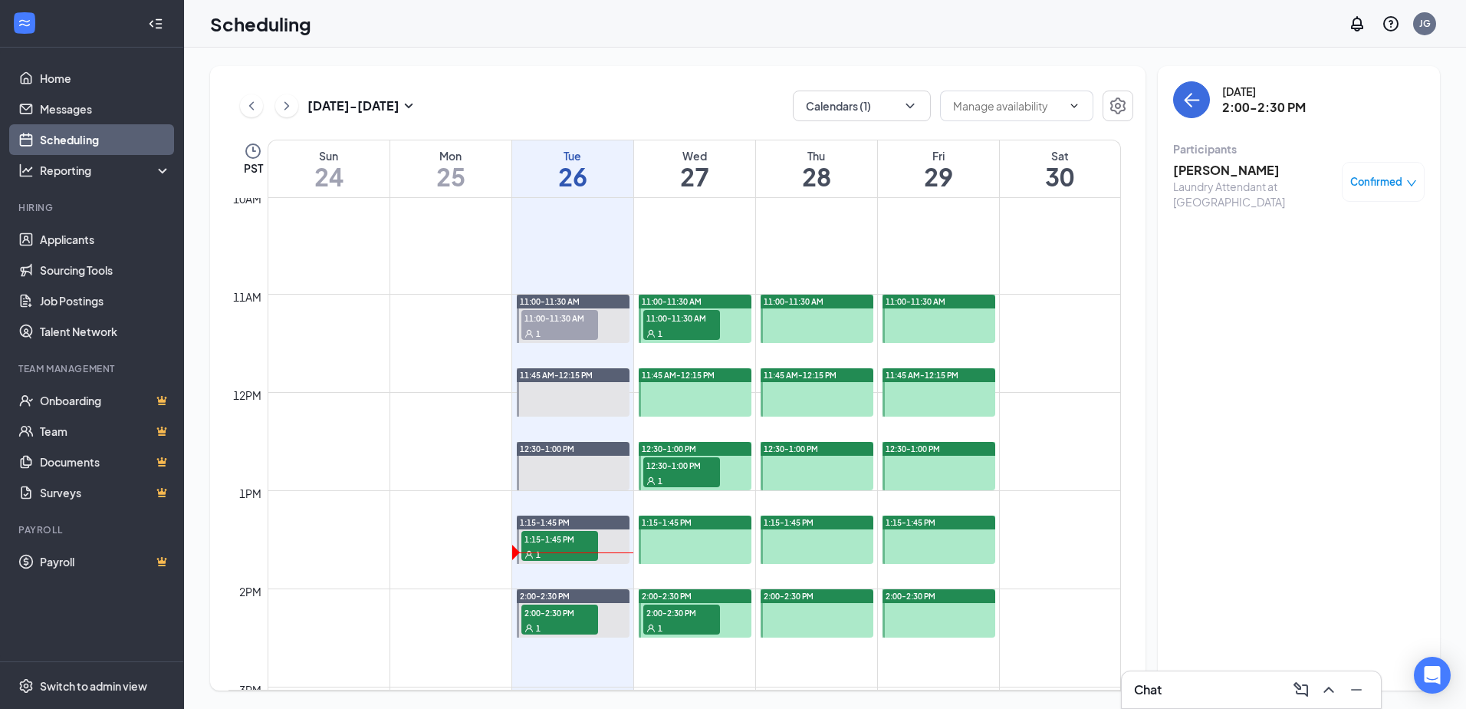
click at [693, 313] on span "11:00-11:30 AM" at bounding box center [681, 317] width 77 height 15
drag, startPoint x: 680, startPoint y: 473, endPoint x: 688, endPoint y: 597, distance: 123.8
click at [680, 476] on div "1" at bounding box center [681, 479] width 77 height 15
drag, startPoint x: 670, startPoint y: 625, endPoint x: 760, endPoint y: 434, distance: 211.3
click at [673, 624] on div "1" at bounding box center [681, 627] width 77 height 15
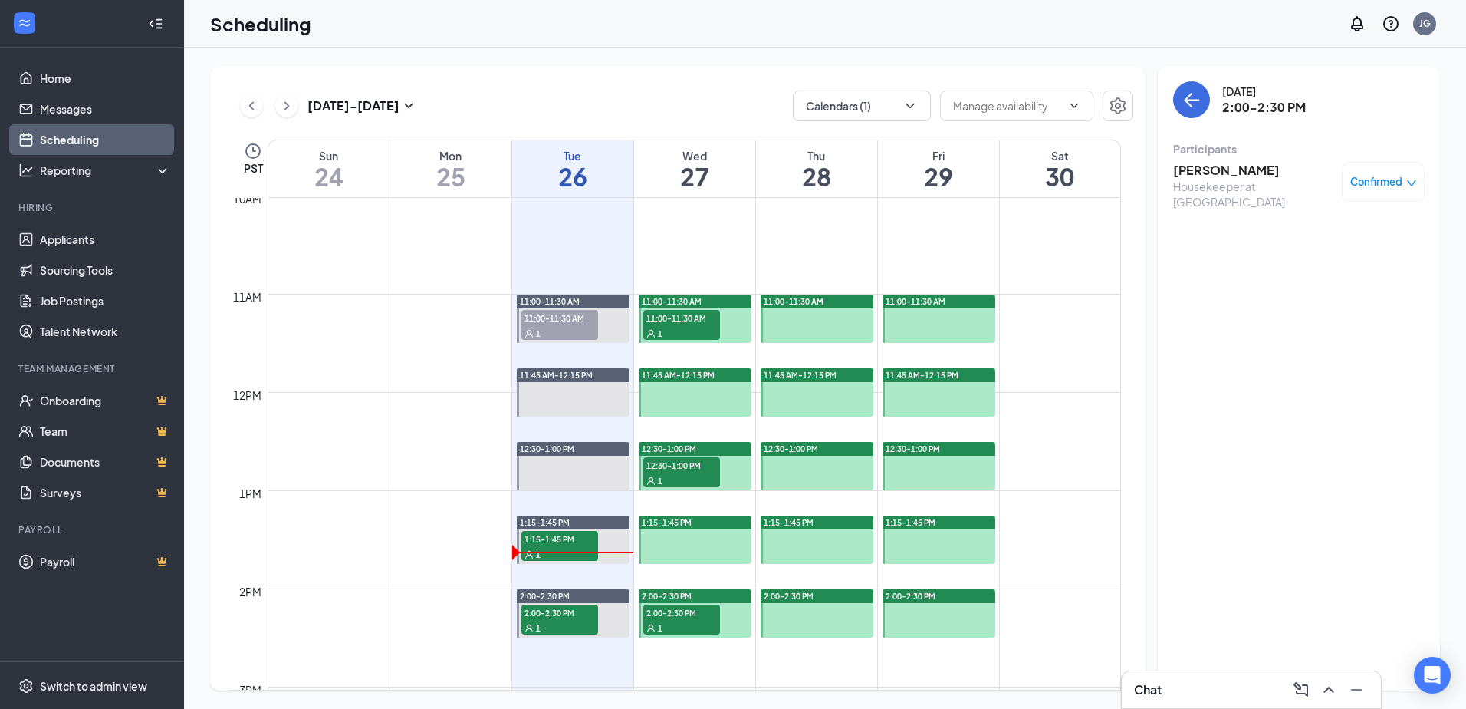
drag, startPoint x: 687, startPoint y: 324, endPoint x: 701, endPoint y: 506, distance: 182.3
click at [687, 327] on div "11:00-11:30 AM 1" at bounding box center [681, 325] width 77 height 30
drag, startPoint x: 683, startPoint y: 471, endPoint x: 720, endPoint y: 472, distance: 36.8
click at [684, 471] on span "12:30-1:00 PM" at bounding box center [681, 464] width 77 height 15
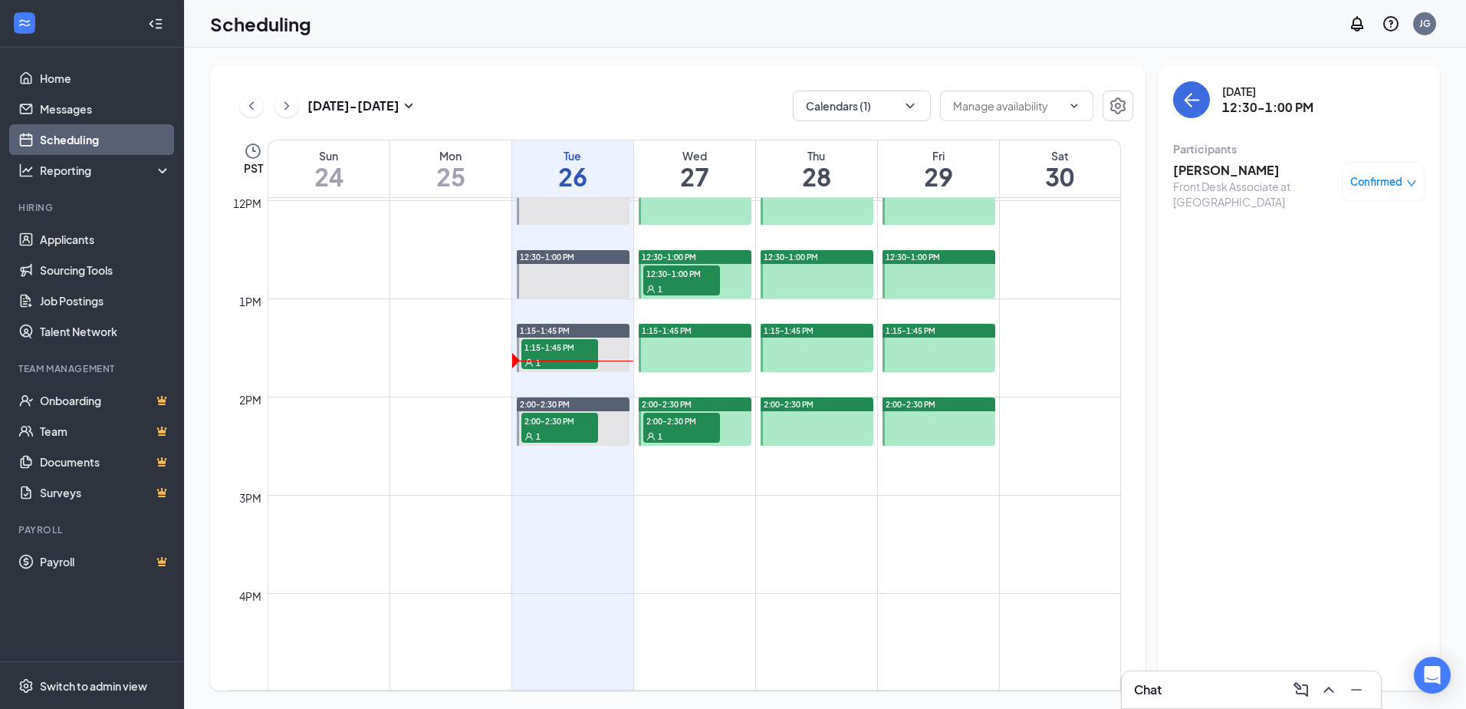
scroll to position [984, 0]
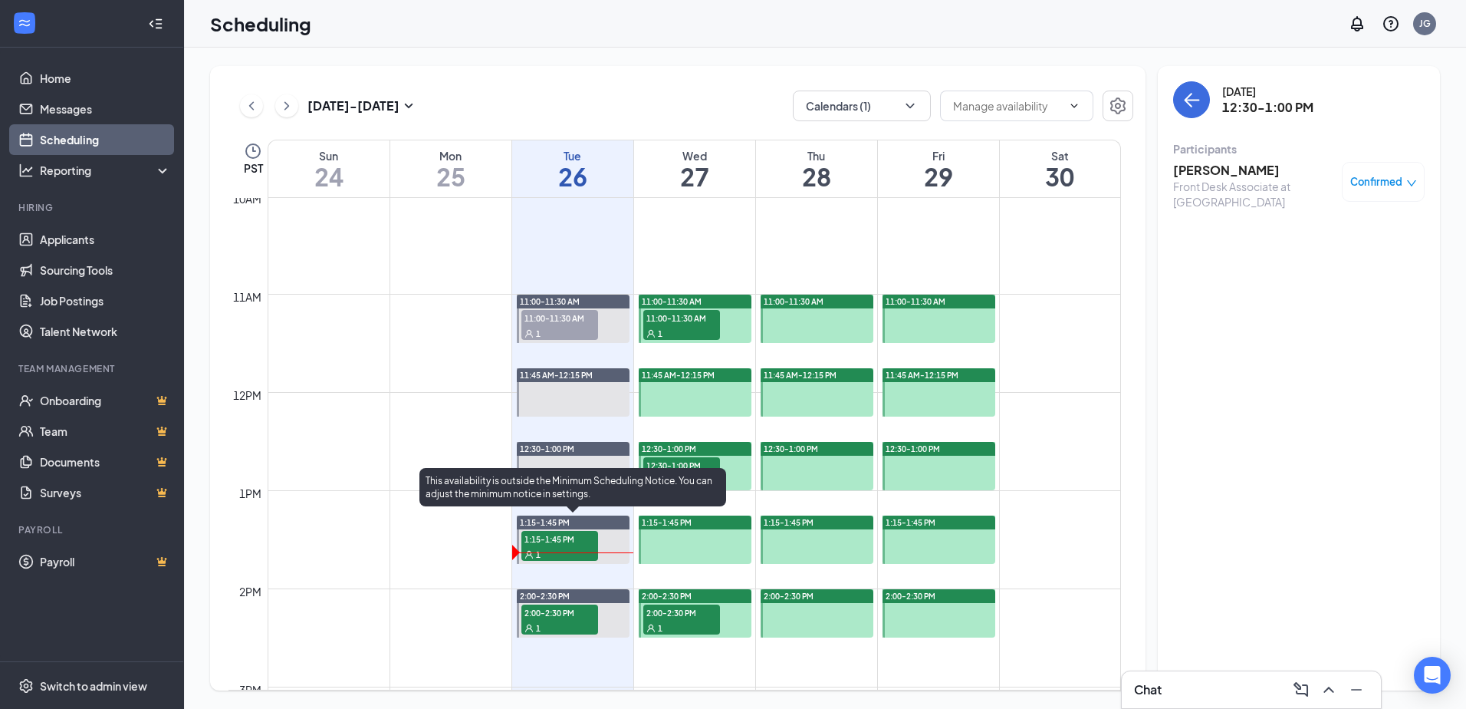
click at [539, 545] on span "1:15-1:45 PM" at bounding box center [560, 538] width 77 height 15
drag, startPoint x: 848, startPoint y: 284, endPoint x: 966, endPoint y: 221, distance: 133.1
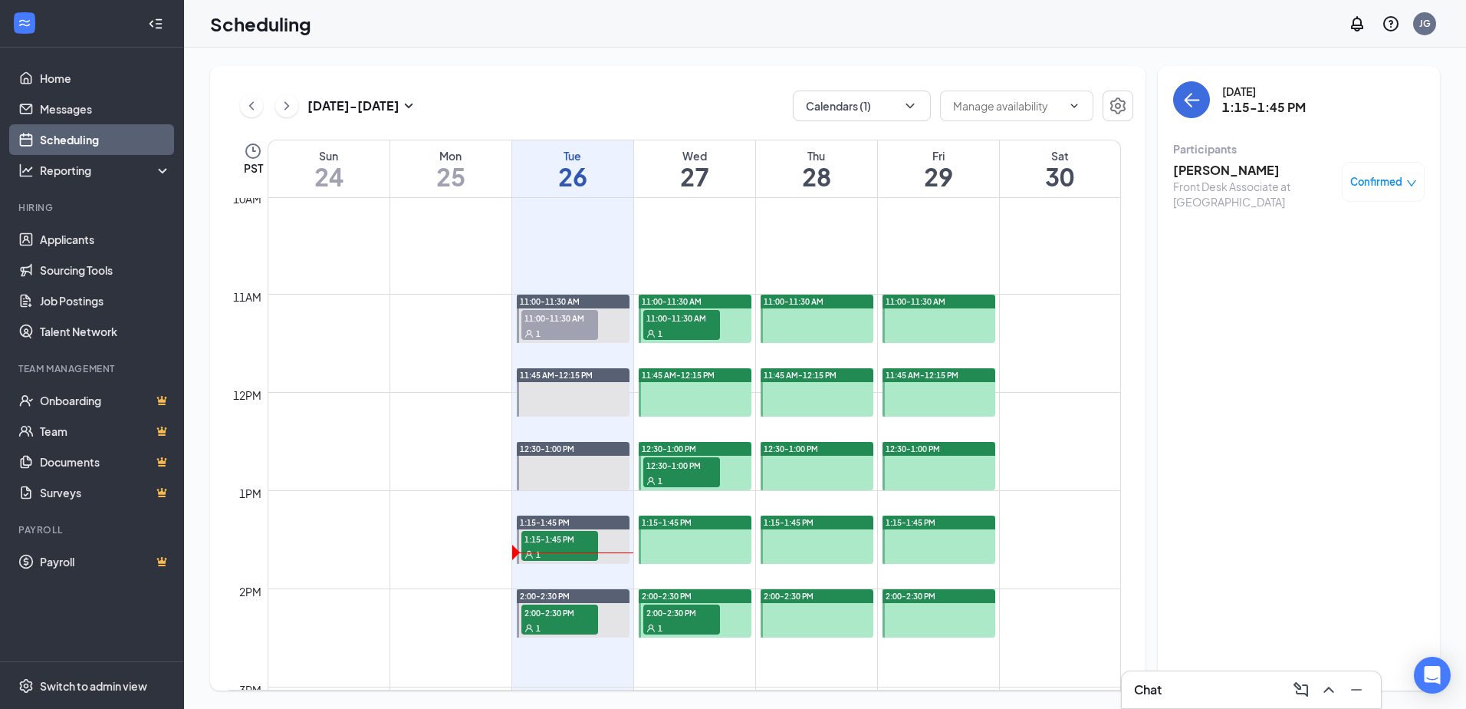
drag, startPoint x: 966, startPoint y: 221, endPoint x: 551, endPoint y: 551, distance: 529.4
click at [548, 553] on div "1" at bounding box center [560, 553] width 77 height 15
drag, startPoint x: 1232, startPoint y: 257, endPoint x: 1252, endPoint y: 235, distance: 29.3
click at [1235, 256] on div "[DATE] 1:15-1:45 PM Participants [PERSON_NAME] Front Desk Associate at [GEOGRAP…" at bounding box center [1299, 378] width 282 height 624
click at [1381, 185] on span "Confirmed" at bounding box center [1377, 181] width 52 height 15
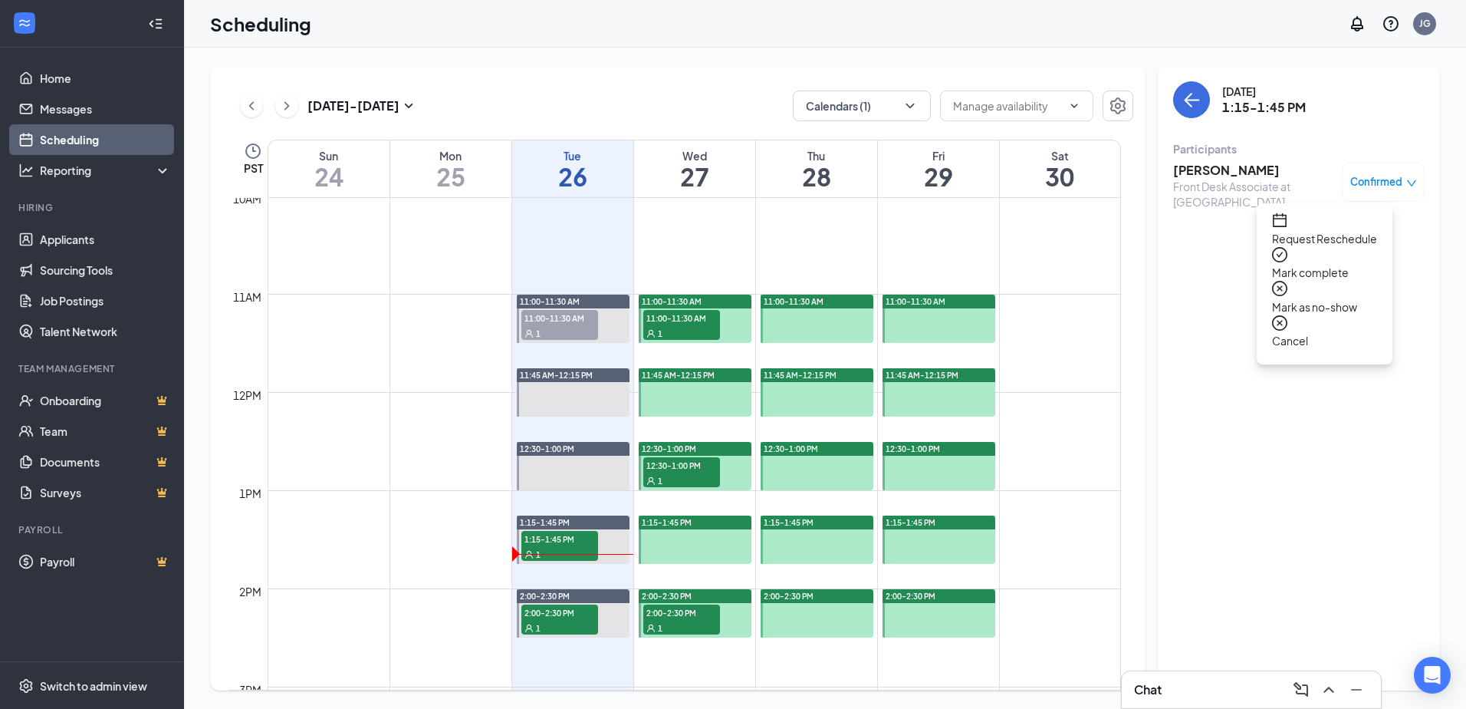
click at [1296, 377] on div "[DATE] 1:15-1:45 PM Participants [PERSON_NAME] Front Desk Associate at [GEOGRAP…" at bounding box center [1299, 378] width 282 height 624
click at [1192, 180] on div "Front Desk Associate at [GEOGRAPHIC_DATA]" at bounding box center [1253, 194] width 161 height 31
drag, startPoint x: 1192, startPoint y: 180, endPoint x: 1235, endPoint y: 192, distance: 44.5
click at [1252, 276] on div "[DATE] 1:15-1:45 PM Participants [PERSON_NAME] Front Desk Associate at [GEOGRAP…" at bounding box center [1299, 378] width 282 height 624
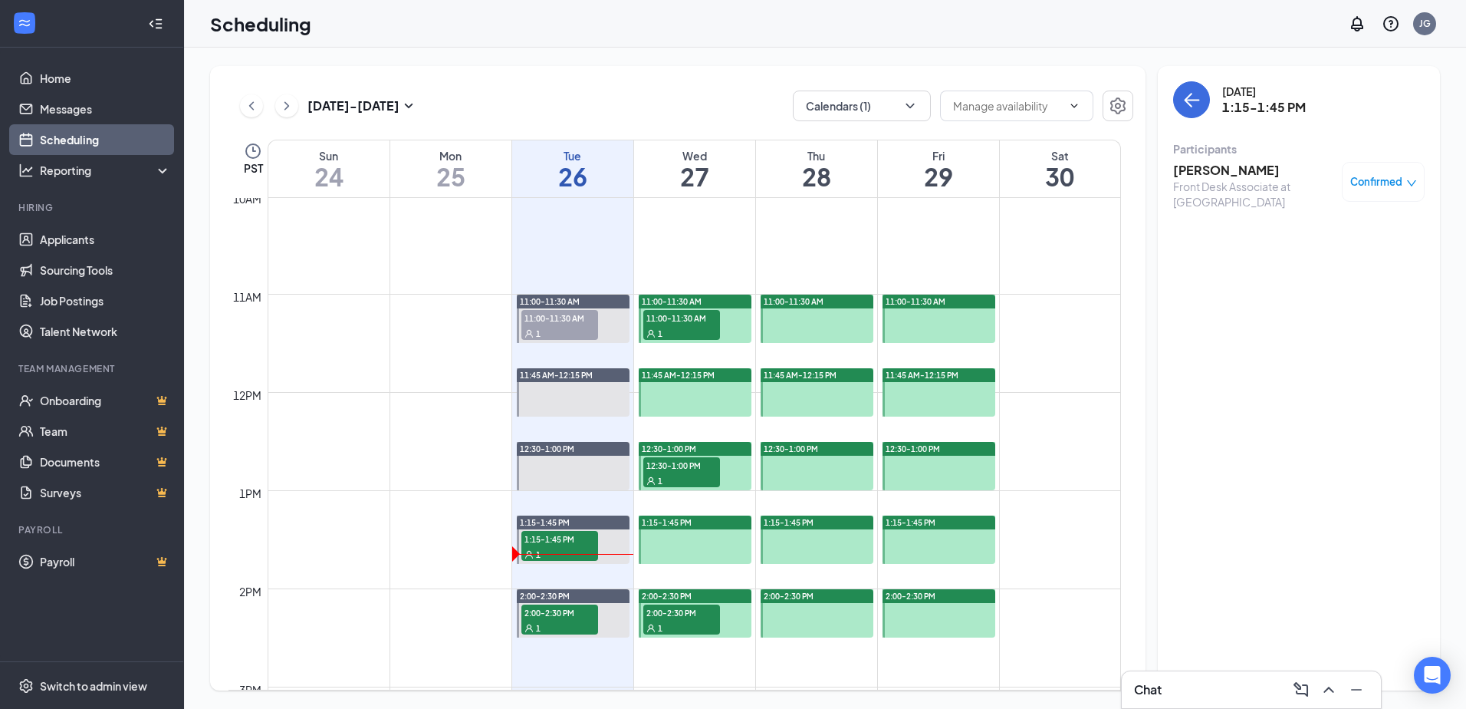
click at [1232, 169] on h3 "[PERSON_NAME]" at bounding box center [1253, 170] width 161 height 17
click at [1232, 169] on div at bounding box center [733, 354] width 1466 height 709
click at [1192, 169] on h3 "[PERSON_NAME]" at bounding box center [1253, 170] width 161 height 17
click at [1192, 169] on div "BM [PERSON_NAME] Front Desk Associate at [GEOGRAPHIC_DATA] Online Interview wit…" at bounding box center [733, 354] width 1466 height 709
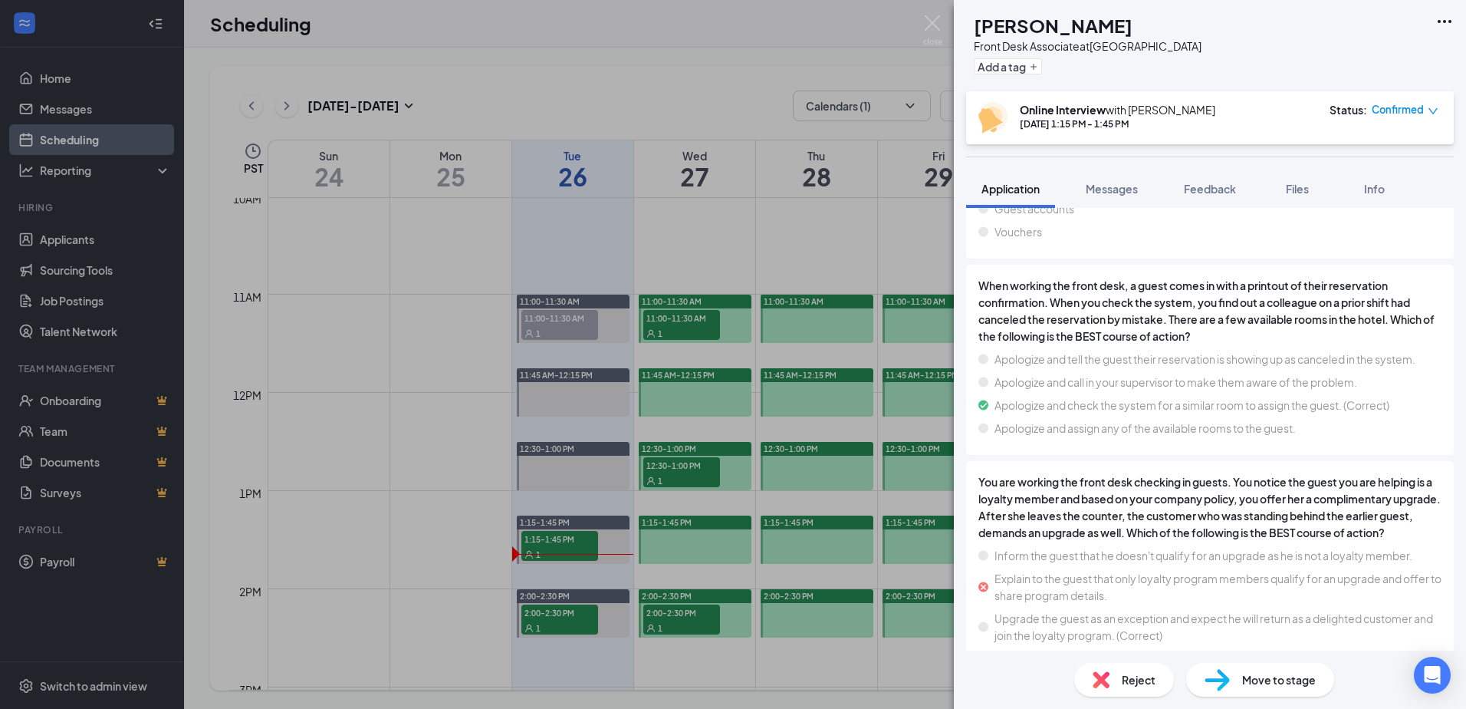
scroll to position [2703, 0]
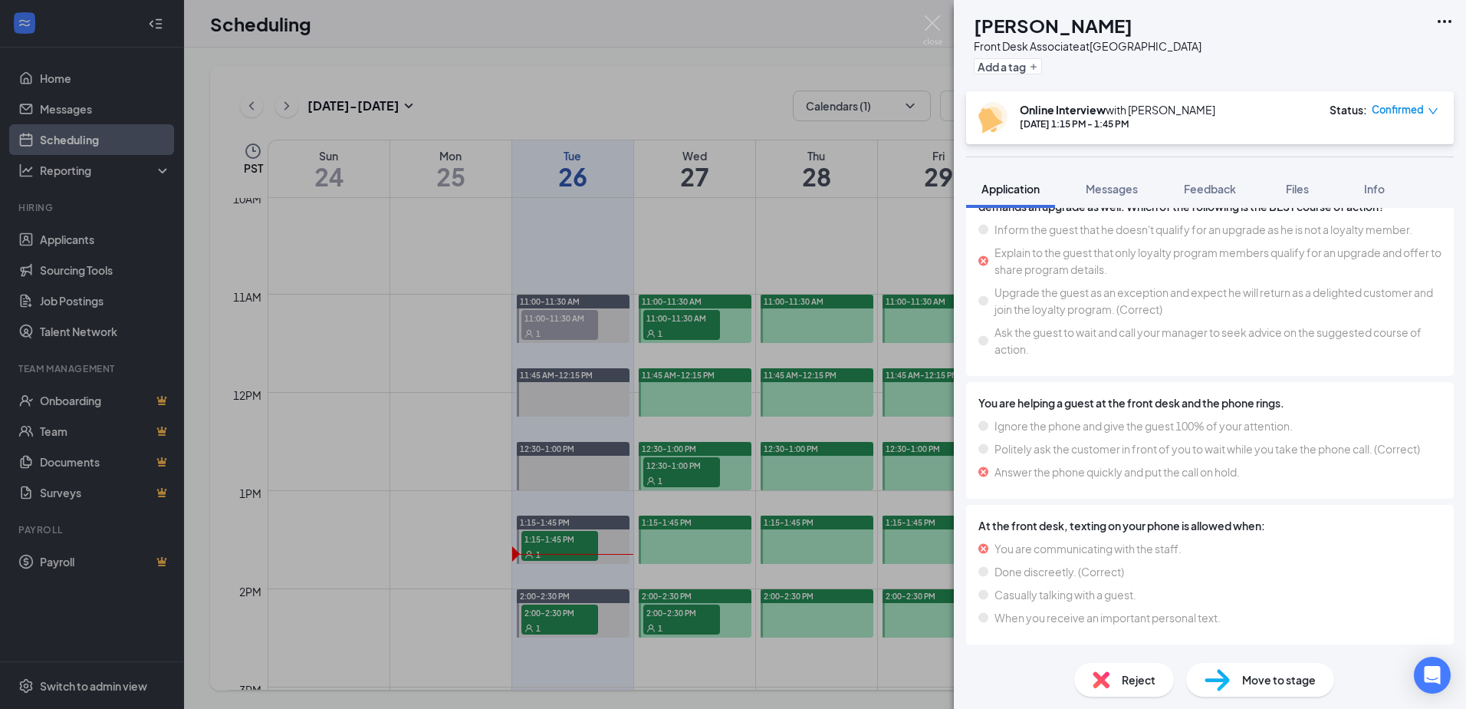
drag, startPoint x: 1243, startPoint y: 680, endPoint x: 1142, endPoint y: 400, distance: 297.7
click at [1246, 666] on div "Move to stage" at bounding box center [1260, 680] width 148 height 34
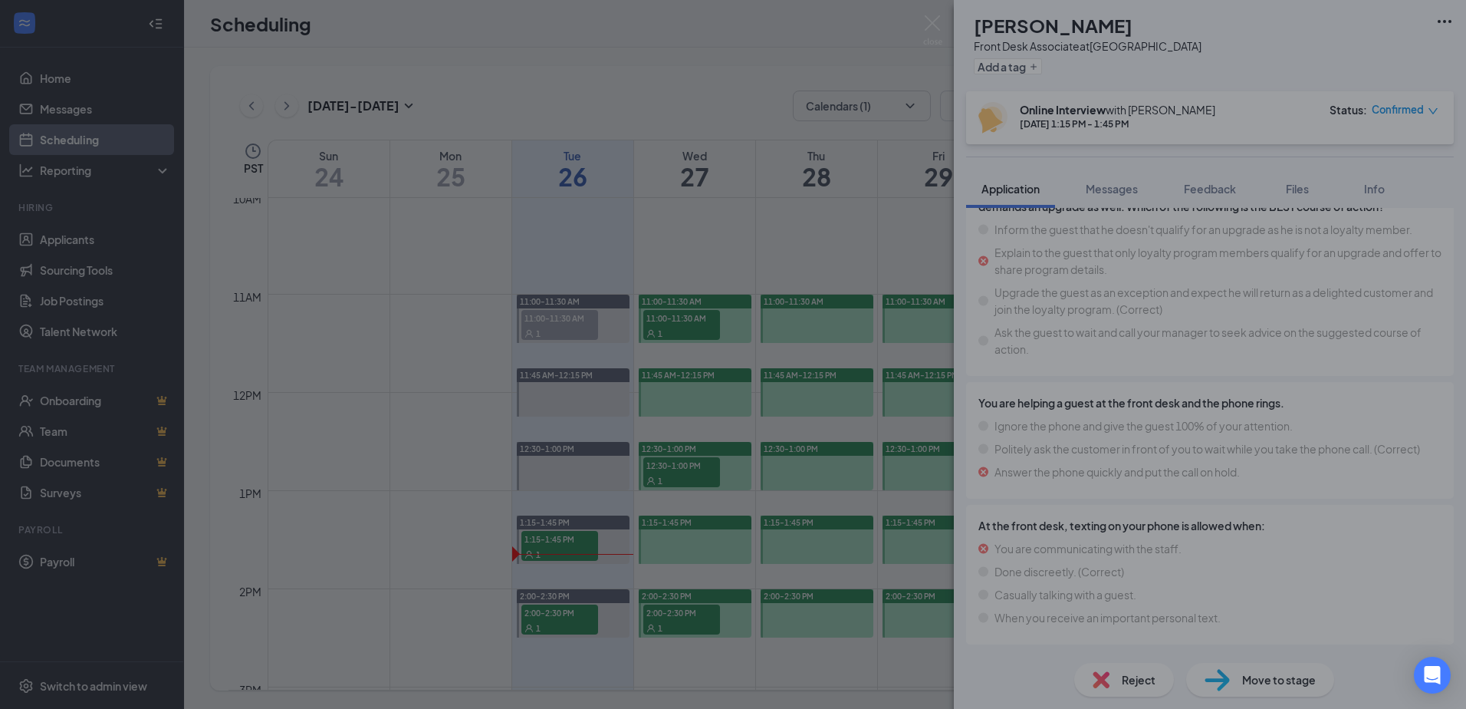
scroll to position [2691, 0]
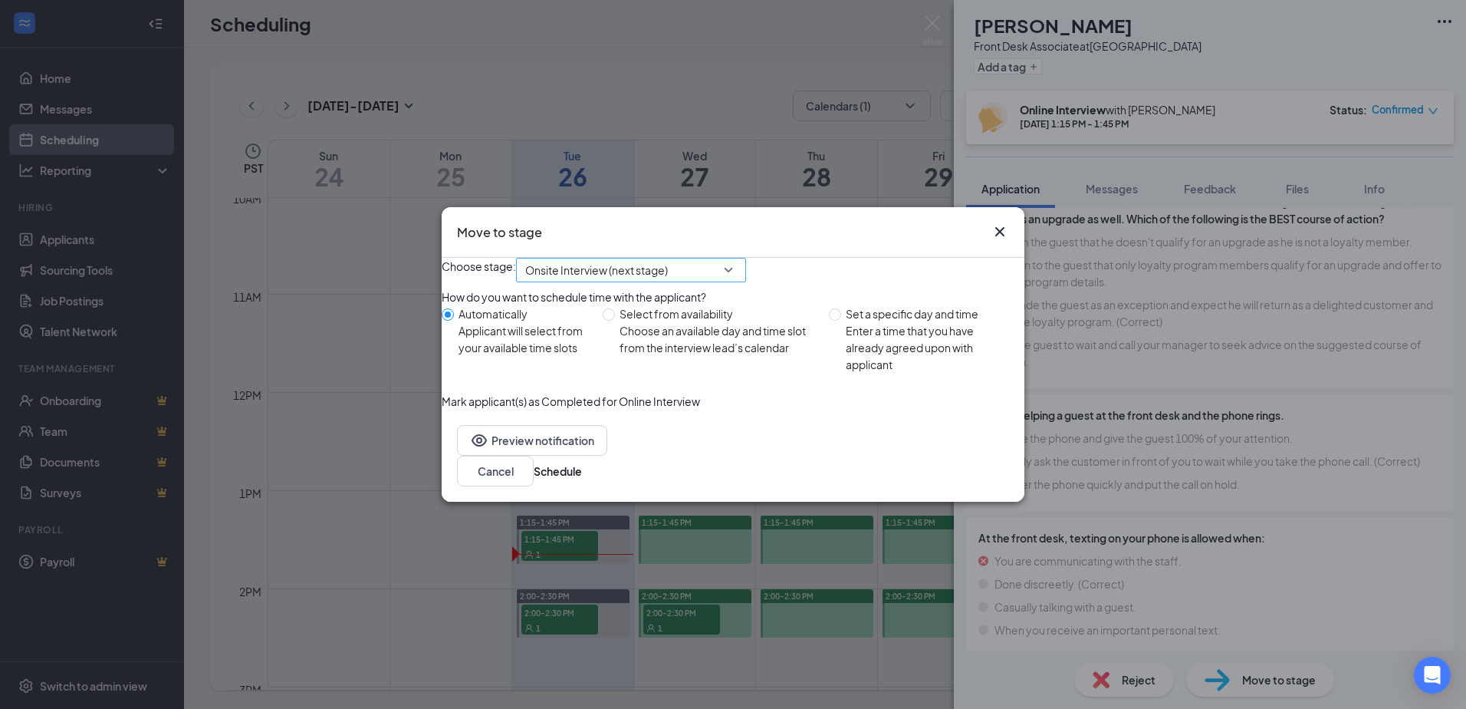
click at [707, 261] on span "Onsite Interview (next stage)" at bounding box center [624, 278] width 198 height 41
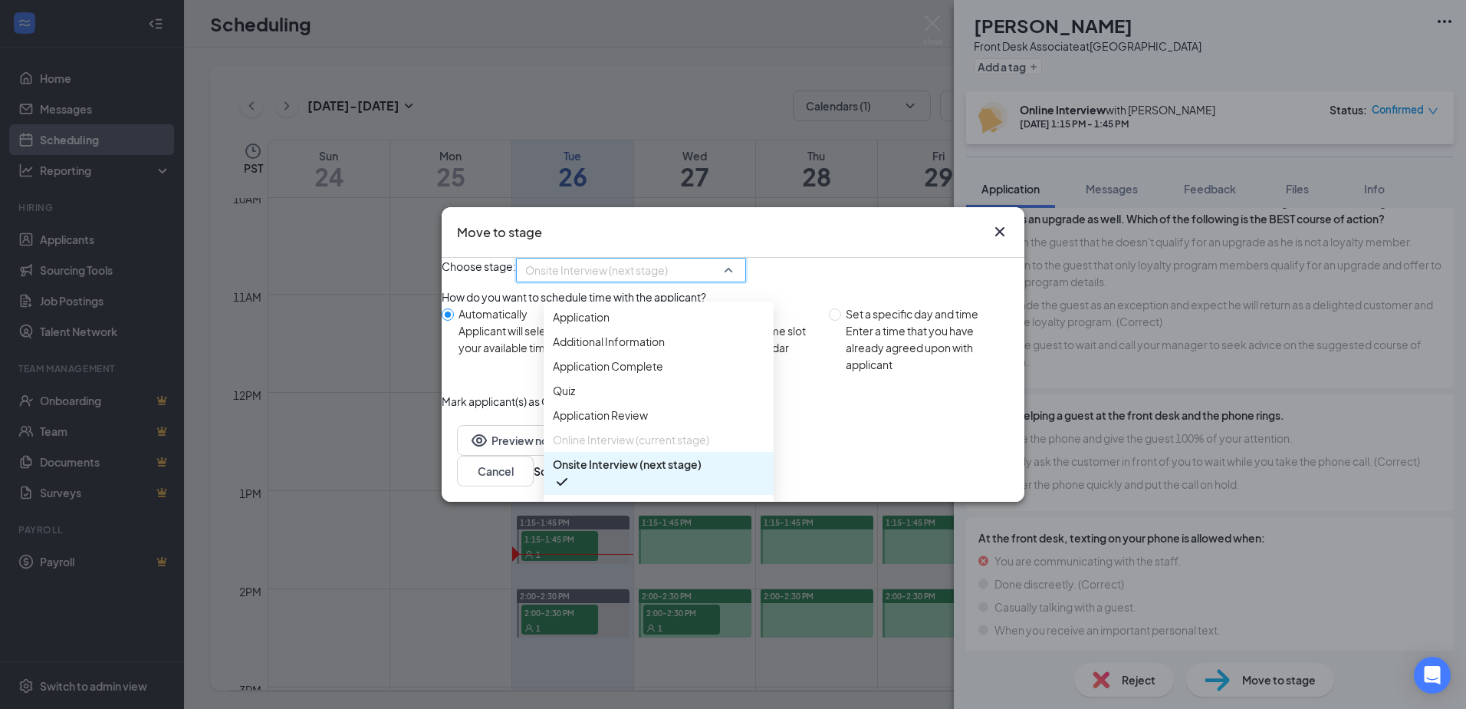
scroll to position [52, 0]
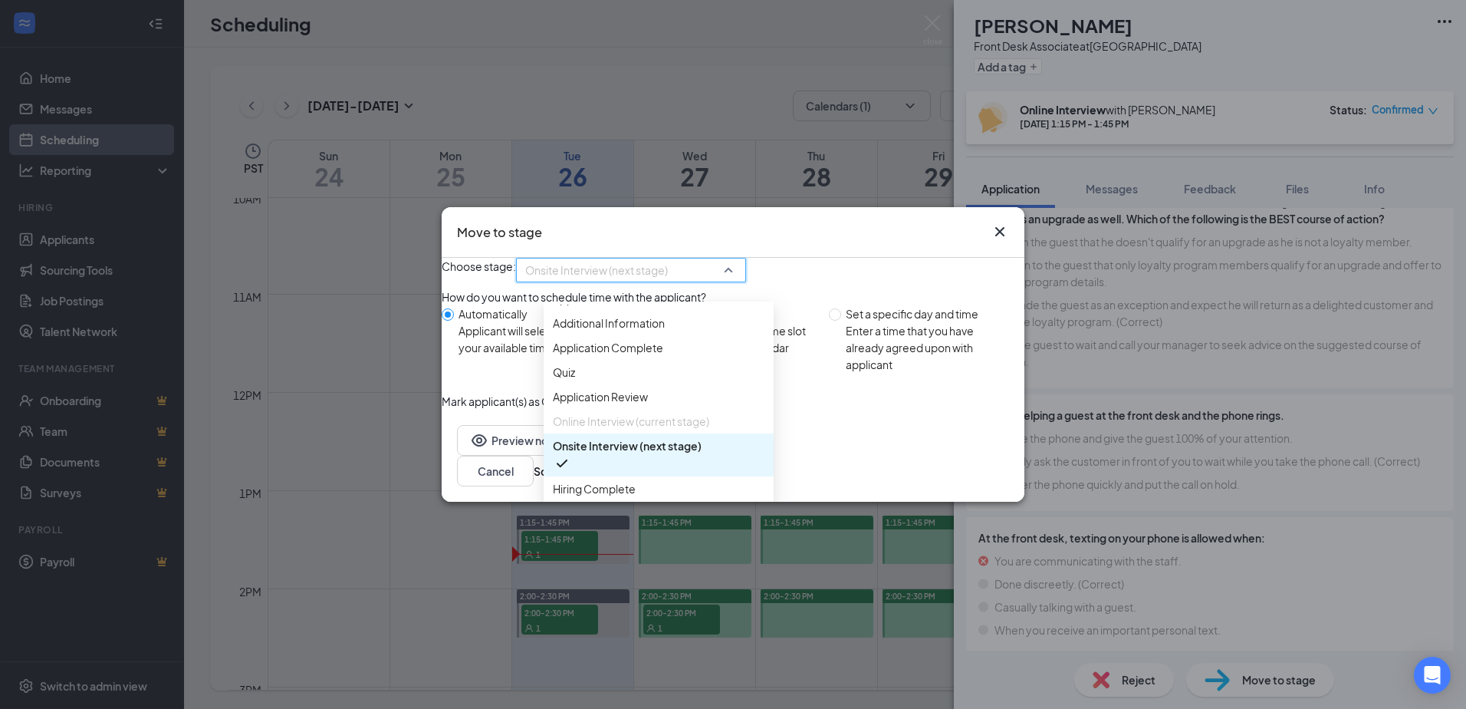
click at [825, 231] on div "Move to stage" at bounding box center [733, 232] width 583 height 51
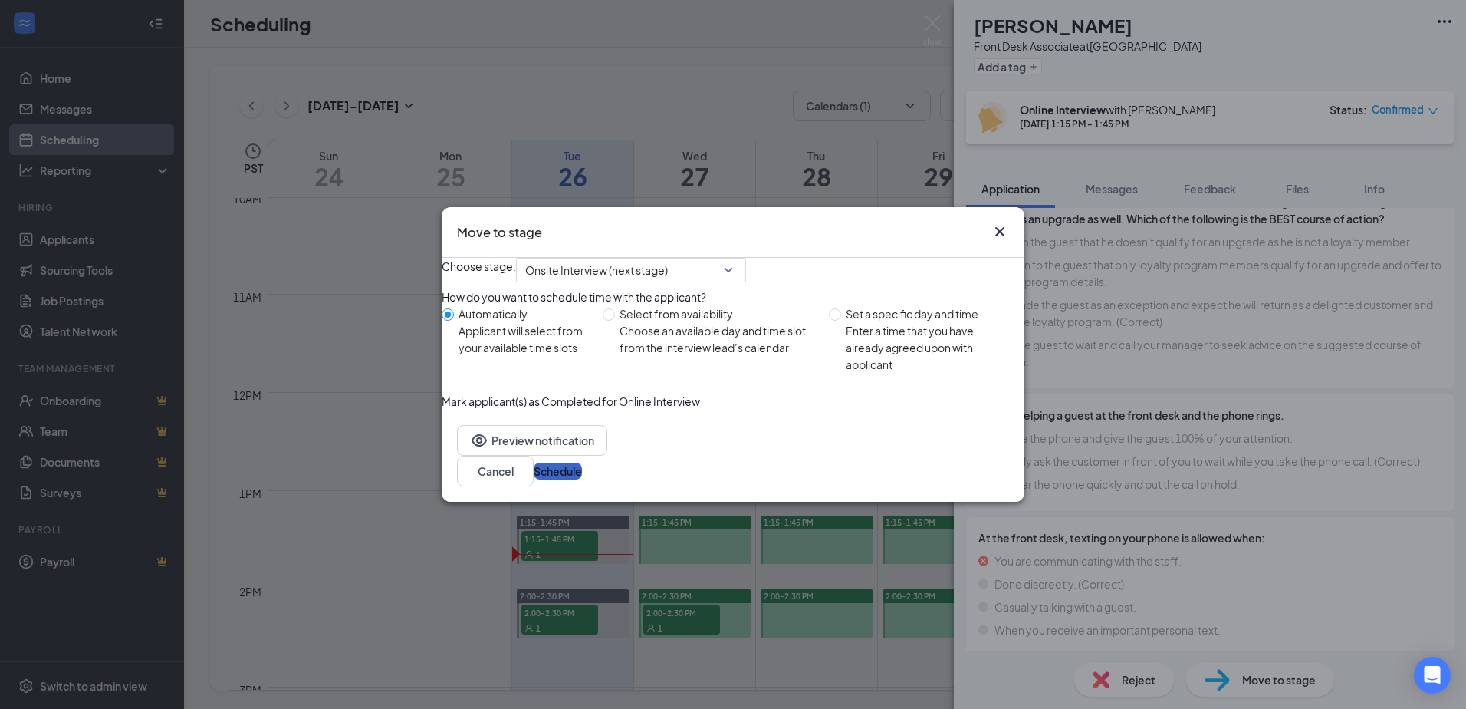
click at [582, 479] on button "Schedule" at bounding box center [558, 470] width 48 height 17
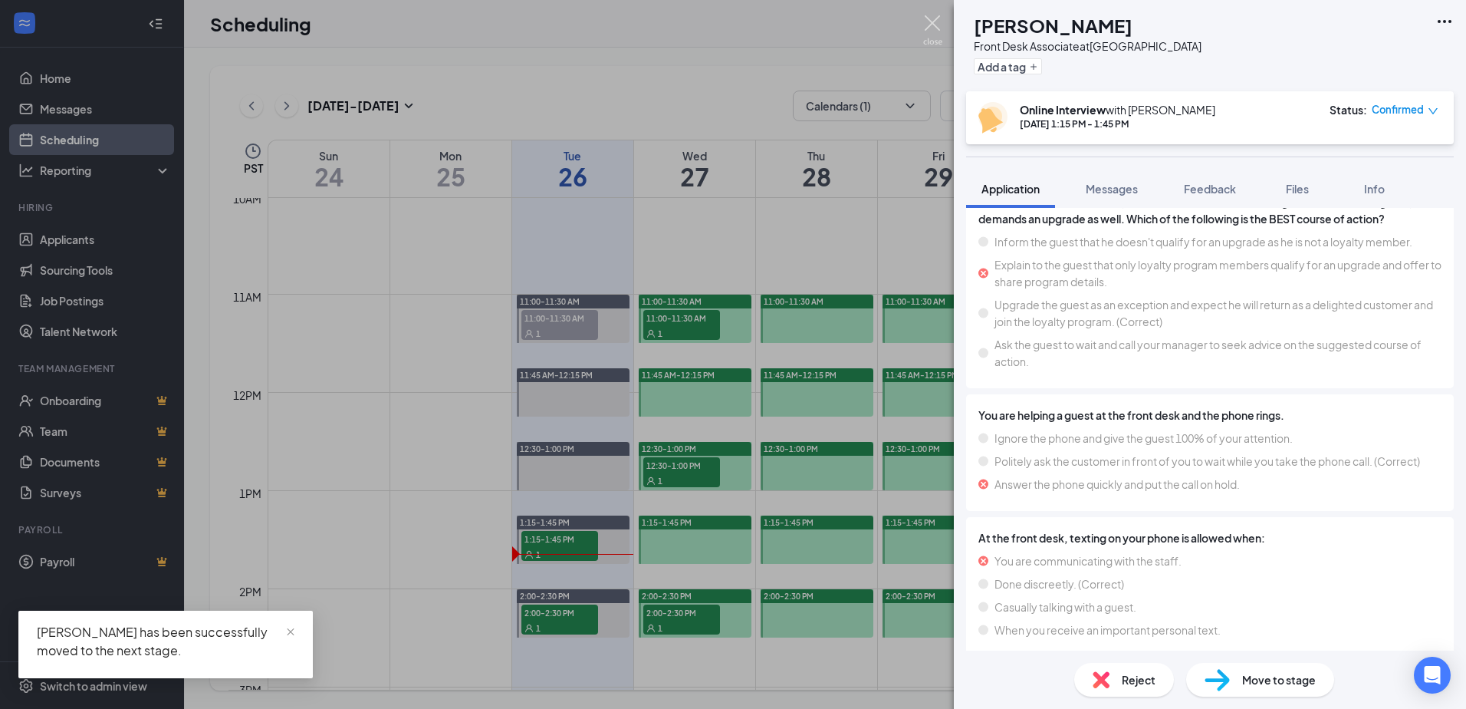
click at [936, 27] on img at bounding box center [932, 30] width 19 height 30
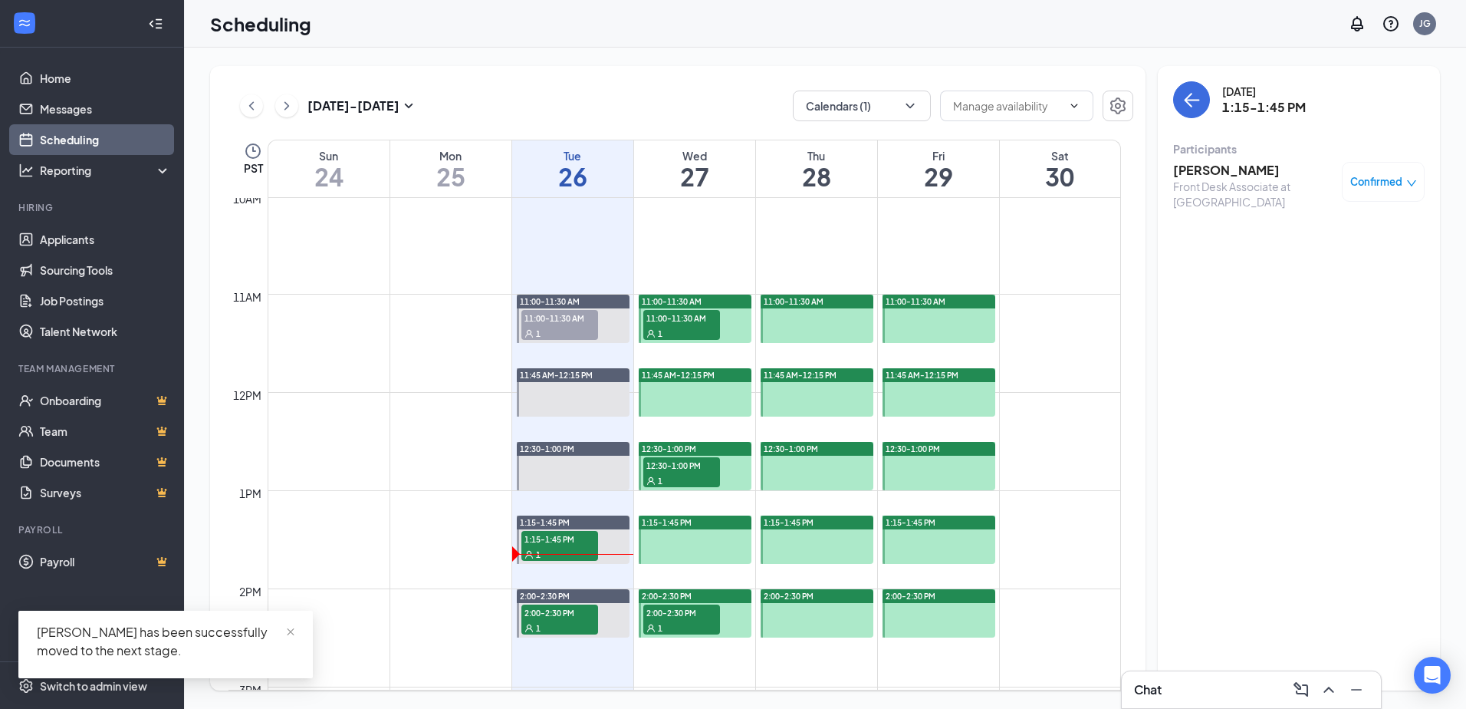
drag, startPoint x: 455, startPoint y: 38, endPoint x: 466, endPoint y: 31, distance: 13.4
click at [458, 38] on div "Scheduling JG" at bounding box center [825, 24] width 1282 height 48
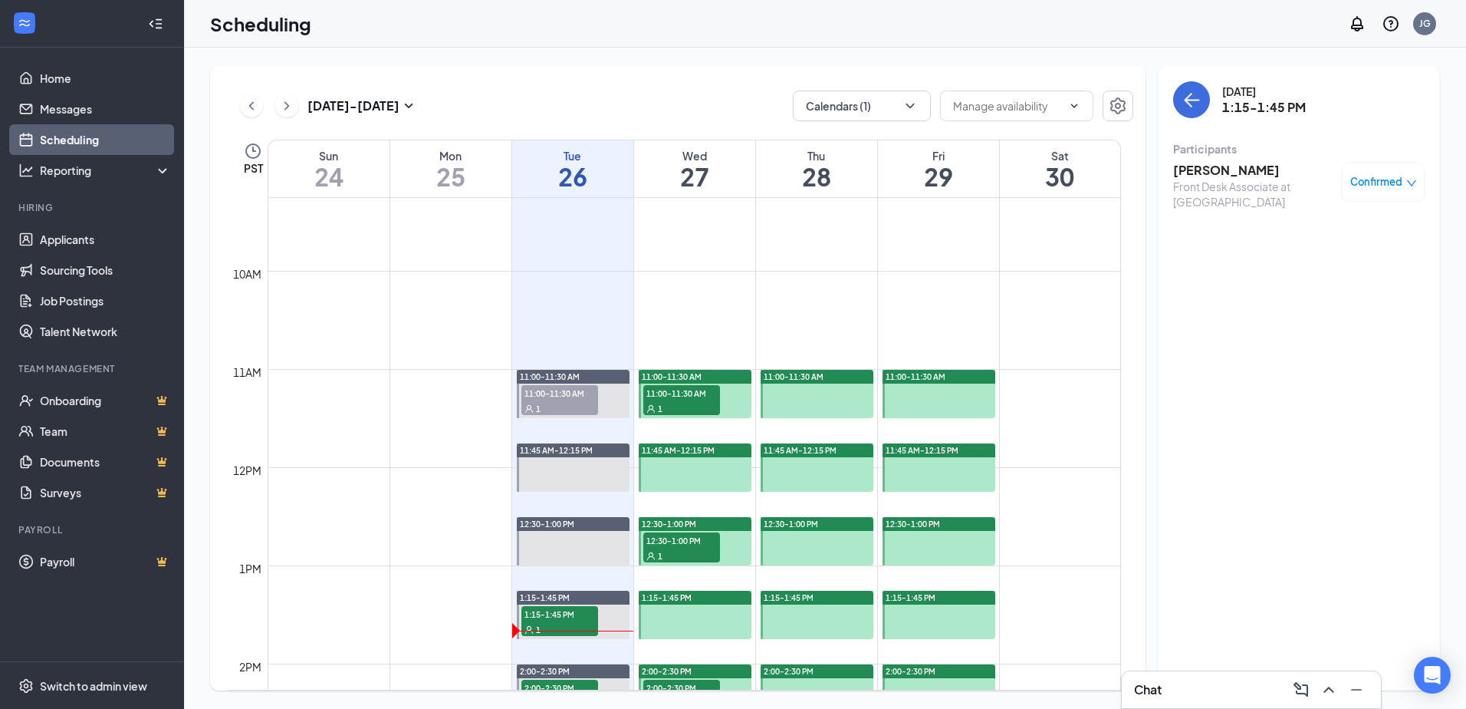
scroll to position [913, 0]
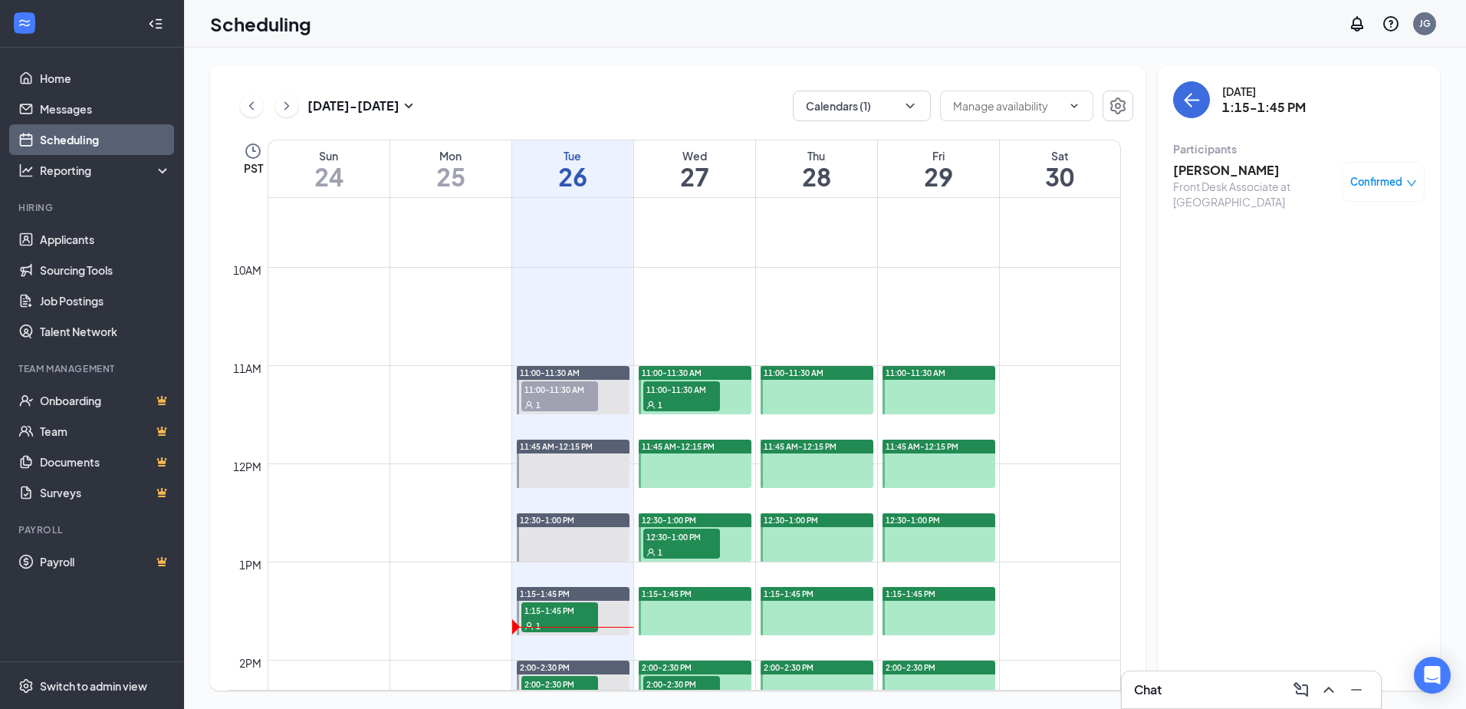
drag, startPoint x: 1209, startPoint y: 689, endPoint x: 1186, endPoint y: 665, distance: 33.1
click at [1181, 636] on div "[DATE] 1:15-1:45 PM Participants [PERSON_NAME] Front Desk Associate at [GEOGRAP…" at bounding box center [1299, 378] width 282 height 624
click at [1192, 689] on div "Chat" at bounding box center [1251, 689] width 235 height 25
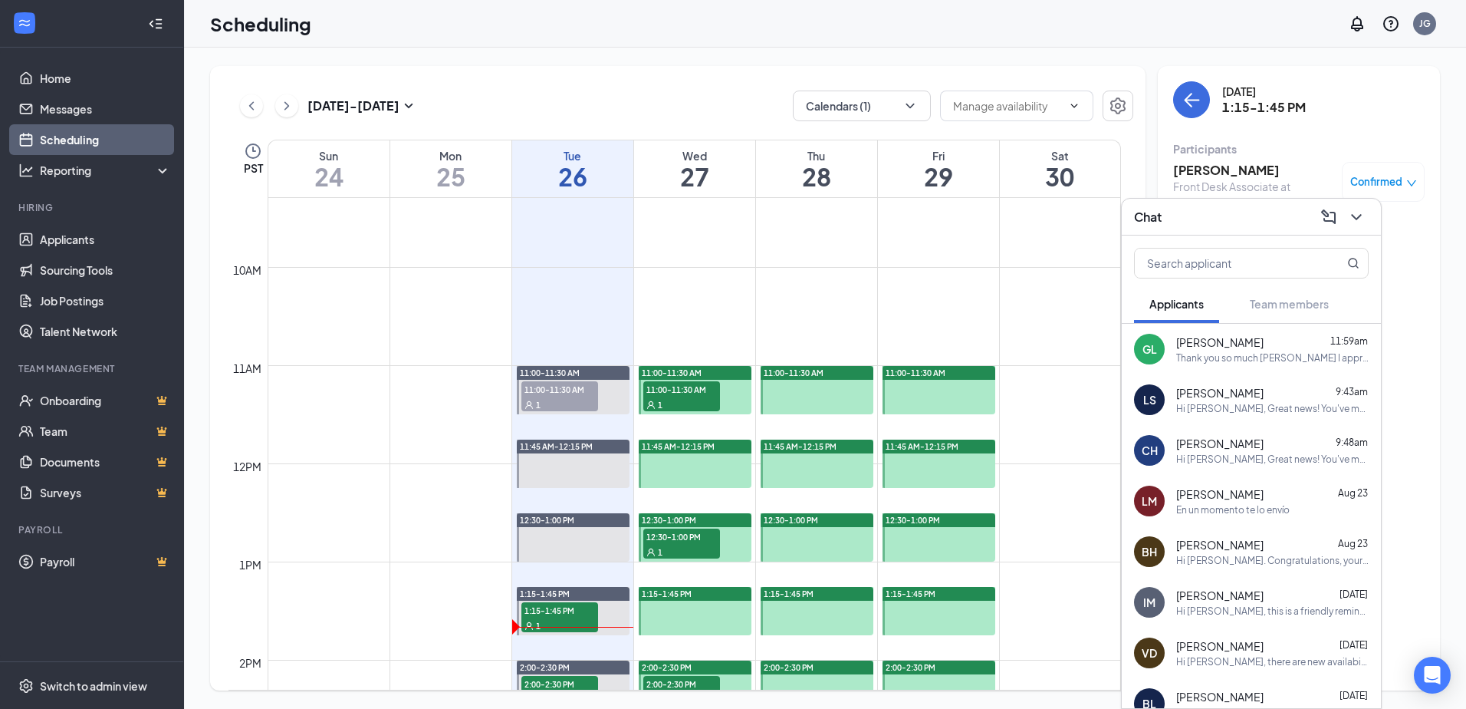
click at [1229, 215] on div "Chat" at bounding box center [1251, 217] width 235 height 24
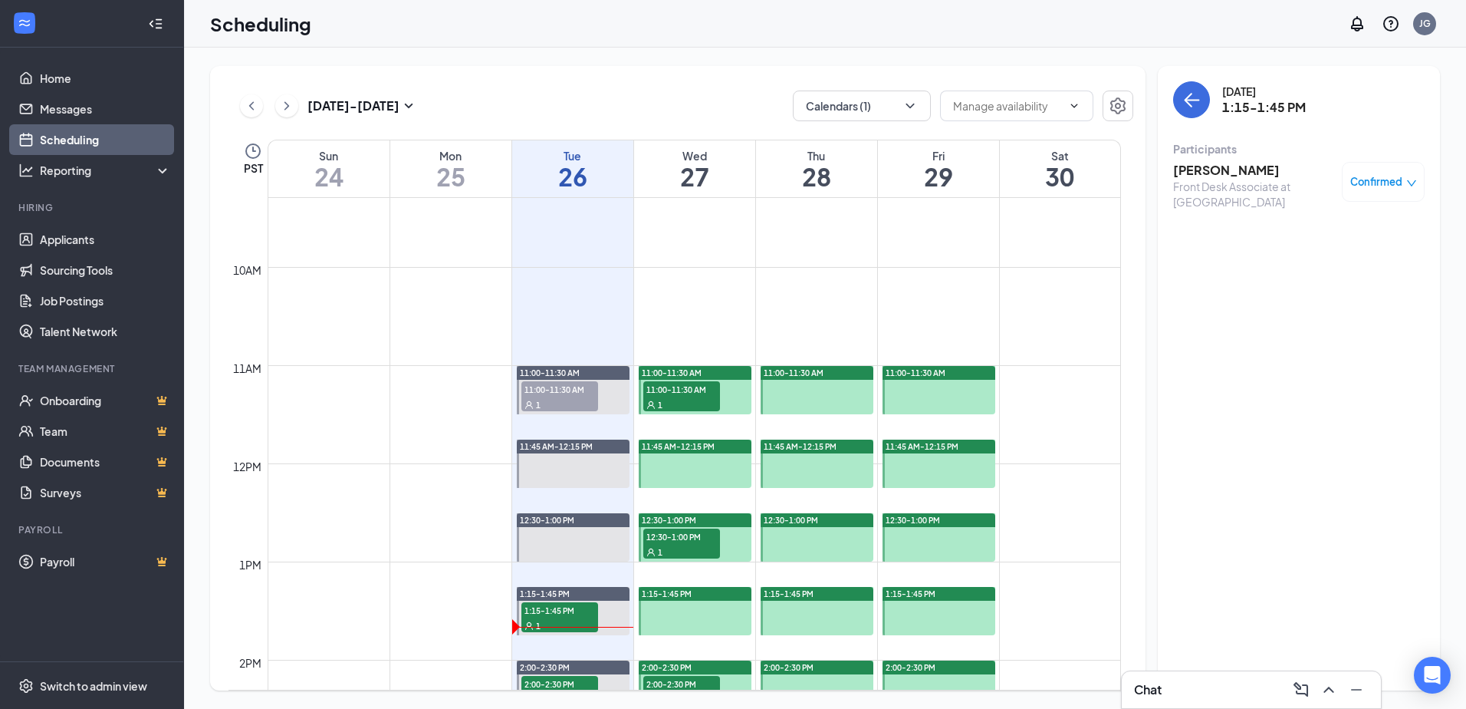
click at [1218, 706] on div "Chat" at bounding box center [1251, 689] width 259 height 37
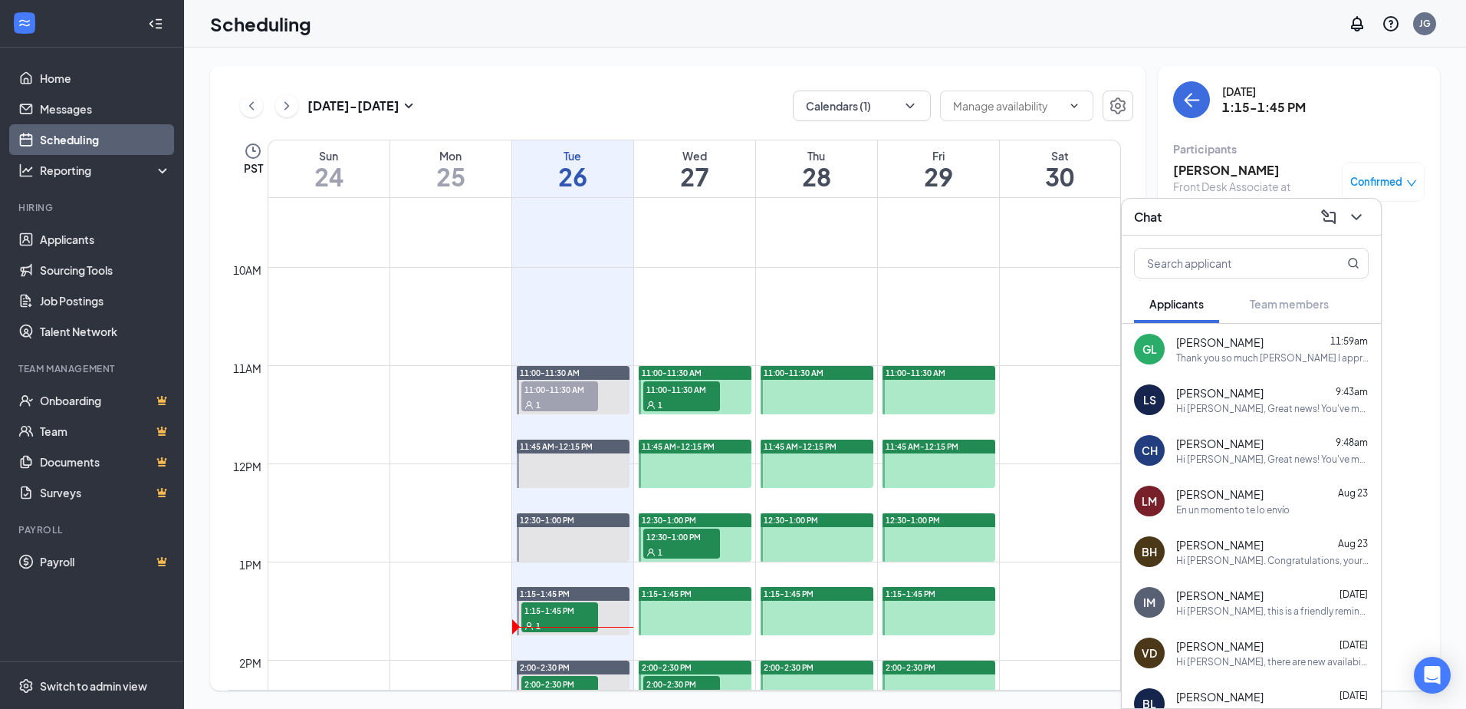
click at [1255, 217] on div "Chat" at bounding box center [1251, 217] width 235 height 24
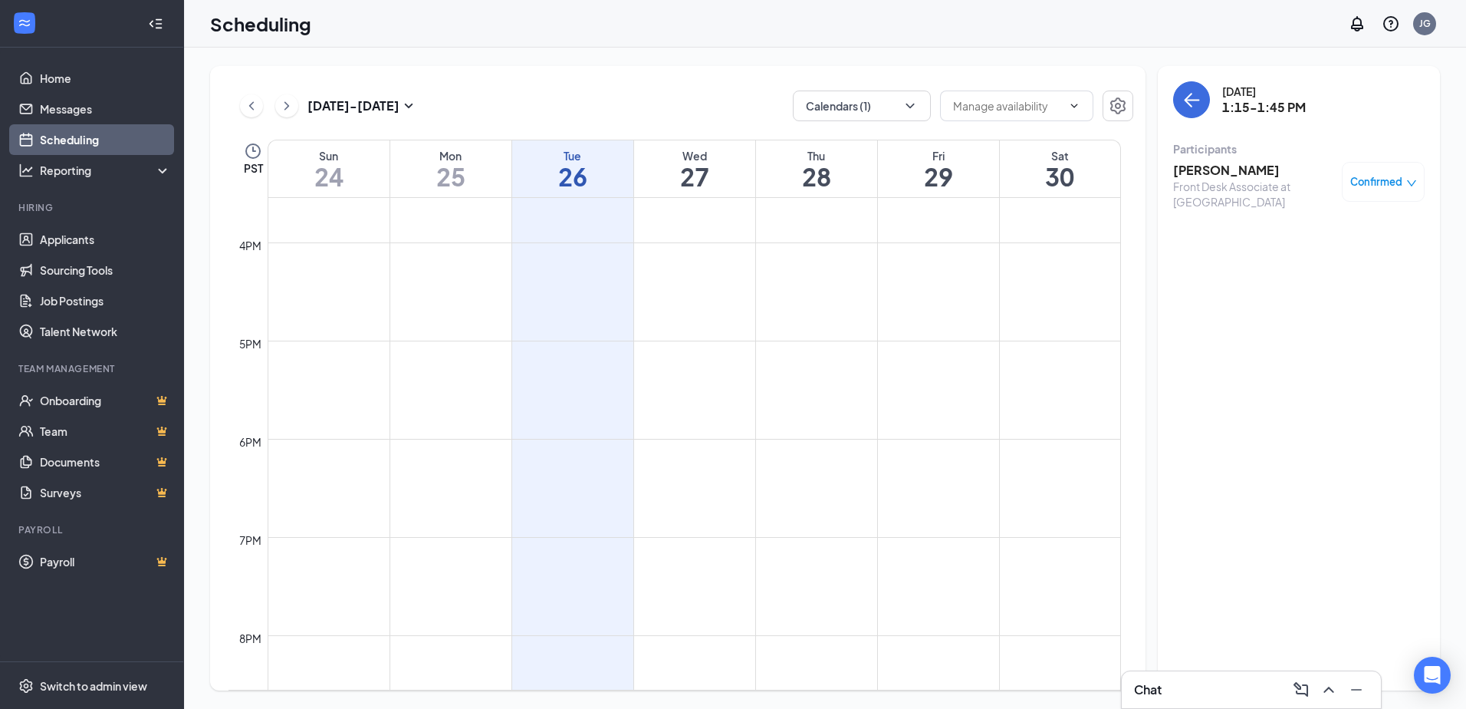
scroll to position [1051, 0]
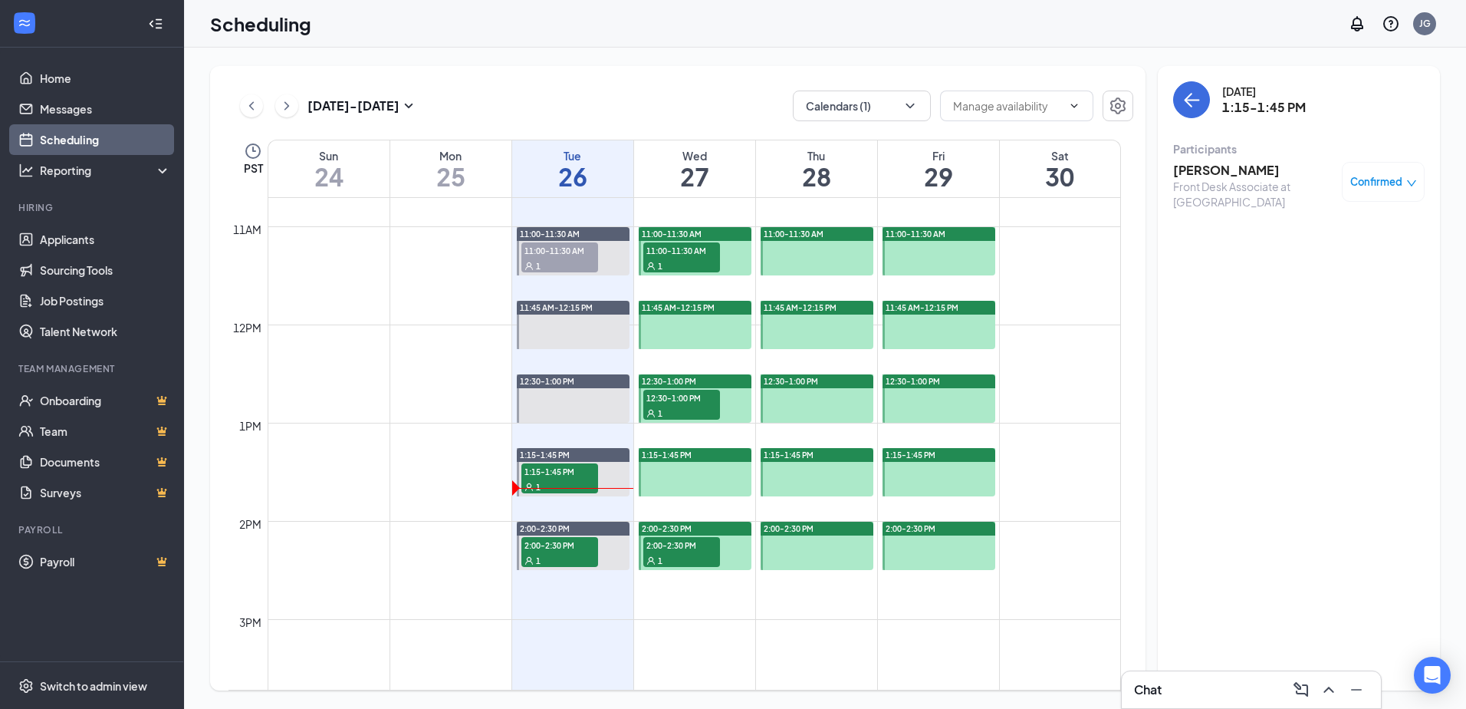
click at [1219, 522] on div "[DATE] 1:15-1:45 PM Participants [PERSON_NAME] Front Desk Associate at [GEOGRAP…" at bounding box center [1299, 378] width 282 height 624
drag, startPoint x: 941, startPoint y: 599, endPoint x: 943, endPoint y: 569, distance: 30.0
click at [941, 596] on td at bounding box center [695, 606] width 854 height 25
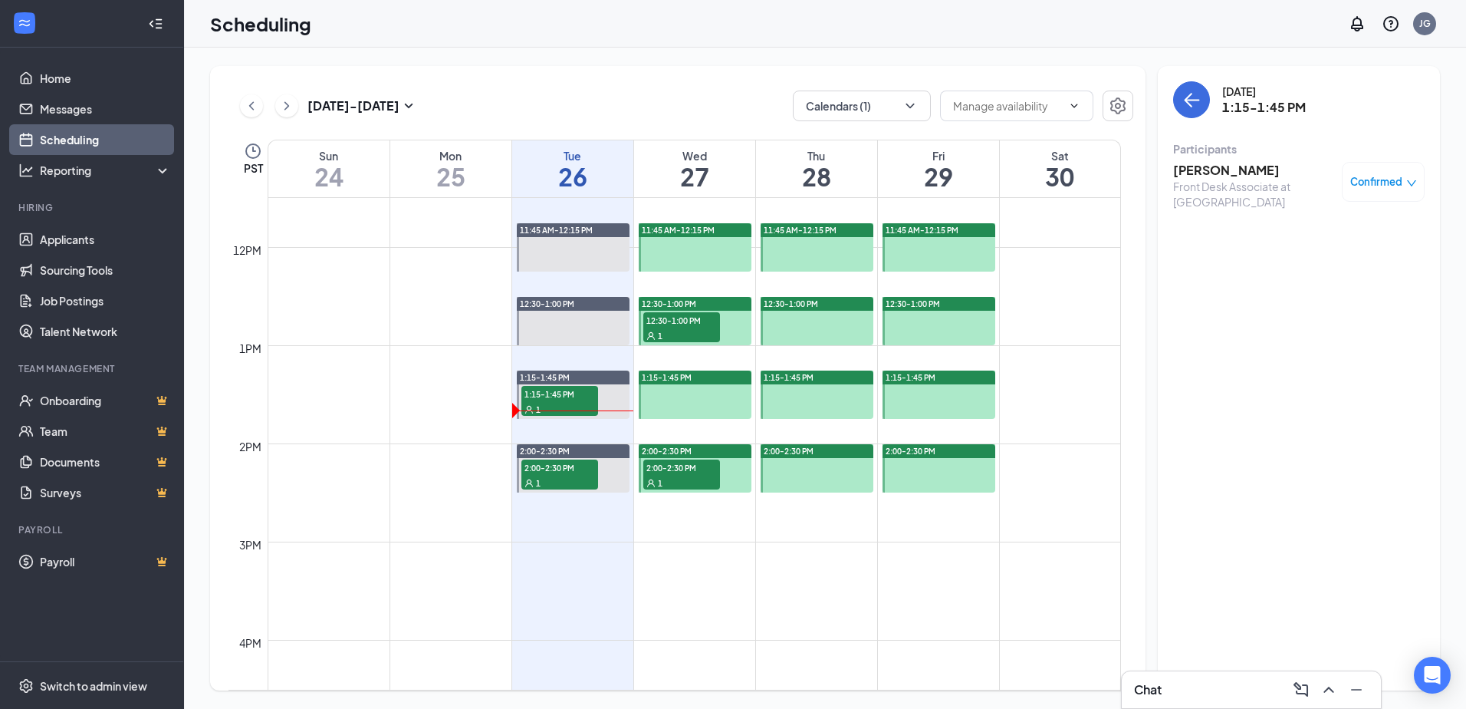
scroll to position [1227, 0]
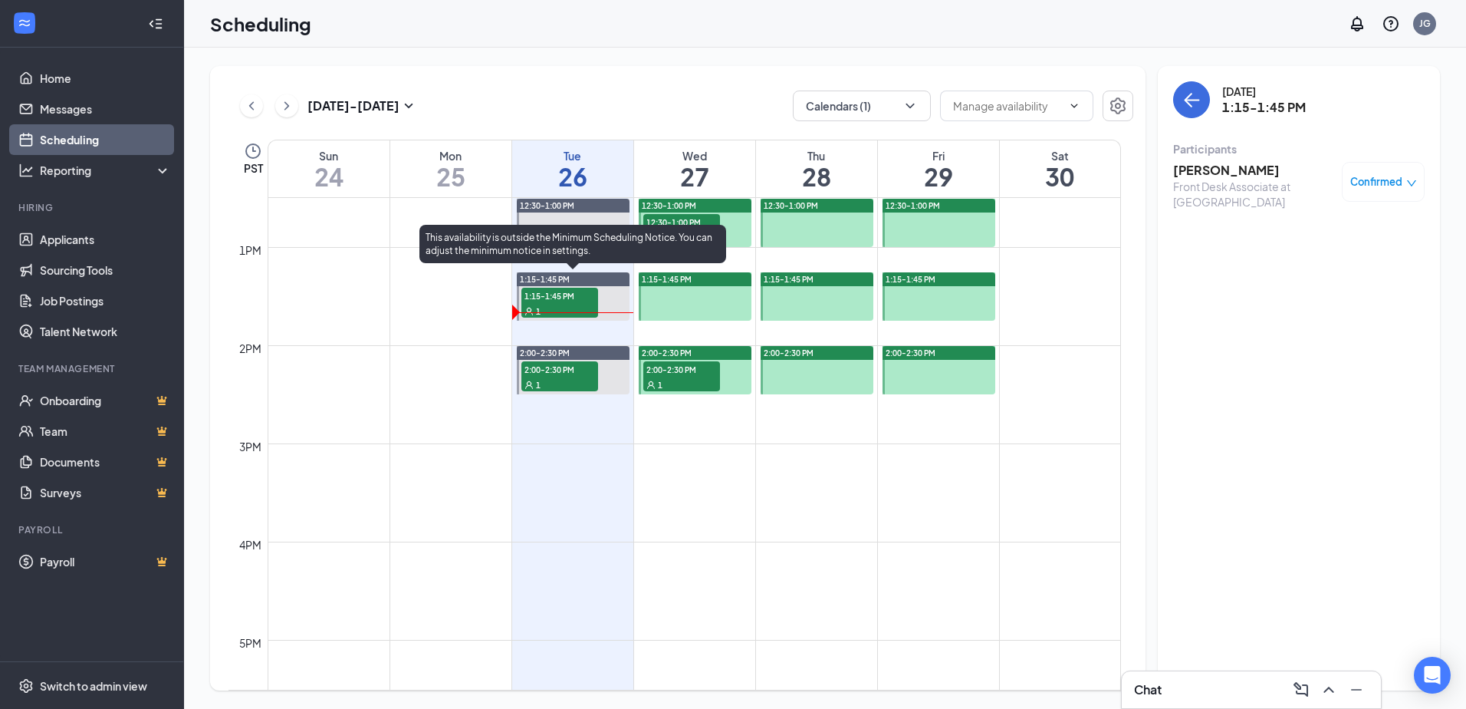
click at [537, 298] on span "1:15-1:45 PM" at bounding box center [560, 295] width 77 height 15
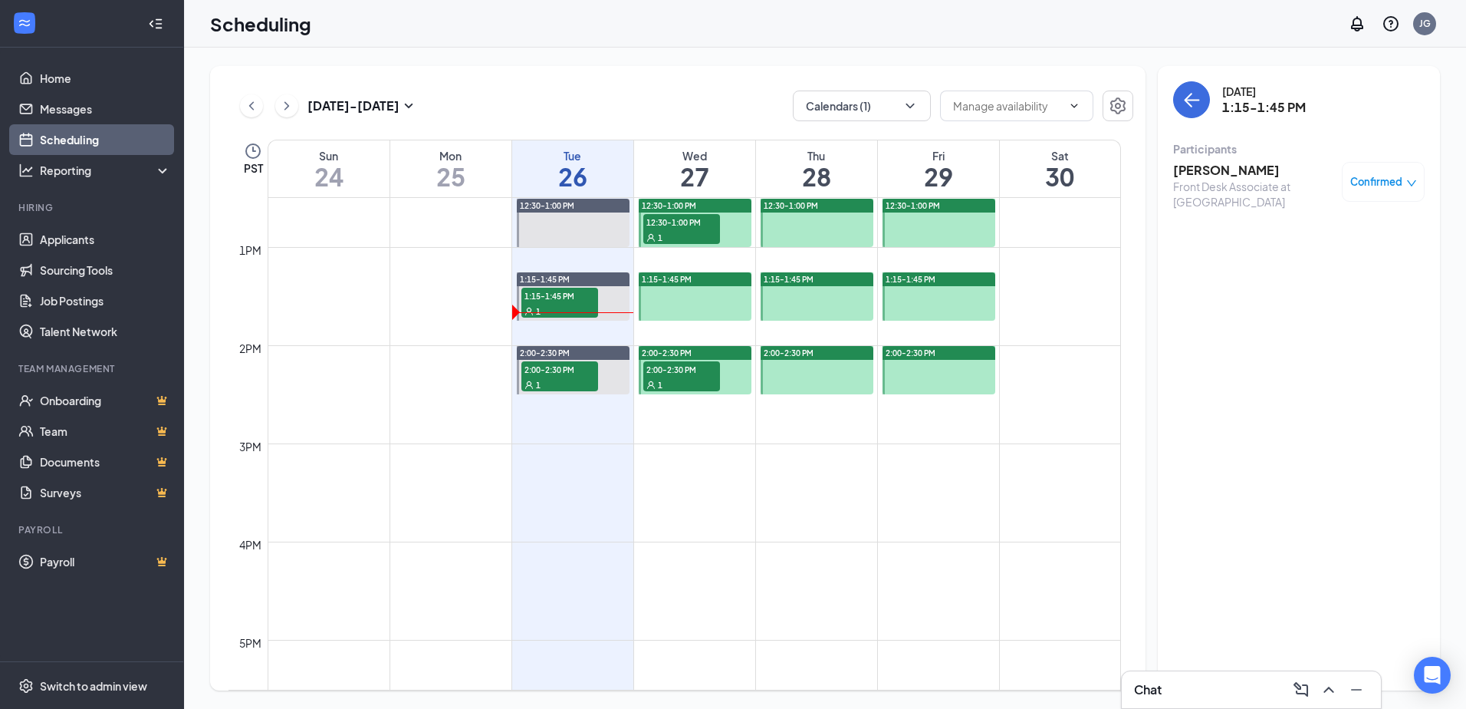
click at [1189, 166] on h3 "[PERSON_NAME]" at bounding box center [1253, 170] width 161 height 17
click at [1189, 173] on div "BM [PERSON_NAME] Front Desk Associate at [GEOGRAPHIC_DATA] Add a tag Online Int…" at bounding box center [733, 354] width 1466 height 709
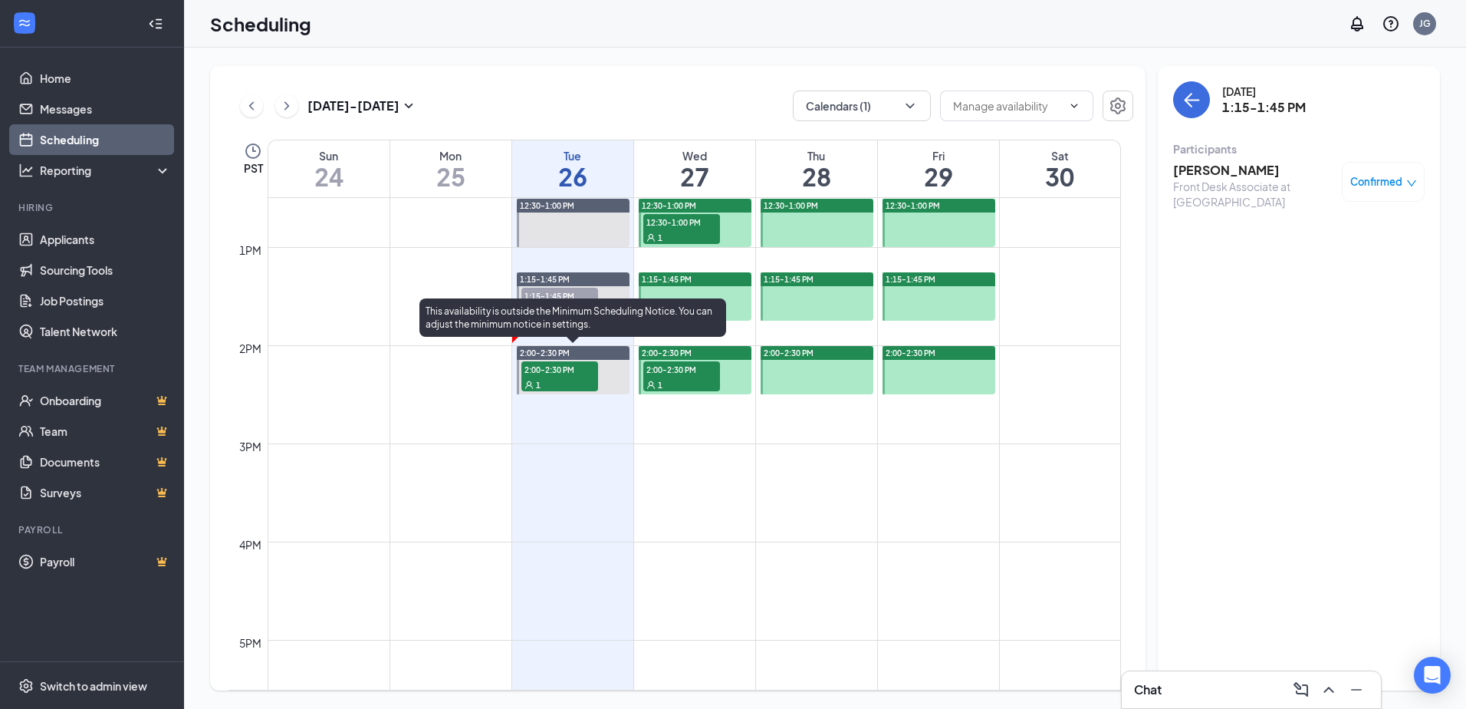
click at [558, 384] on div "1" at bounding box center [560, 384] width 77 height 15
click at [576, 370] on span "2:00-2:30 PM" at bounding box center [560, 368] width 77 height 15
click at [561, 382] on div "1" at bounding box center [560, 384] width 77 height 15
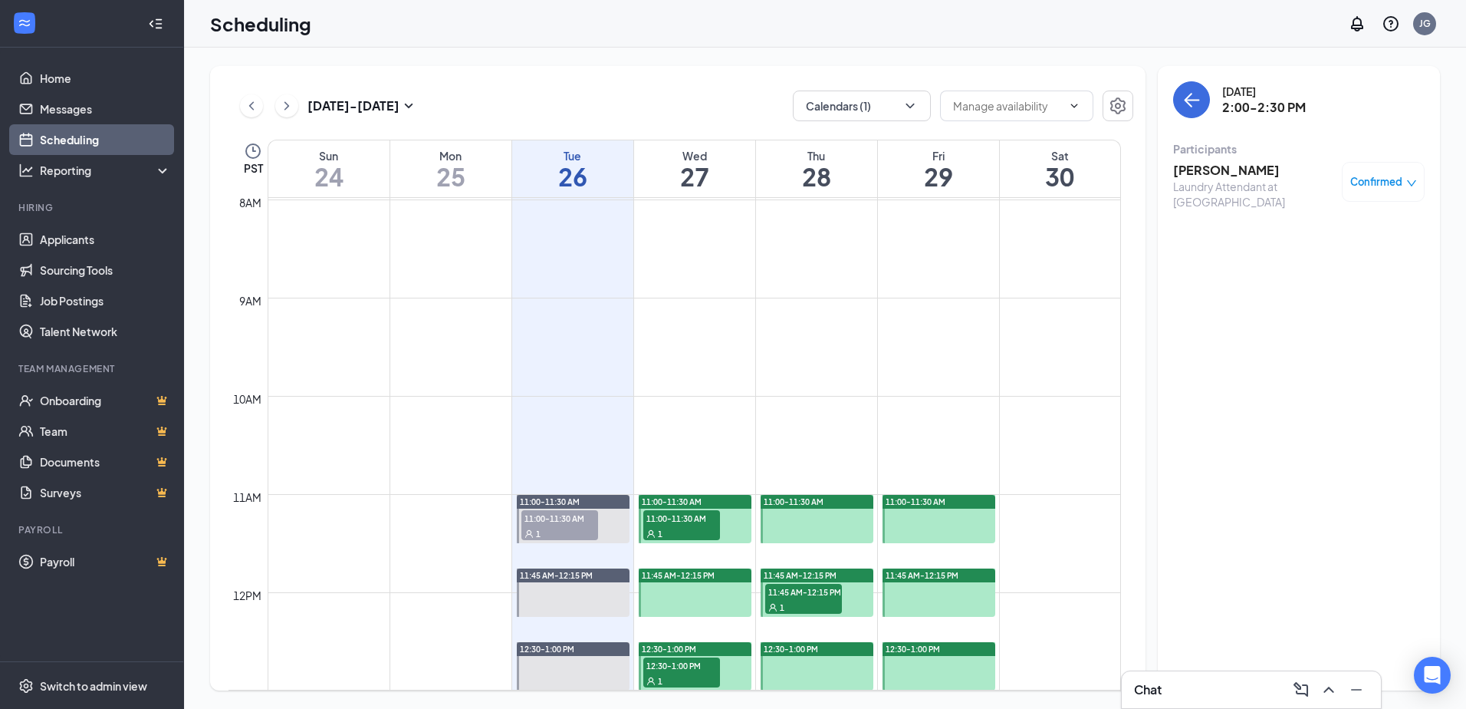
scroll to position [767, 0]
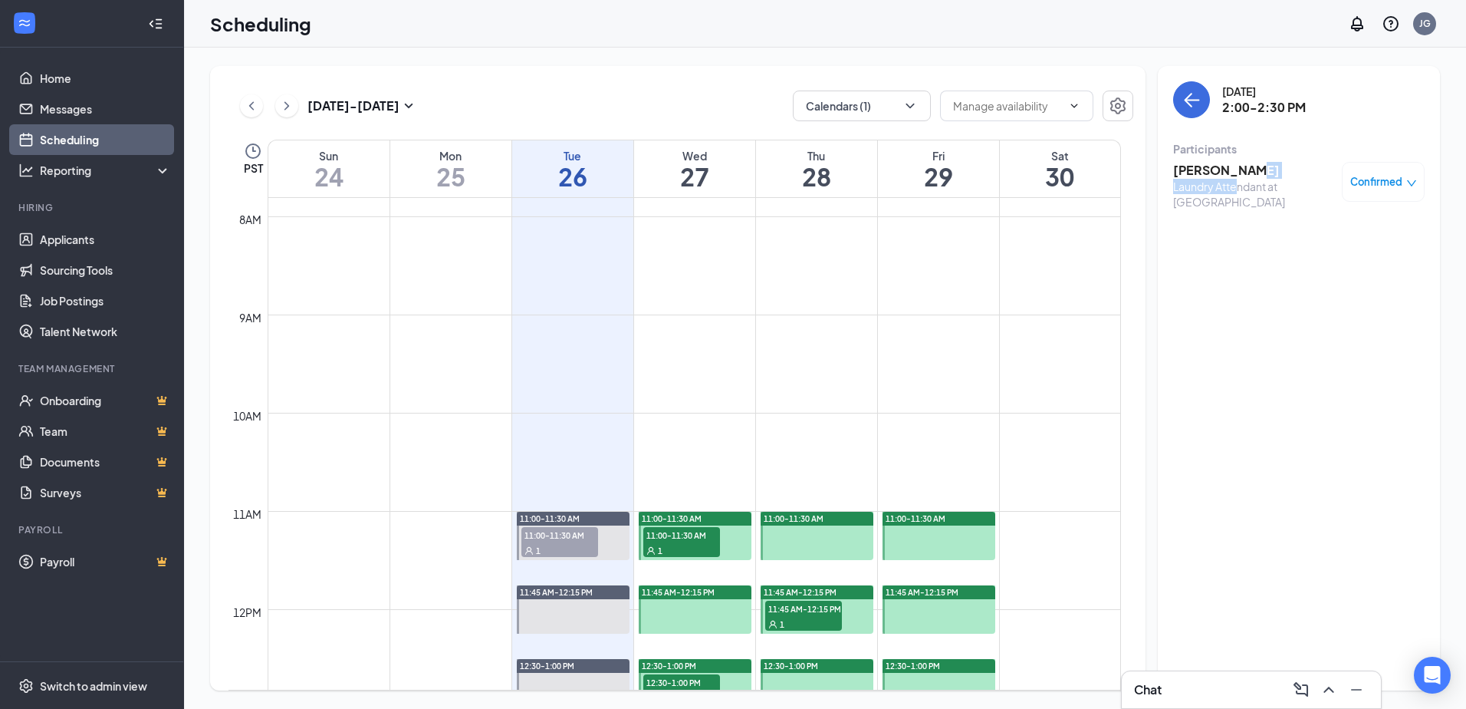
click at [1239, 179] on div "[PERSON_NAME] Laundry Attendant at [GEOGRAPHIC_DATA]" at bounding box center [1253, 186] width 161 height 48
drag, startPoint x: 1239, startPoint y: 179, endPoint x: 1193, endPoint y: 176, distance: 46.9
click at [1193, 176] on h3 "[PERSON_NAME]" at bounding box center [1253, 170] width 161 height 17
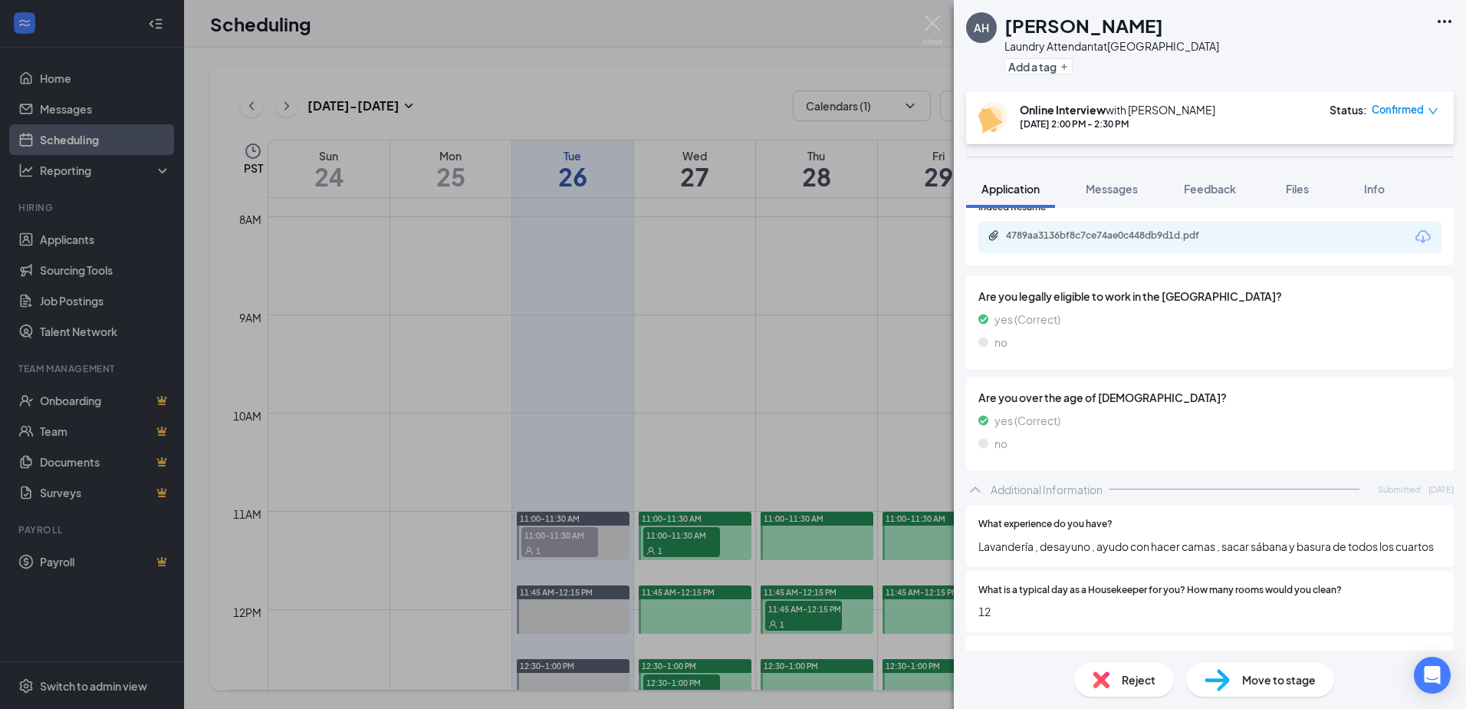
scroll to position [460, 0]
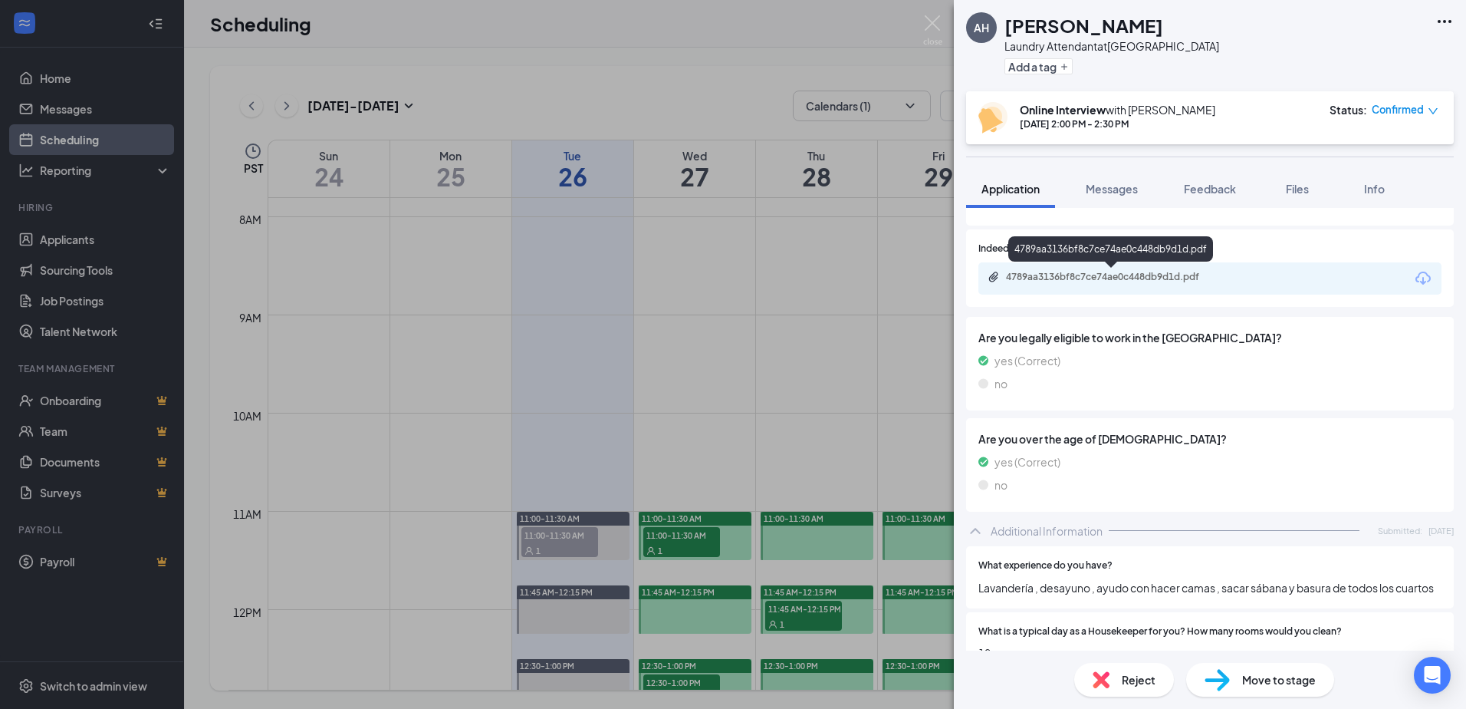
click at [1073, 279] on div "4789aa3136bf8c7ce74ae0c448db9d1d.pdf" at bounding box center [1113, 277] width 215 height 12
click at [934, 21] on img at bounding box center [932, 30] width 19 height 30
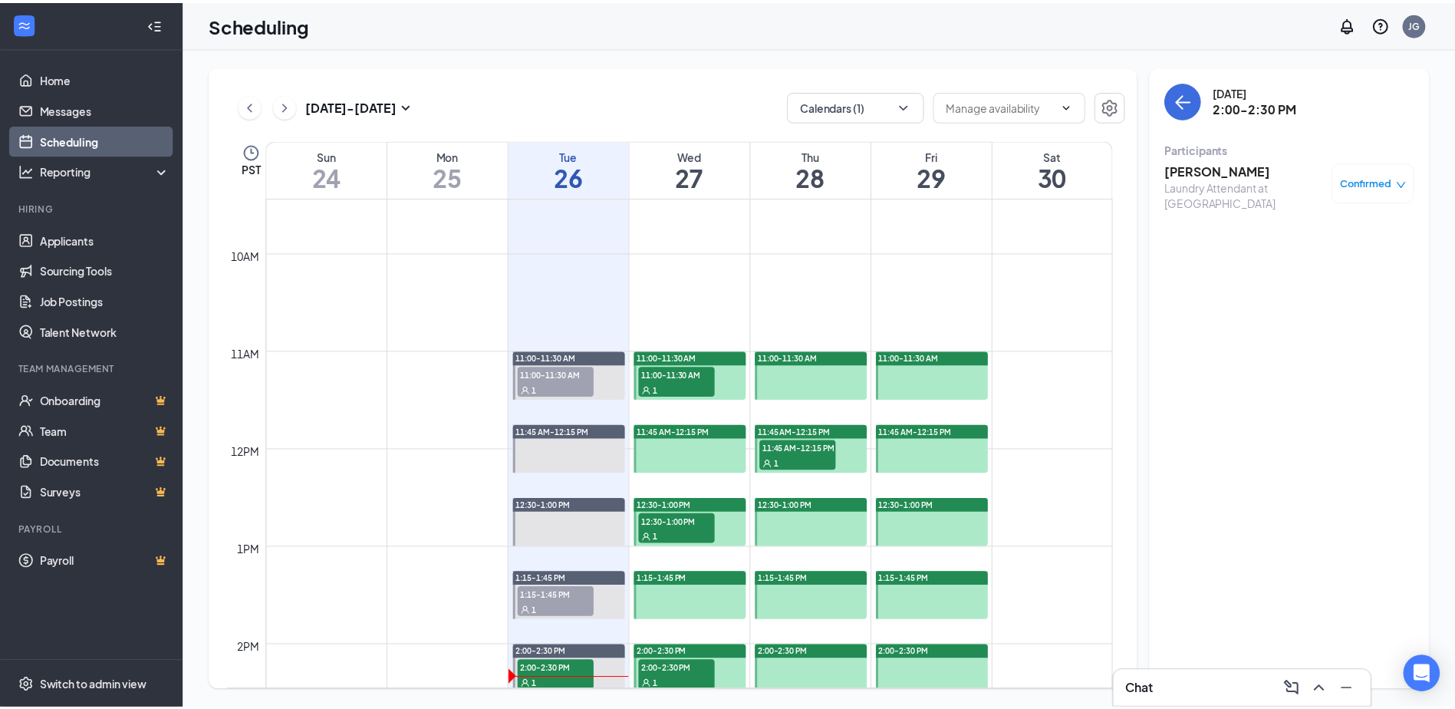
scroll to position [920, 0]
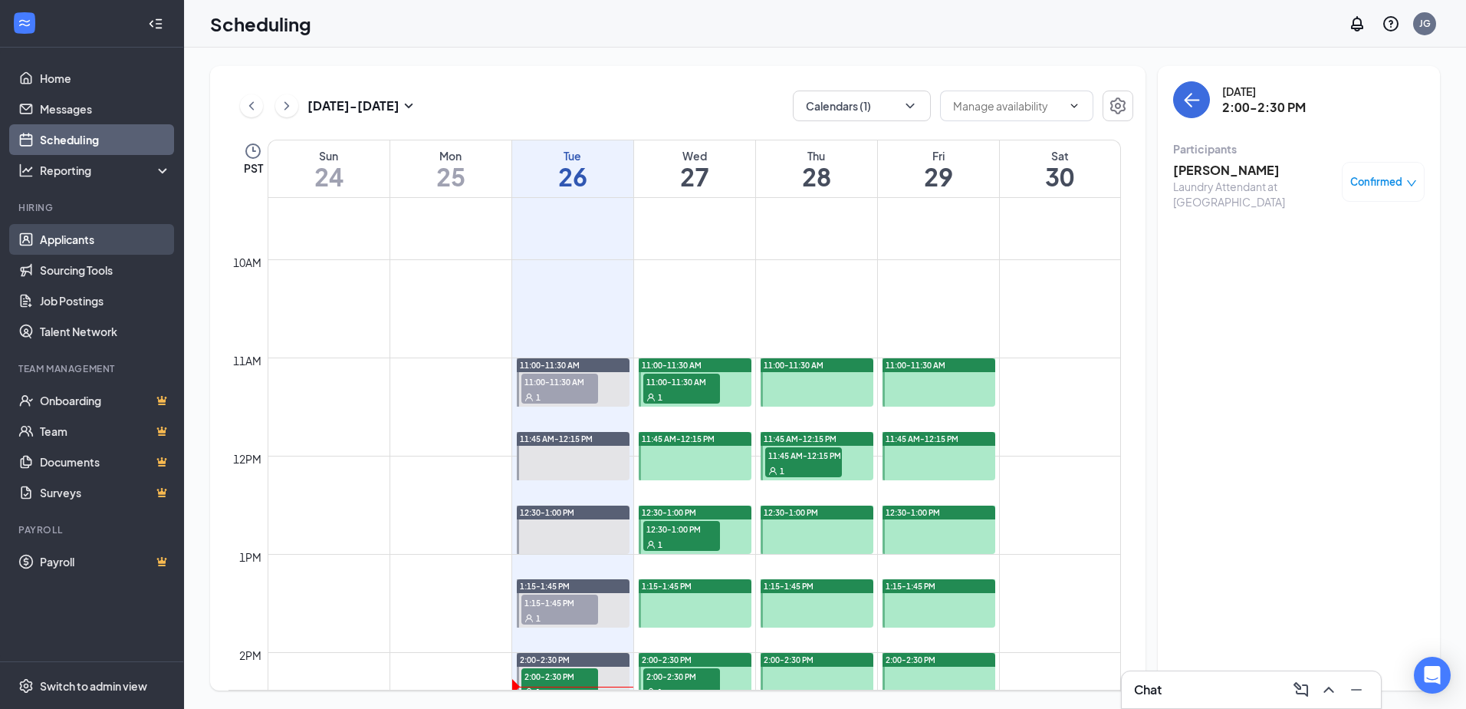
click at [87, 244] on link "Applicants" at bounding box center [105, 239] width 131 height 31
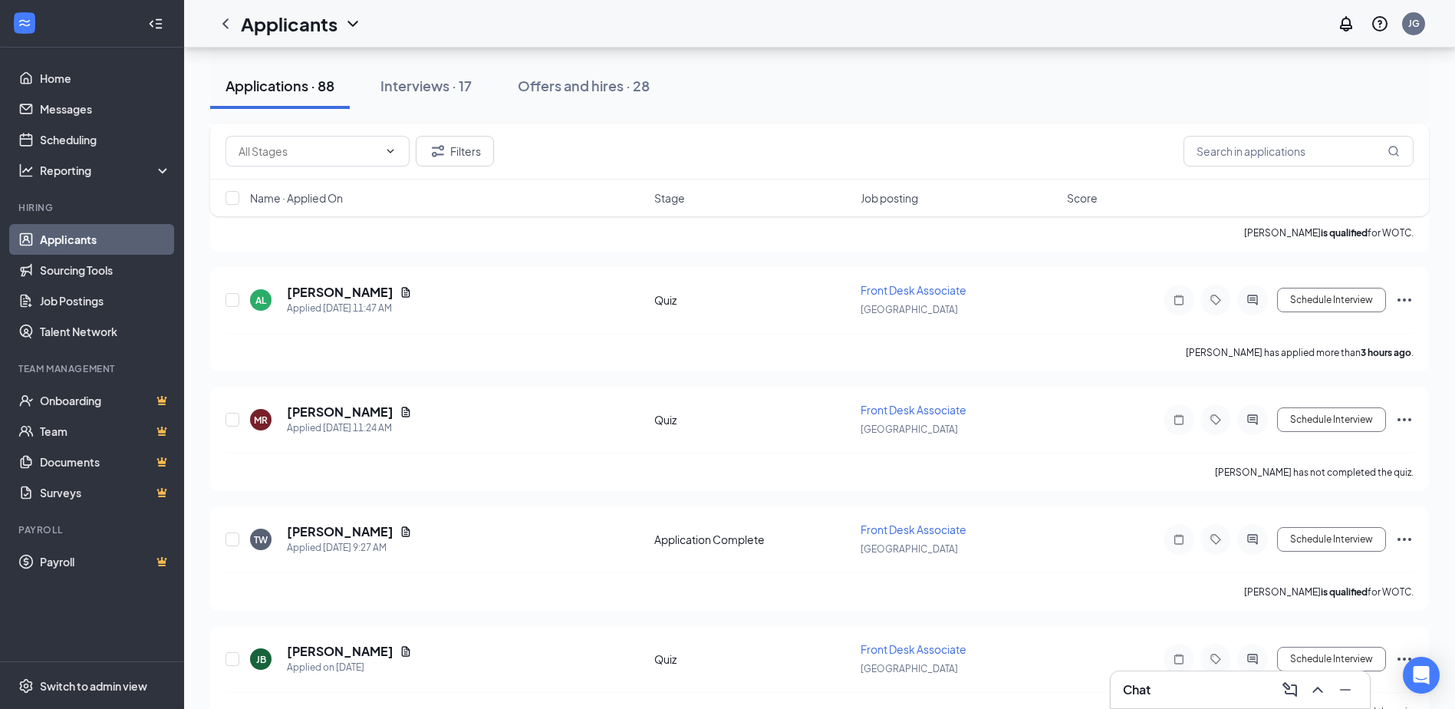
scroll to position [307, 0]
